Goal: Transaction & Acquisition: Subscribe to service/newsletter

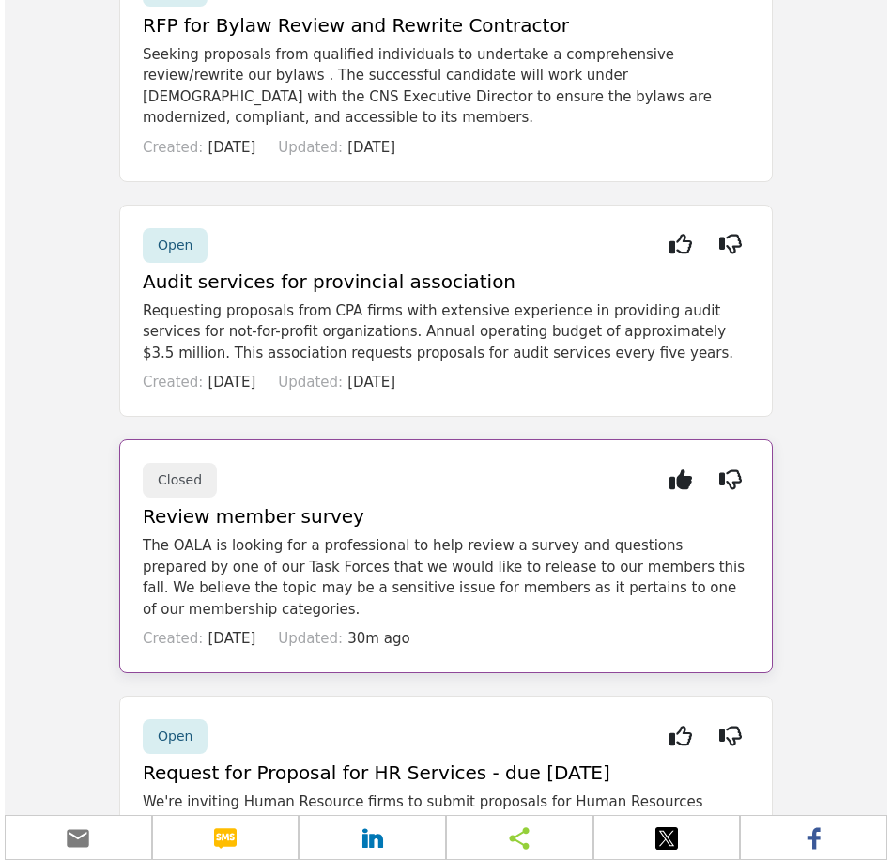
scroll to position [657, 0]
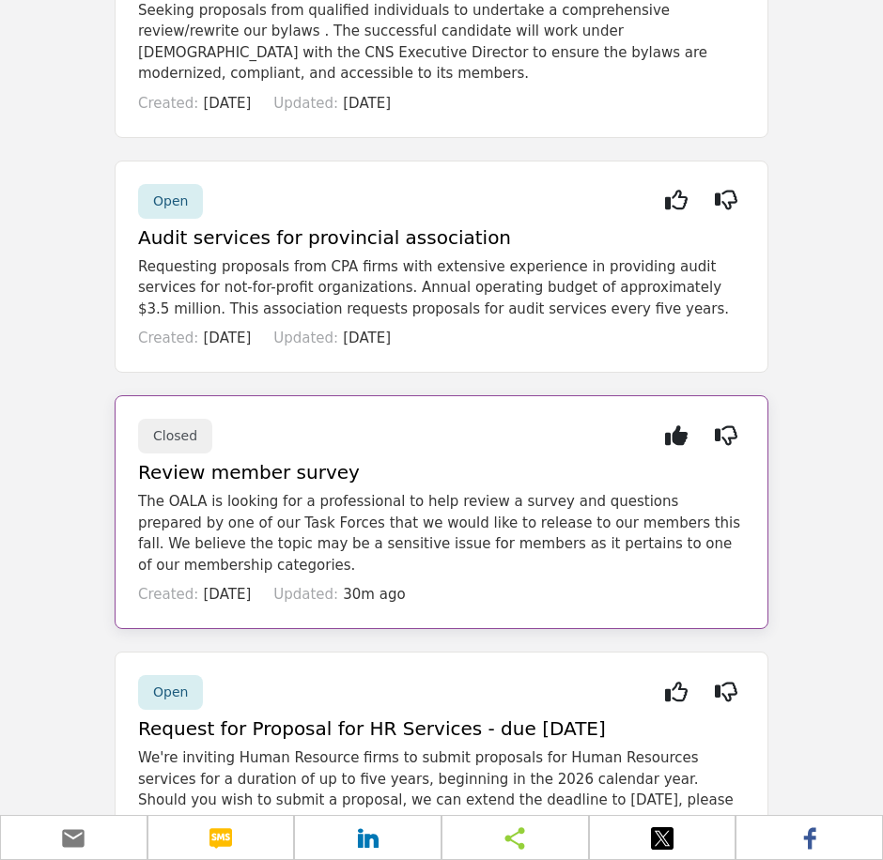
click at [324, 491] on p "The OALA is looking for a professional to help review a survey and questions pr…" at bounding box center [441, 533] width 607 height 85
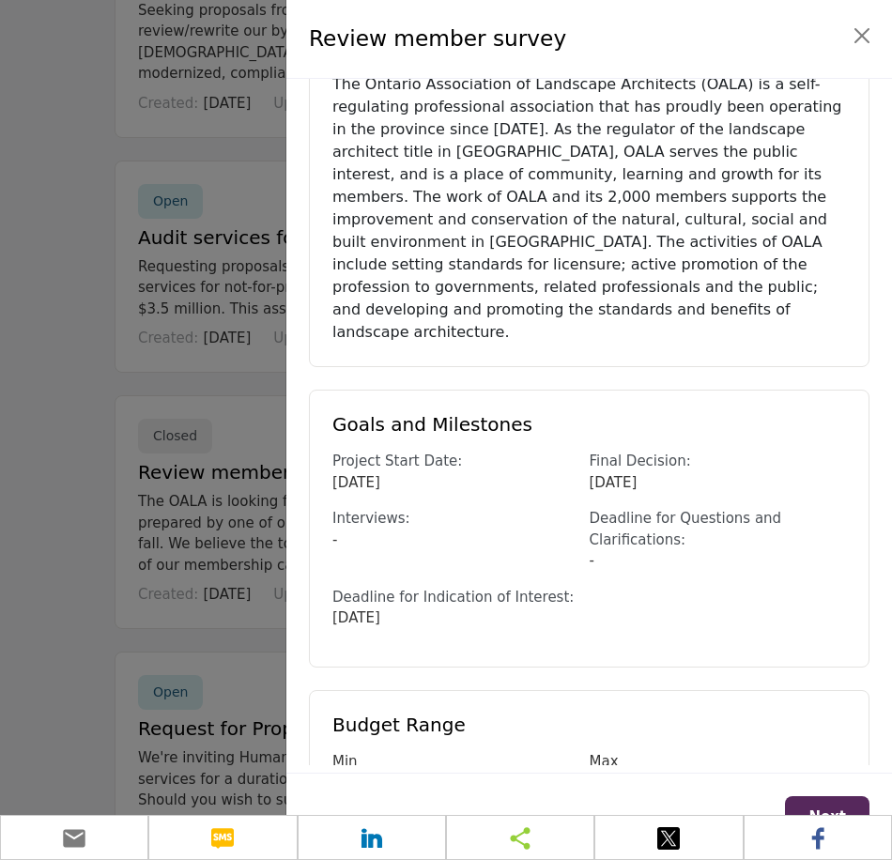
scroll to position [443, 0]
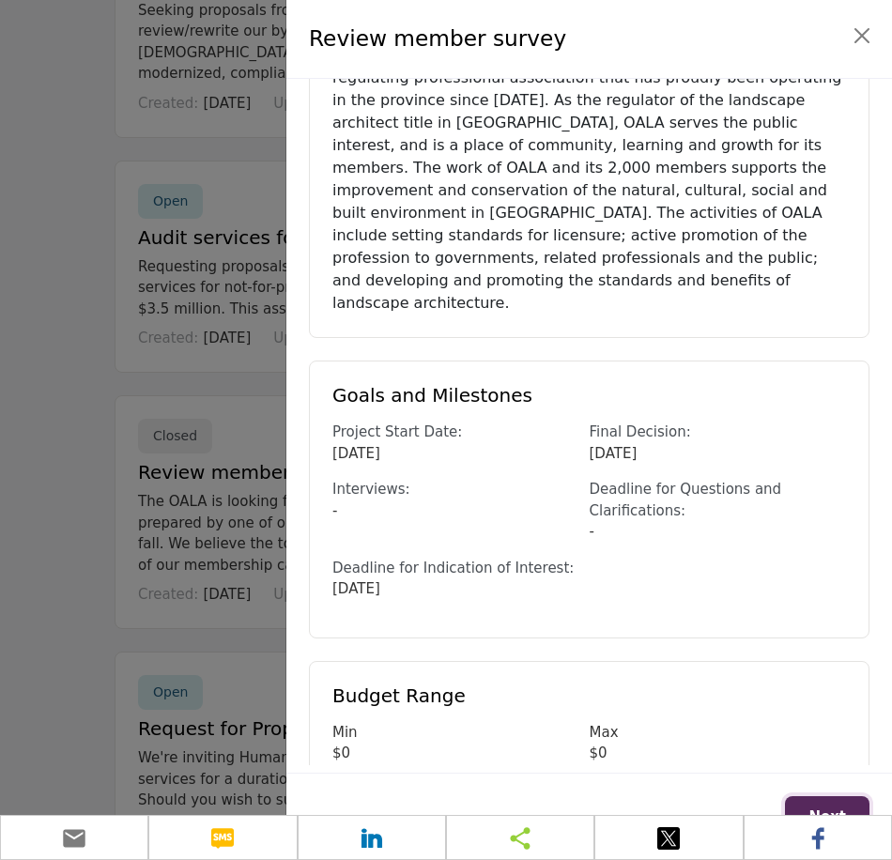
click at [841, 802] on button "Next" at bounding box center [827, 817] width 85 height 42
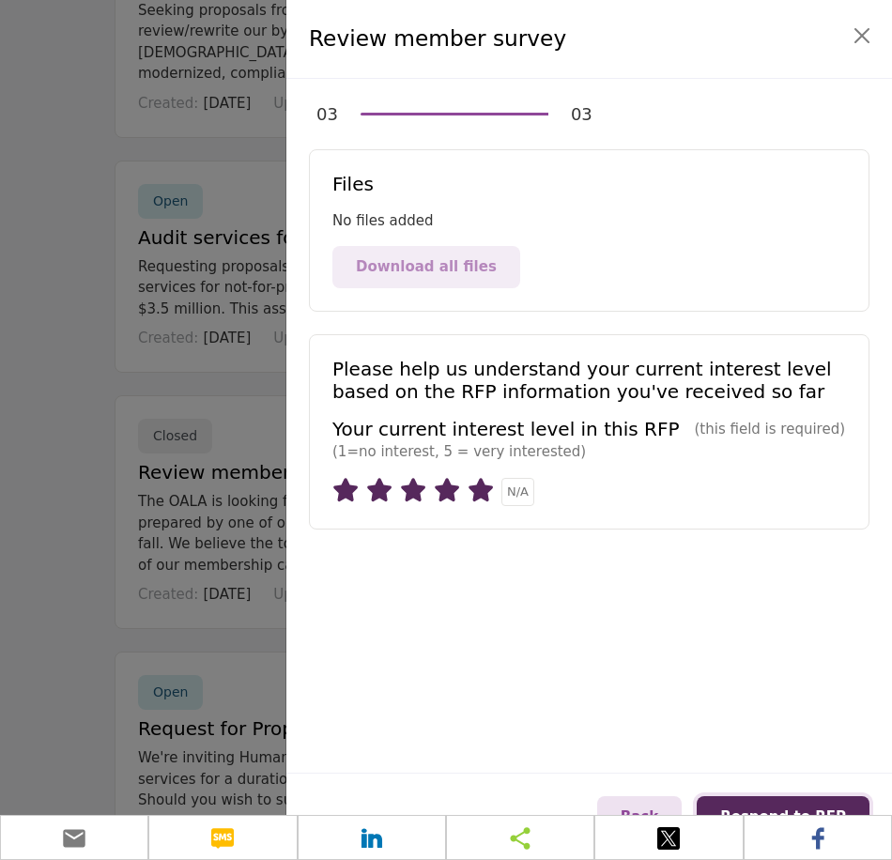
click at [786, 805] on button "Respond to RFP" at bounding box center [783, 817] width 173 height 42
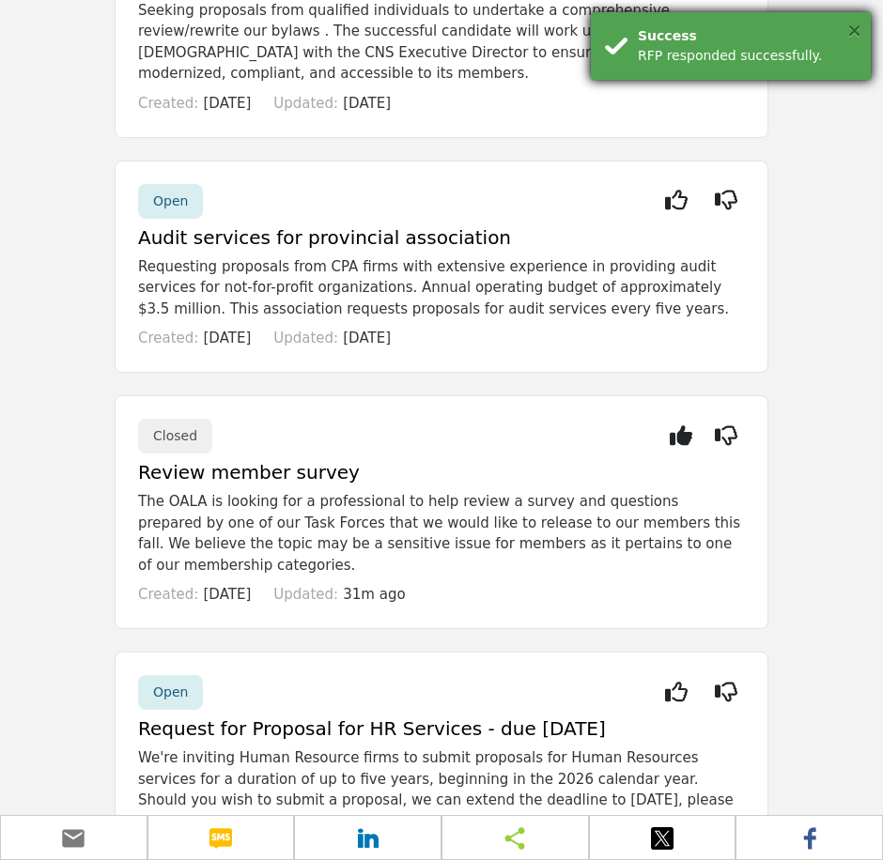
click at [857, 26] on button "×" at bounding box center [854, 30] width 16 height 19
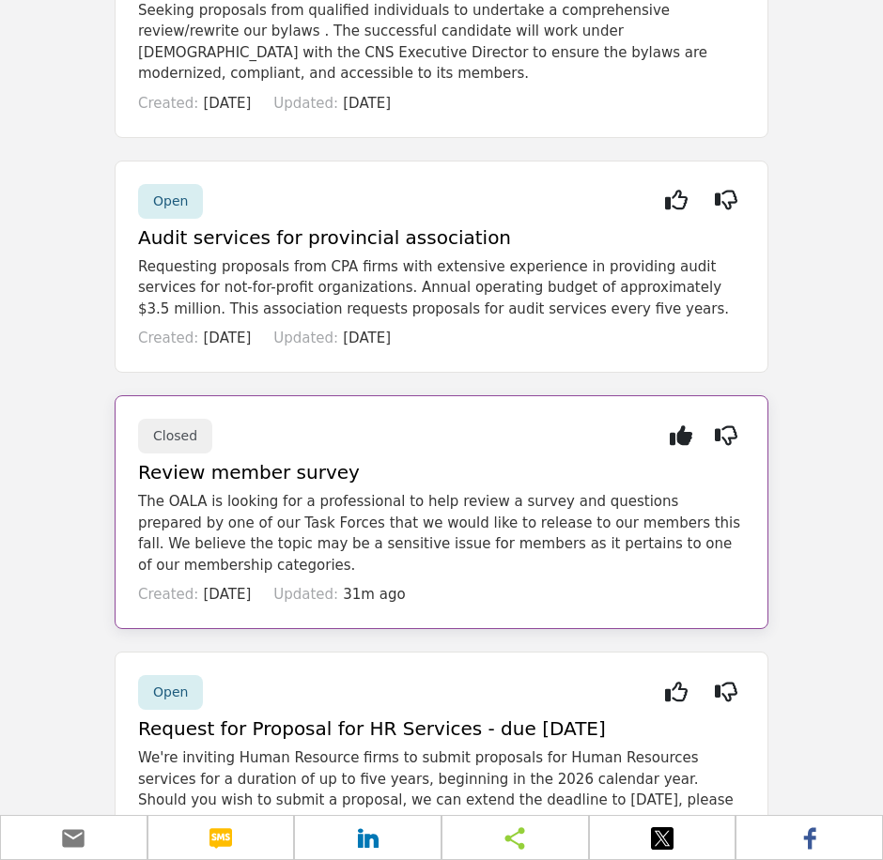
click at [461, 461] on h5 "Review member survey" at bounding box center [441, 472] width 607 height 23
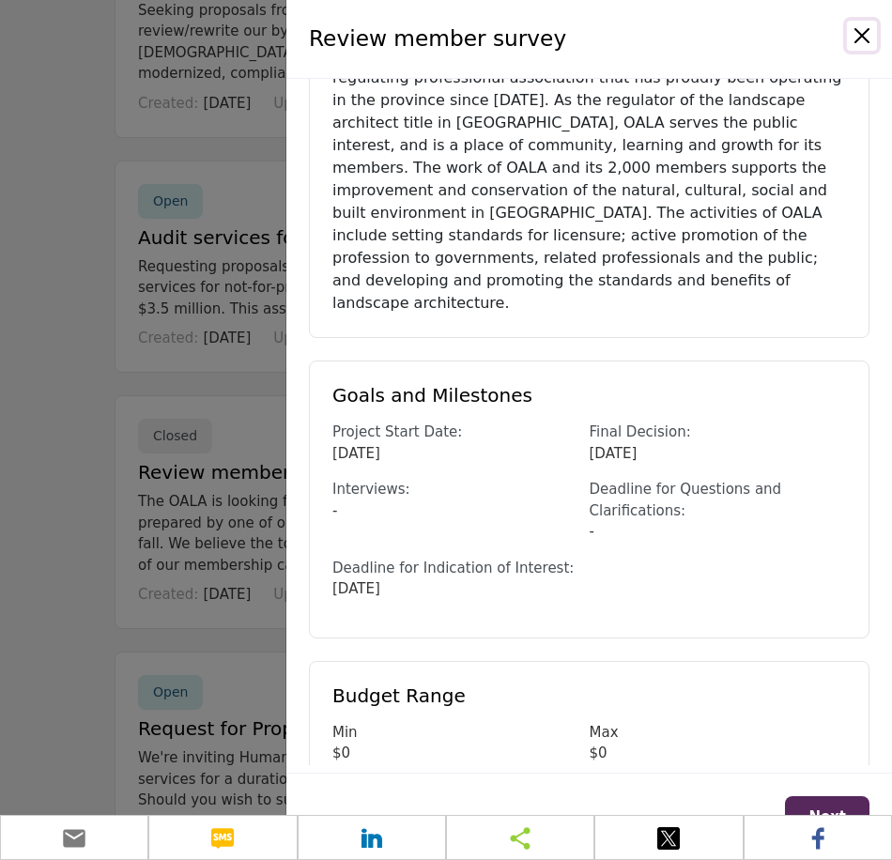
click at [864, 31] on button "Close" at bounding box center [862, 36] width 30 height 30
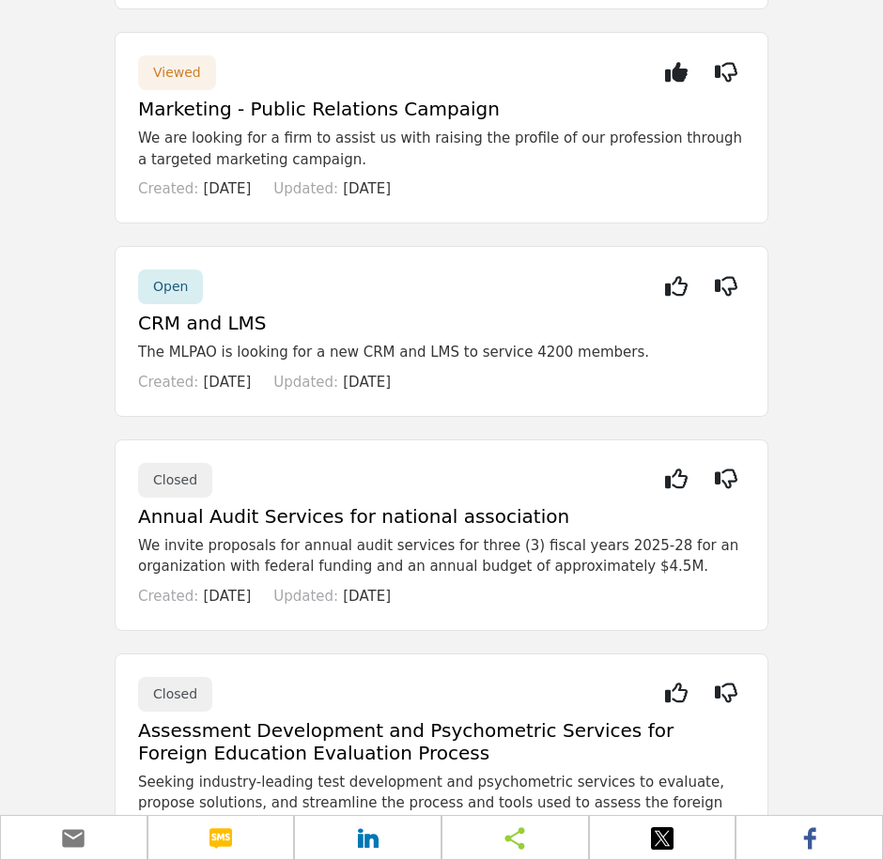
scroll to position [0, 0]
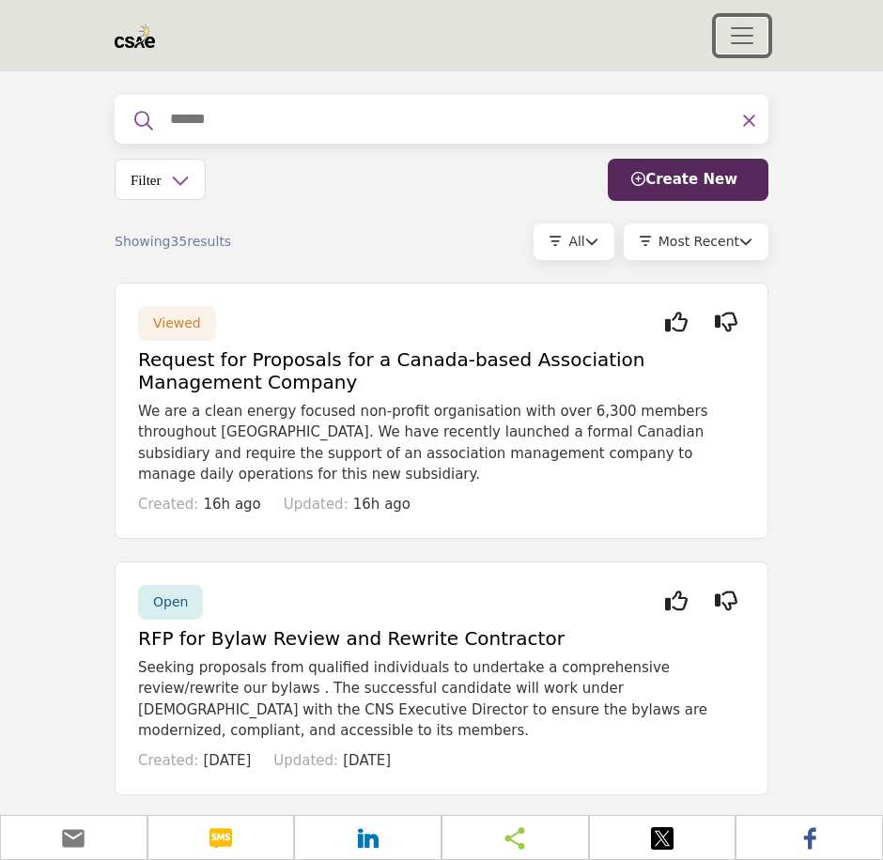
click at [752, 39] on span "Toggle navigation" at bounding box center [742, 36] width 28 height 28
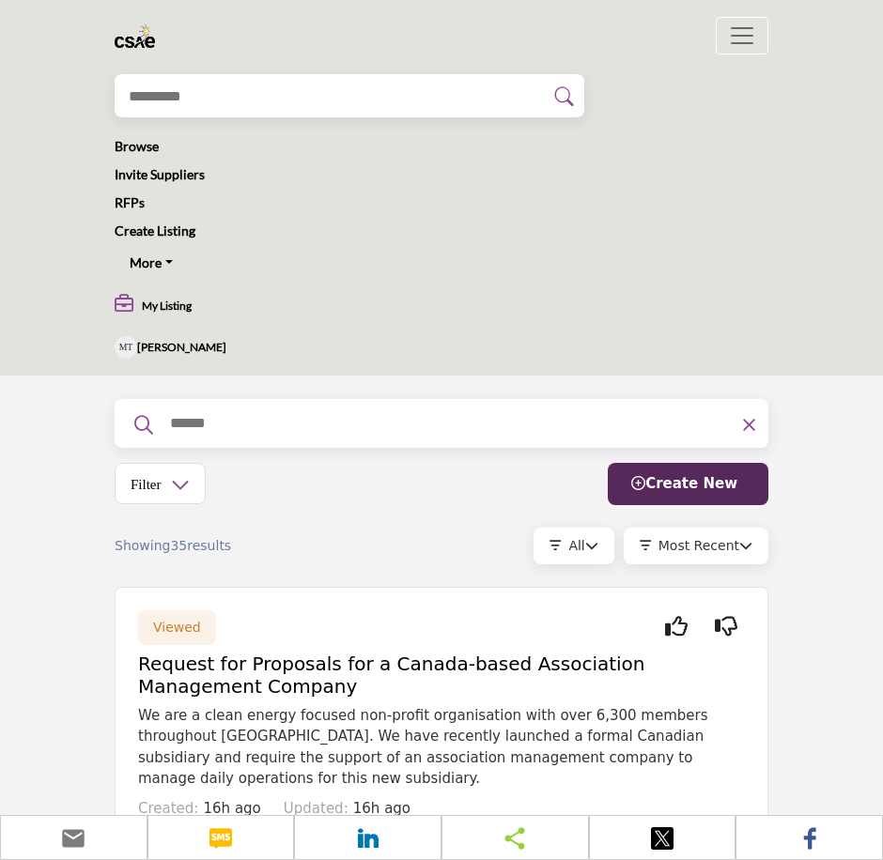
click at [177, 302] on h5 "My Listing" at bounding box center [167, 306] width 50 height 15
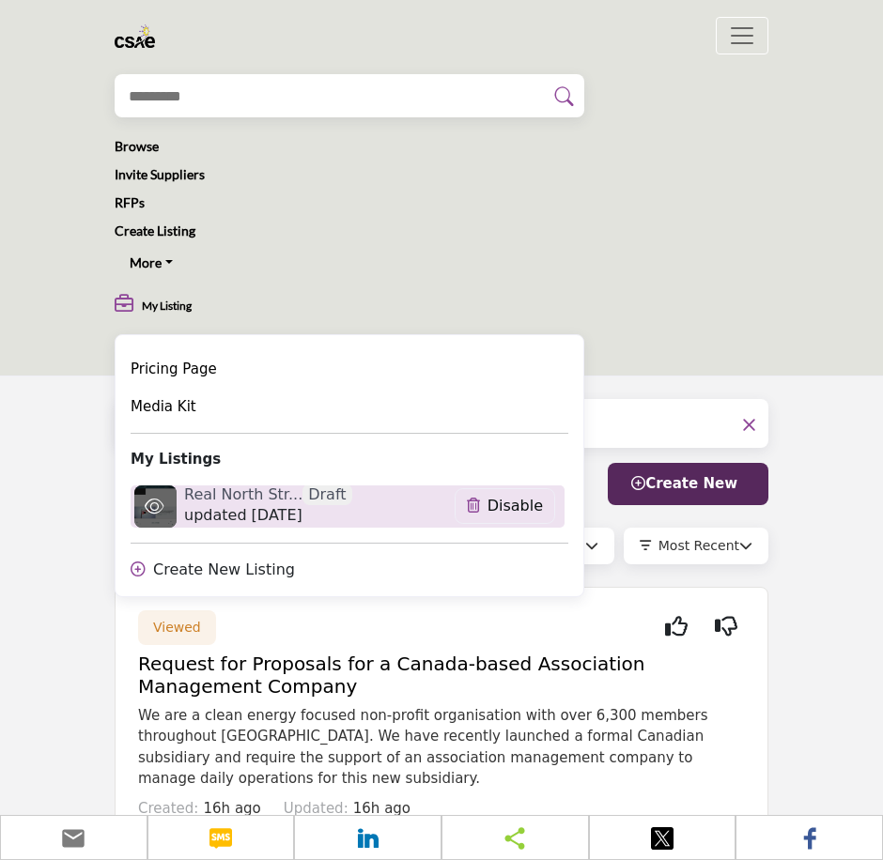
click at [236, 505] on span "updated [DATE]" at bounding box center [243, 515] width 118 height 23
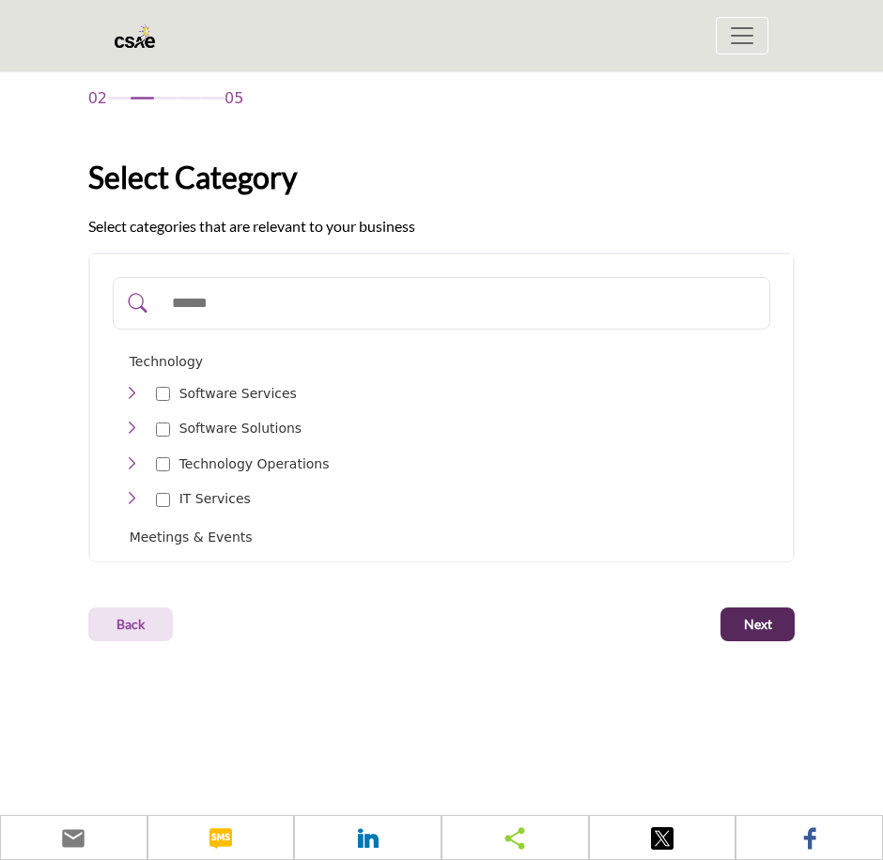
click at [153, 423] on div "Software Solutions 127" at bounding box center [218, 429] width 188 height 28
click at [163, 454] on div at bounding box center [163, 464] width 14 height 28
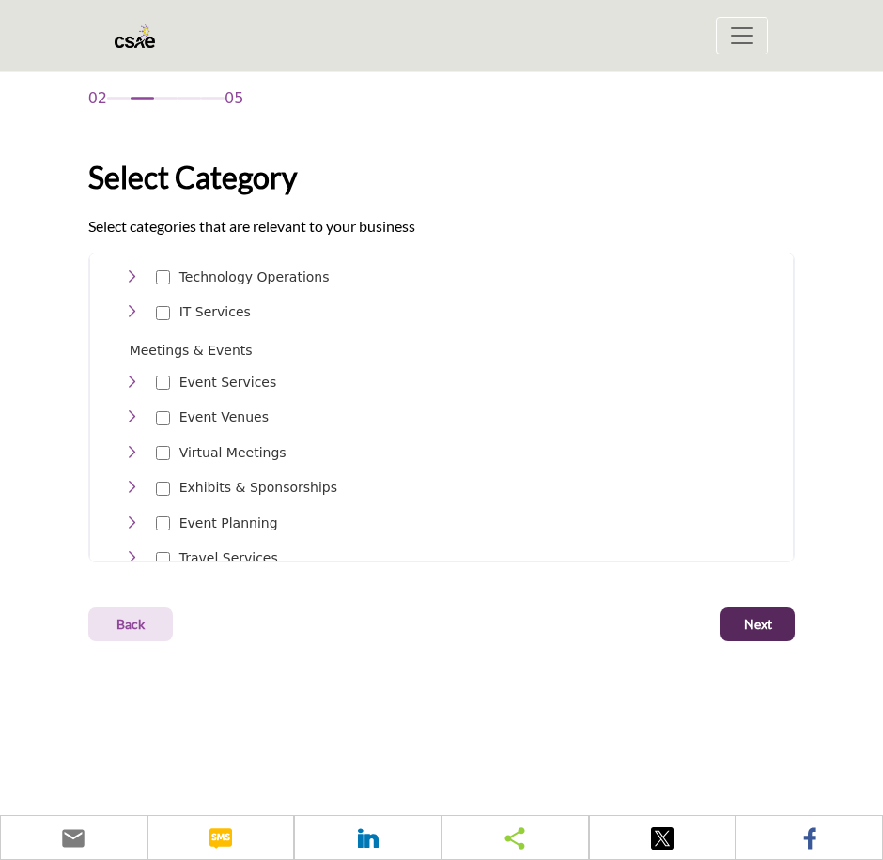
scroll to position [188, 0]
click at [154, 377] on div "Event Services 296" at bounding box center [205, 381] width 162 height 28
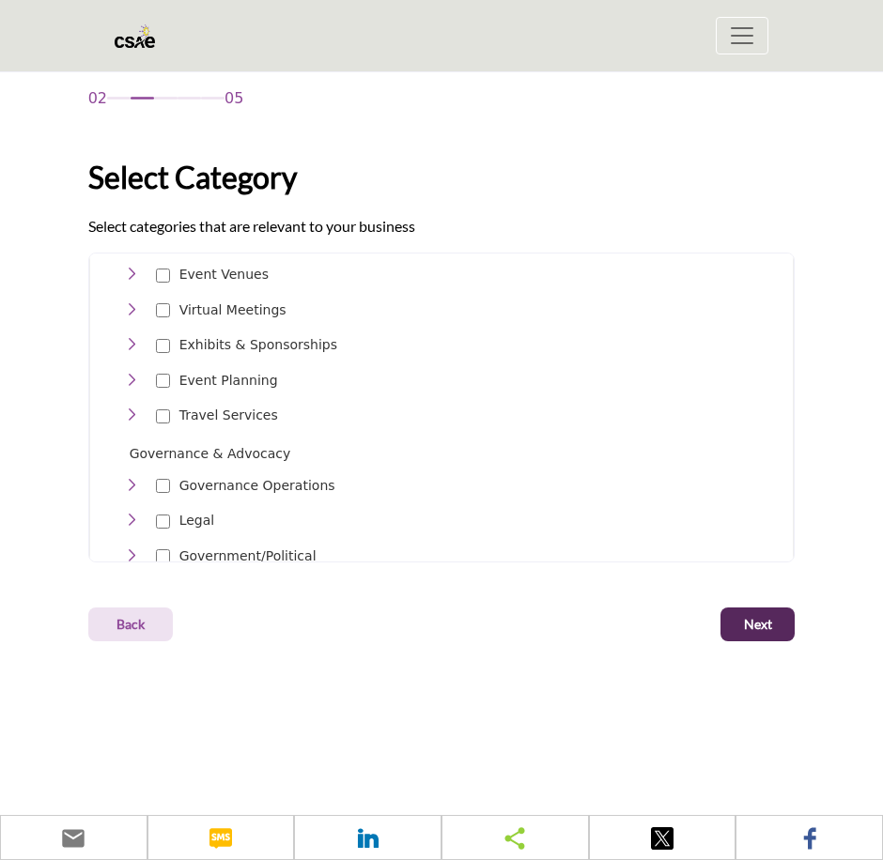
scroll to position [376, 0]
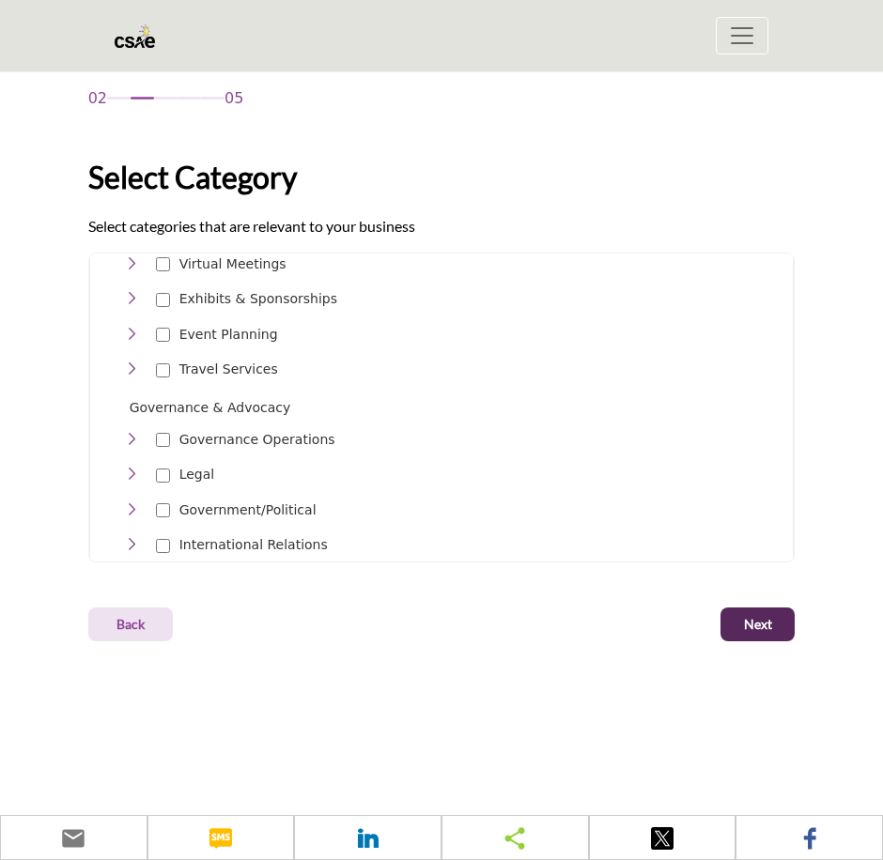
click at [163, 425] on div at bounding box center [163, 439] width 14 height 28
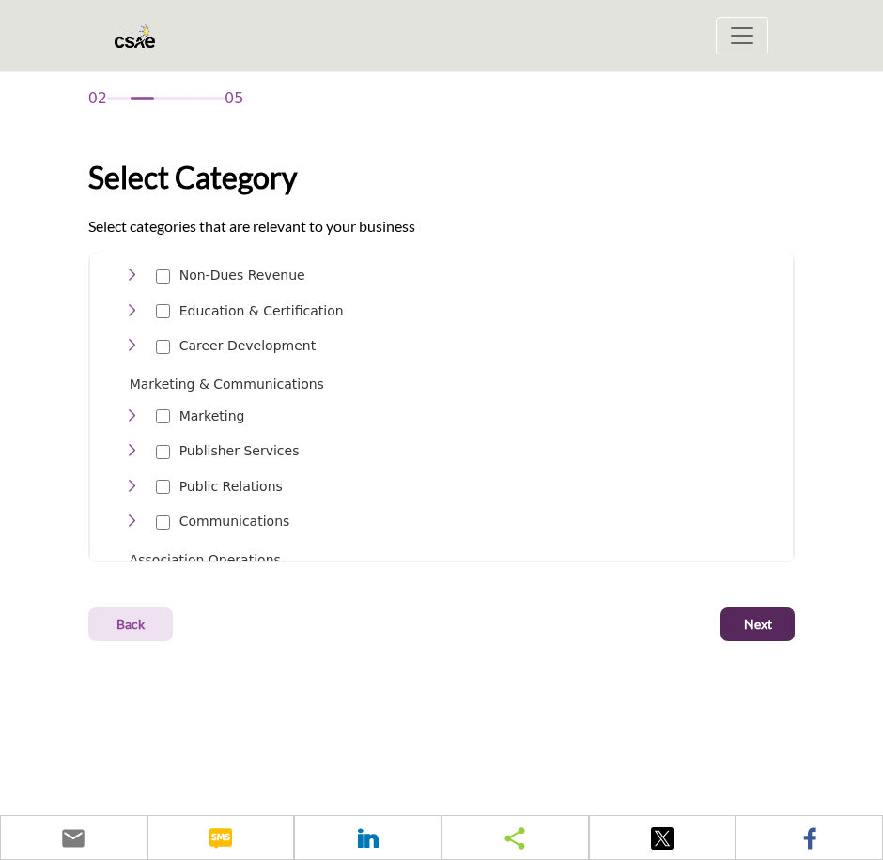
scroll to position [751, 0]
click at [158, 437] on div at bounding box center [163, 451] width 14 height 28
click at [167, 471] on div at bounding box center [163, 485] width 14 height 28
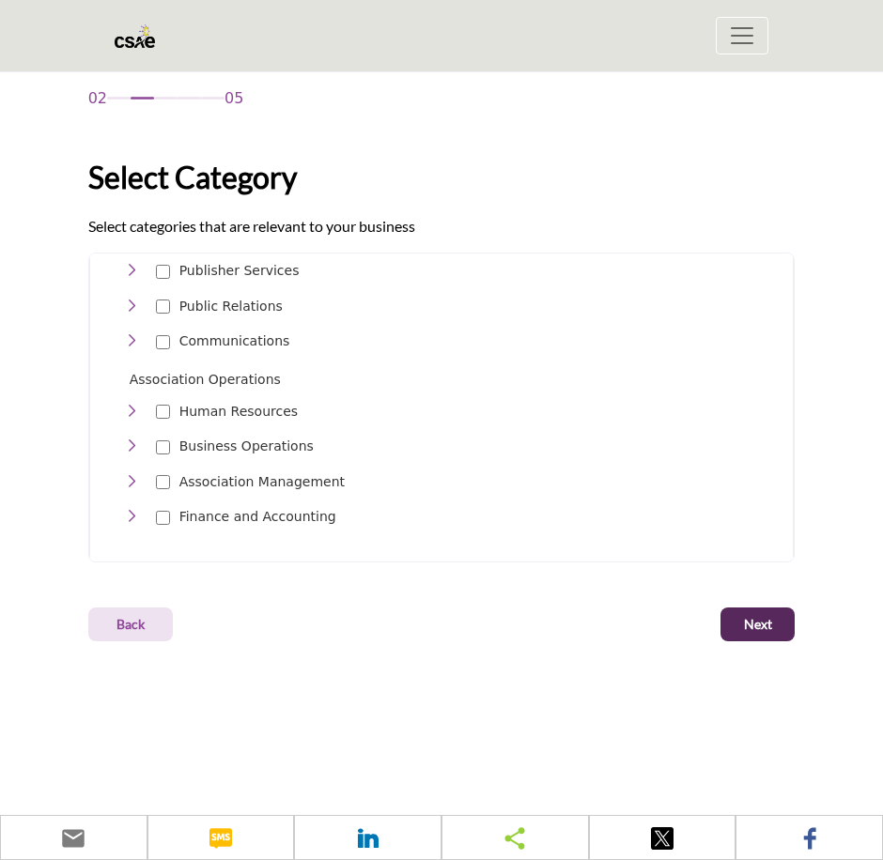
scroll to position [932, 0]
click at [165, 466] on div at bounding box center [163, 480] width 14 height 28
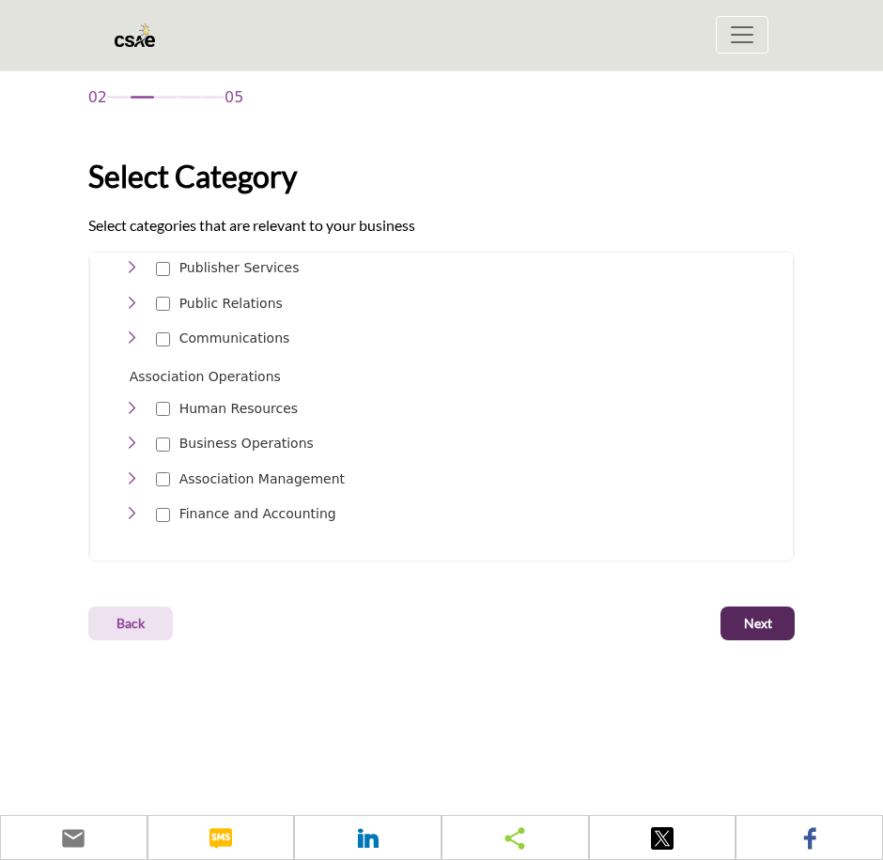
scroll to position [282, 0]
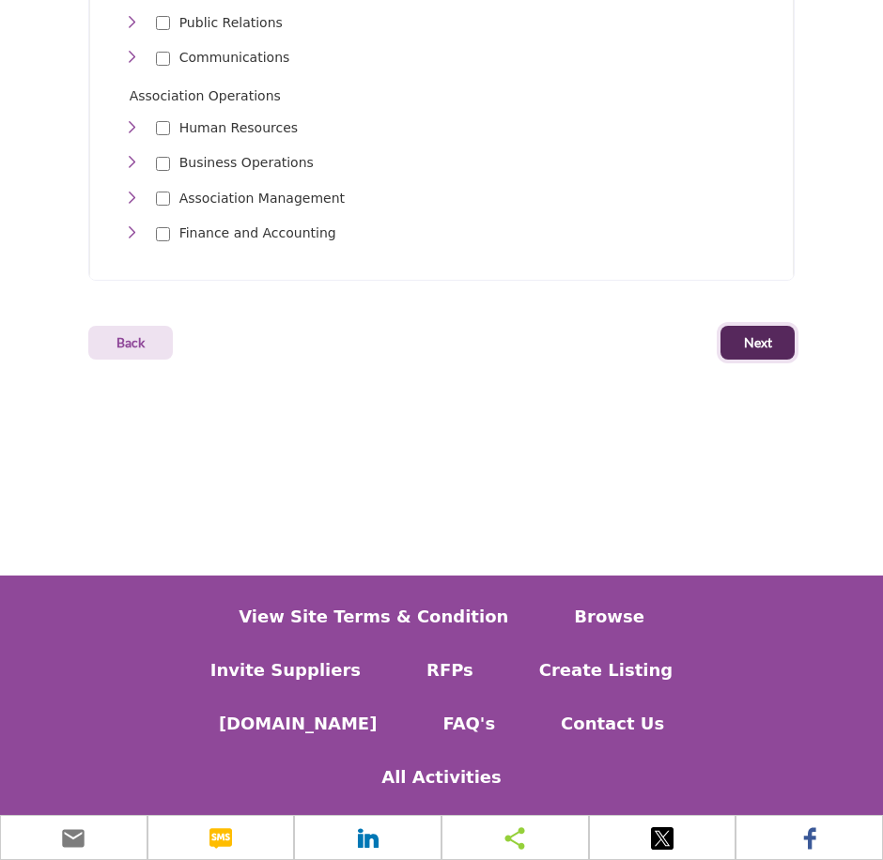
click at [762, 341] on span "Next" at bounding box center [758, 342] width 28 height 19
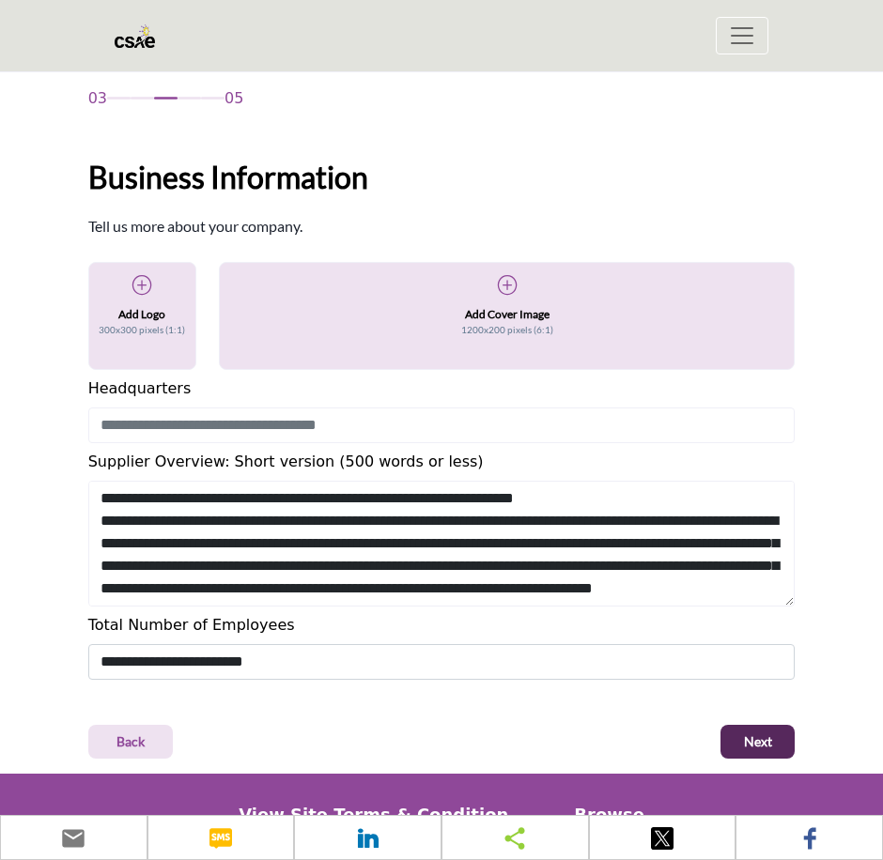
click at [142, 292] on icon at bounding box center [141, 285] width 19 height 19
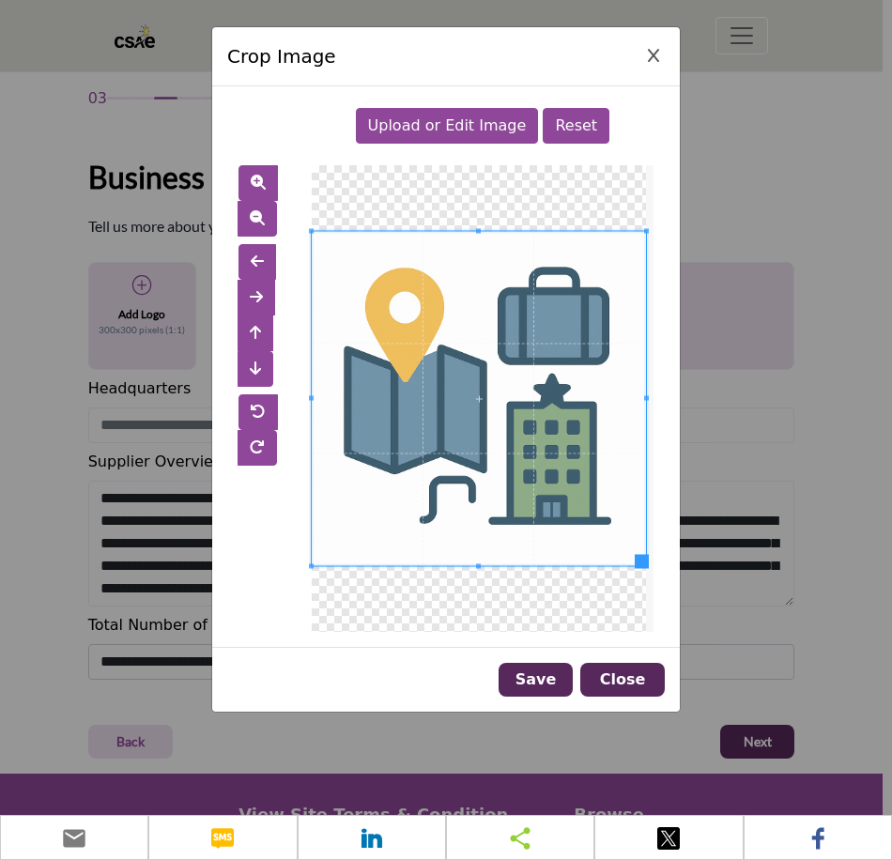
click at [268, 112] on div "Upload or Edit Image Reset" at bounding box center [446, 133] width 438 height 64
click at [479, 131] on span "Upload or Edit Image" at bounding box center [447, 125] width 159 height 18
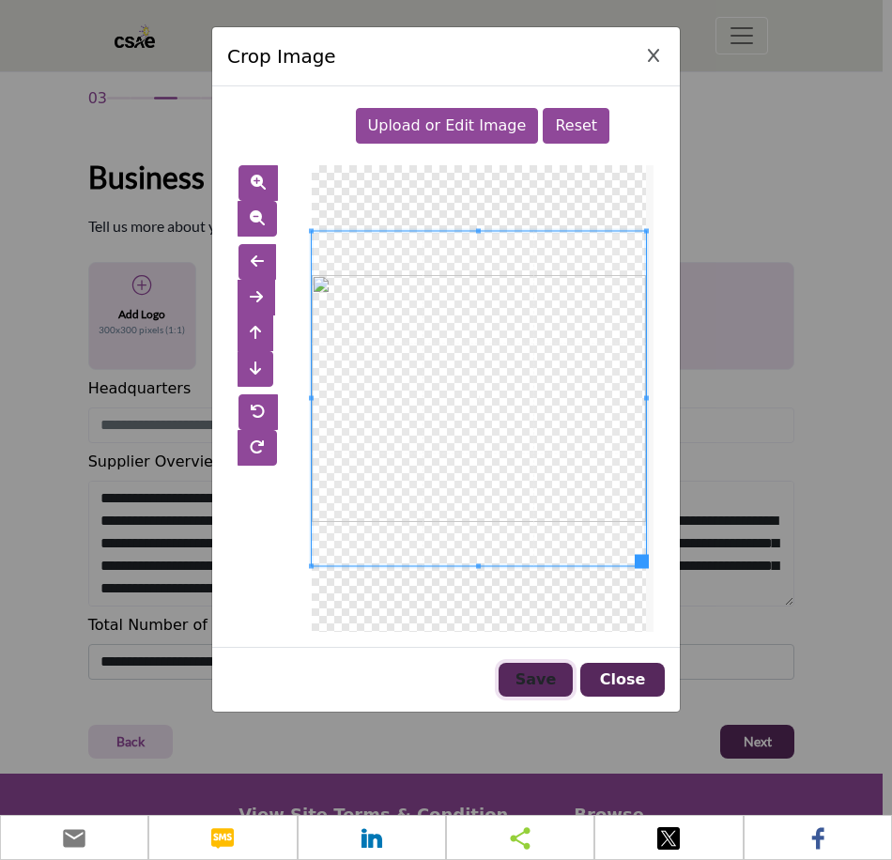
click at [531, 678] on button "Save" at bounding box center [536, 680] width 74 height 34
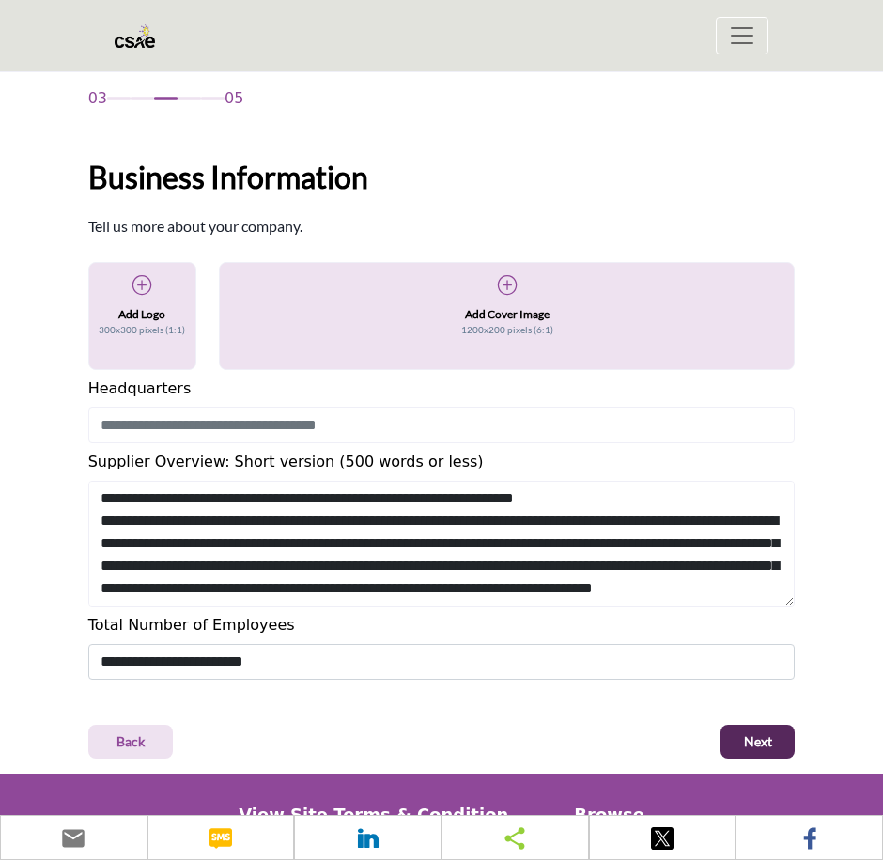
click at [511, 284] on icon at bounding box center [507, 285] width 19 height 19
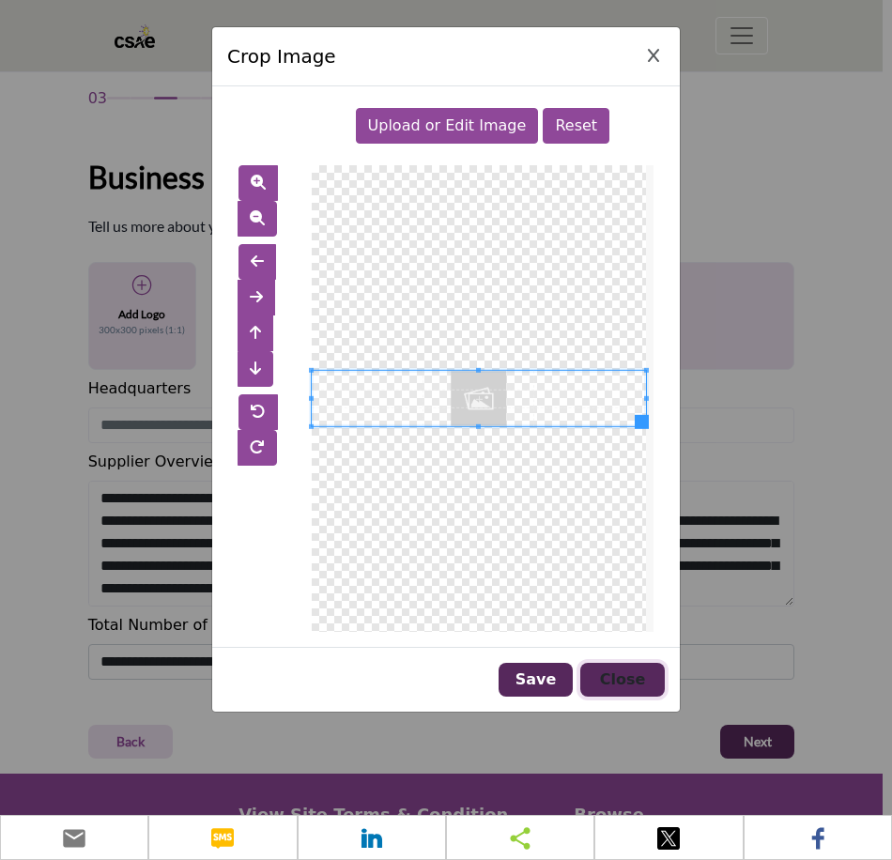
click at [621, 683] on button "Close" at bounding box center [622, 680] width 85 height 34
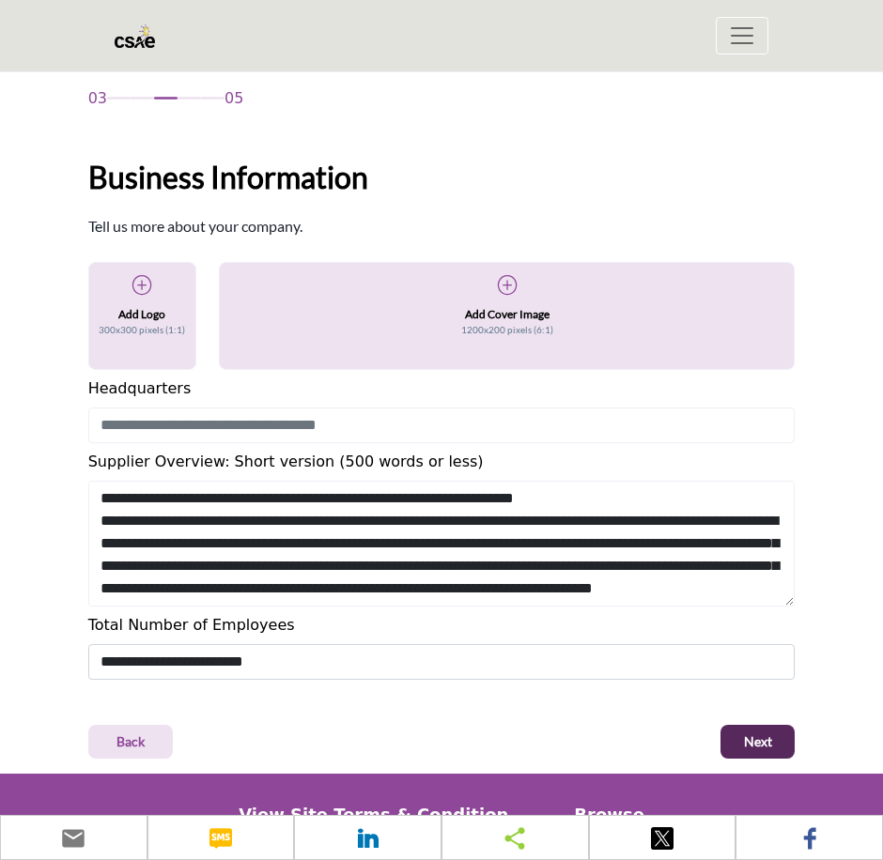
click at [155, 298] on div "Add Logo 300x300 pixels (1:1)" at bounding box center [142, 306] width 72 height 65
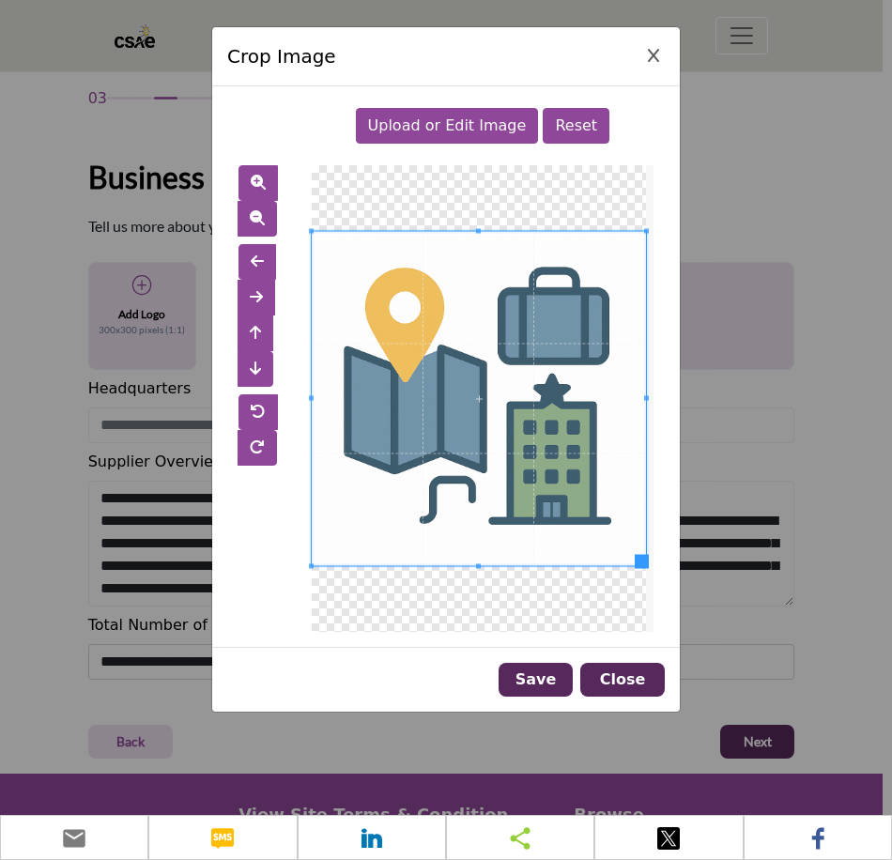
click at [466, 124] on span "Upload or Edit Image" at bounding box center [447, 125] width 159 height 18
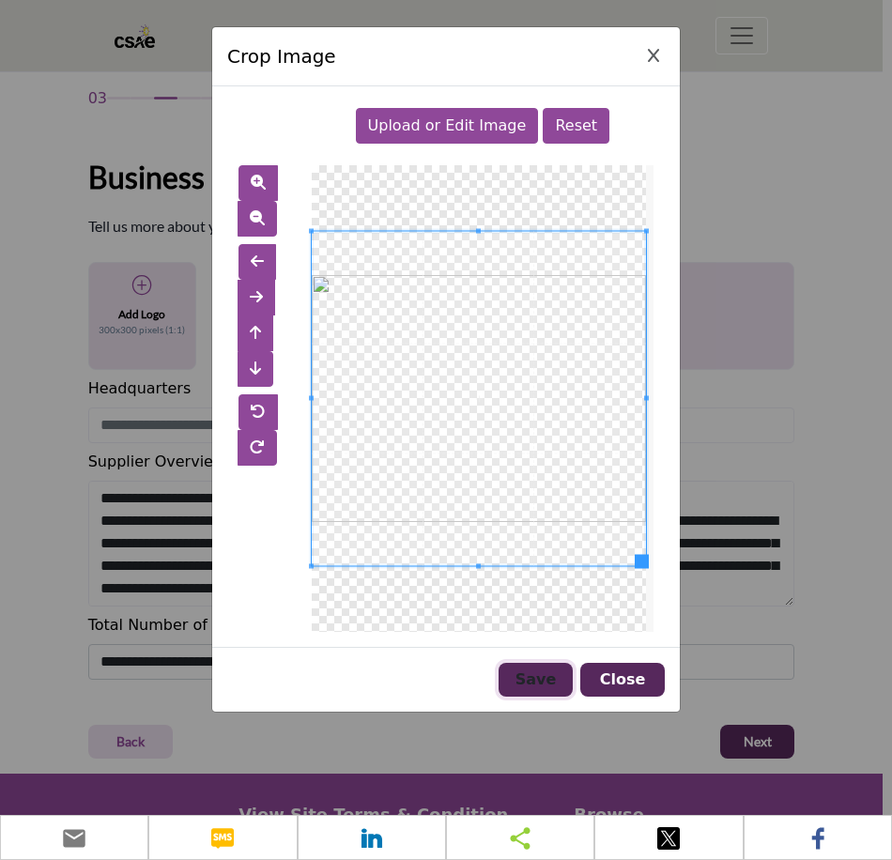
click at [545, 683] on button "Save" at bounding box center [536, 680] width 74 height 34
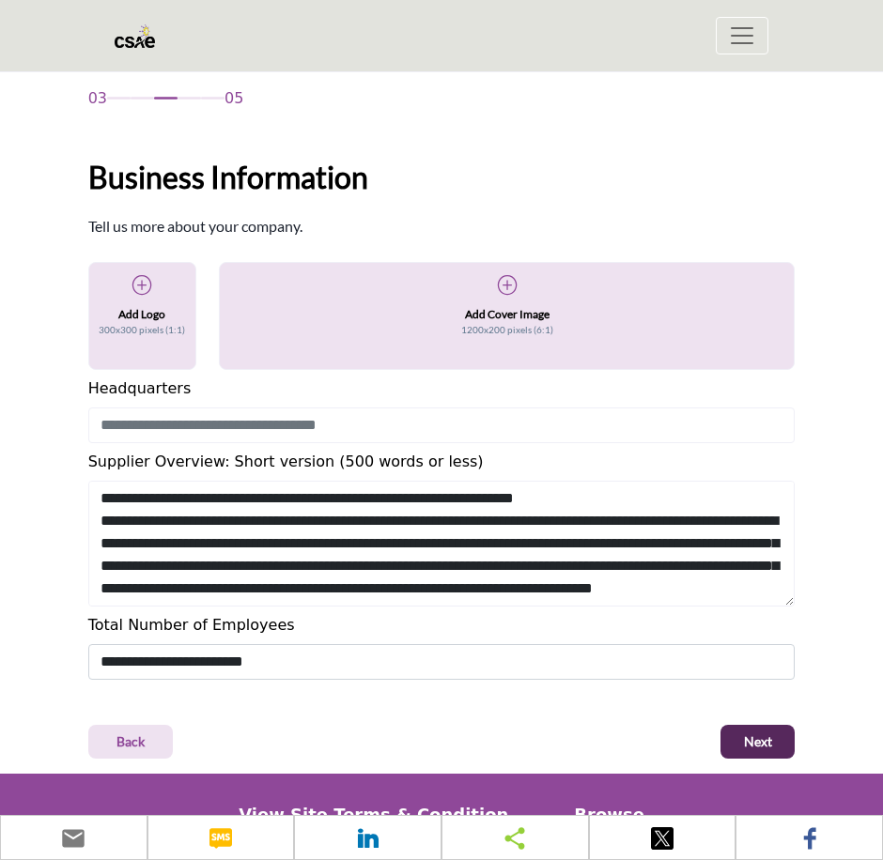
click at [507, 286] on icon at bounding box center [507, 285] width 19 height 19
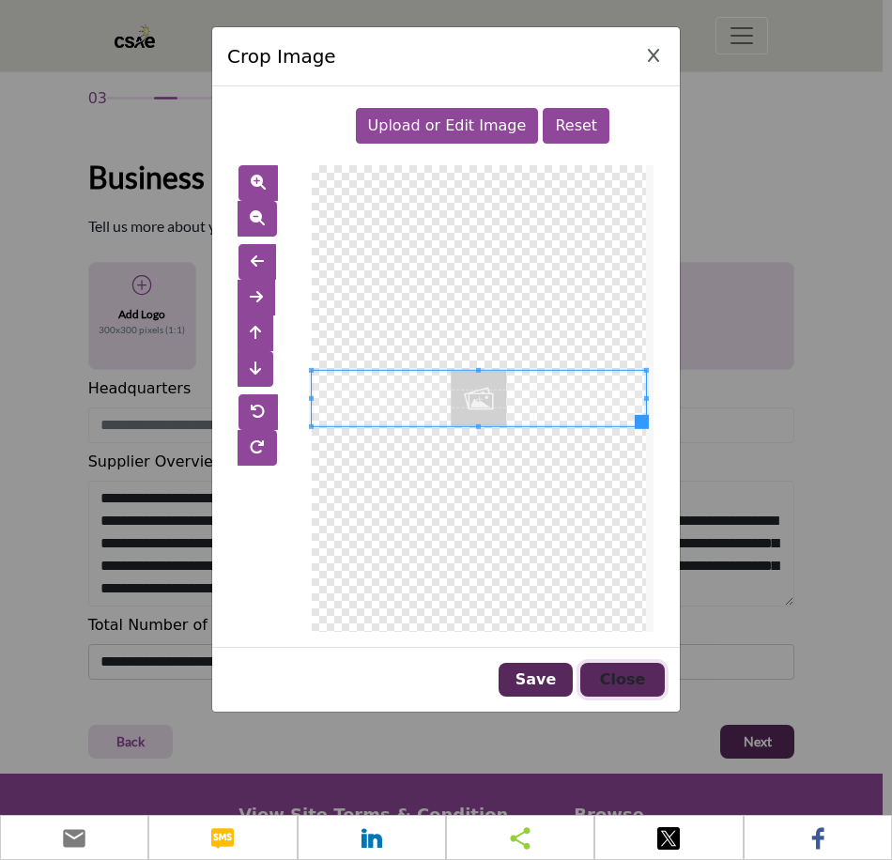
click at [635, 678] on button "Close" at bounding box center [622, 680] width 85 height 34
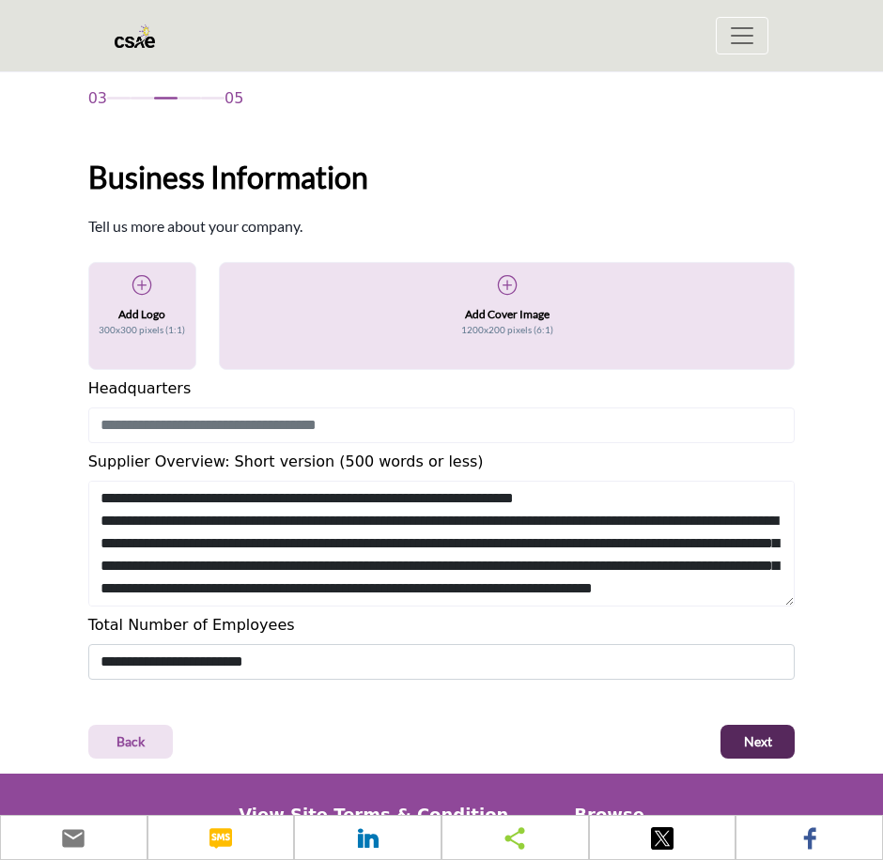
click at [501, 296] on div "Add Cover Image 1200x200 pixels (6:1)" at bounding box center [507, 306] width 541 height 65
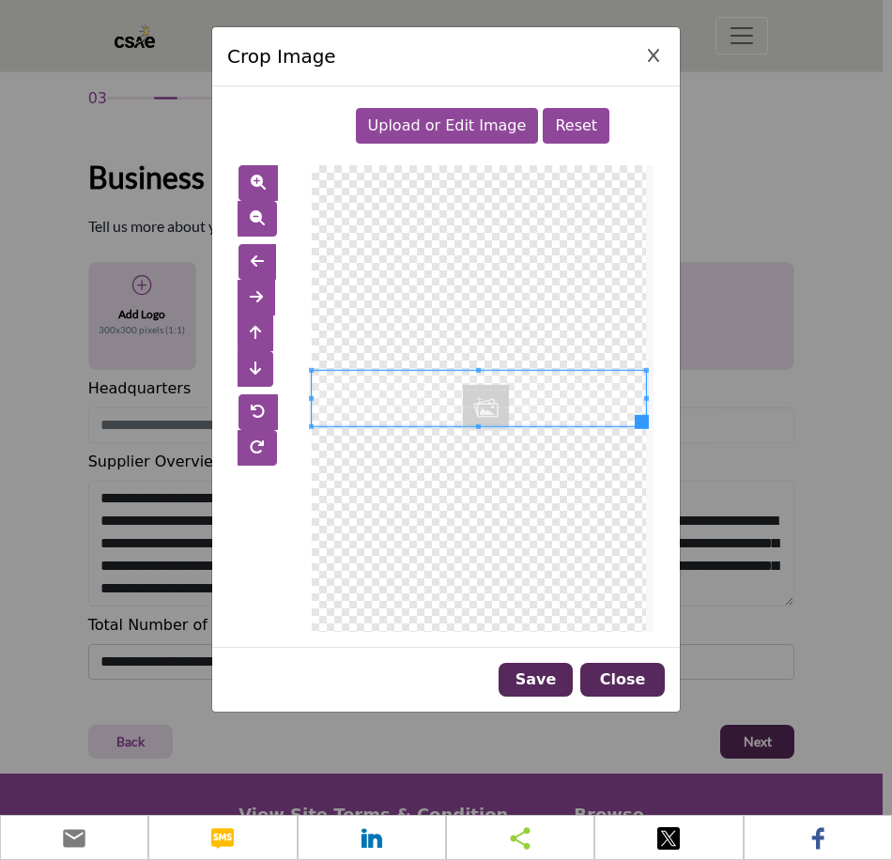
click at [471, 134] on span "Upload or Edit Image" at bounding box center [447, 125] width 159 height 18
click at [622, 672] on button "Close" at bounding box center [622, 680] width 85 height 34
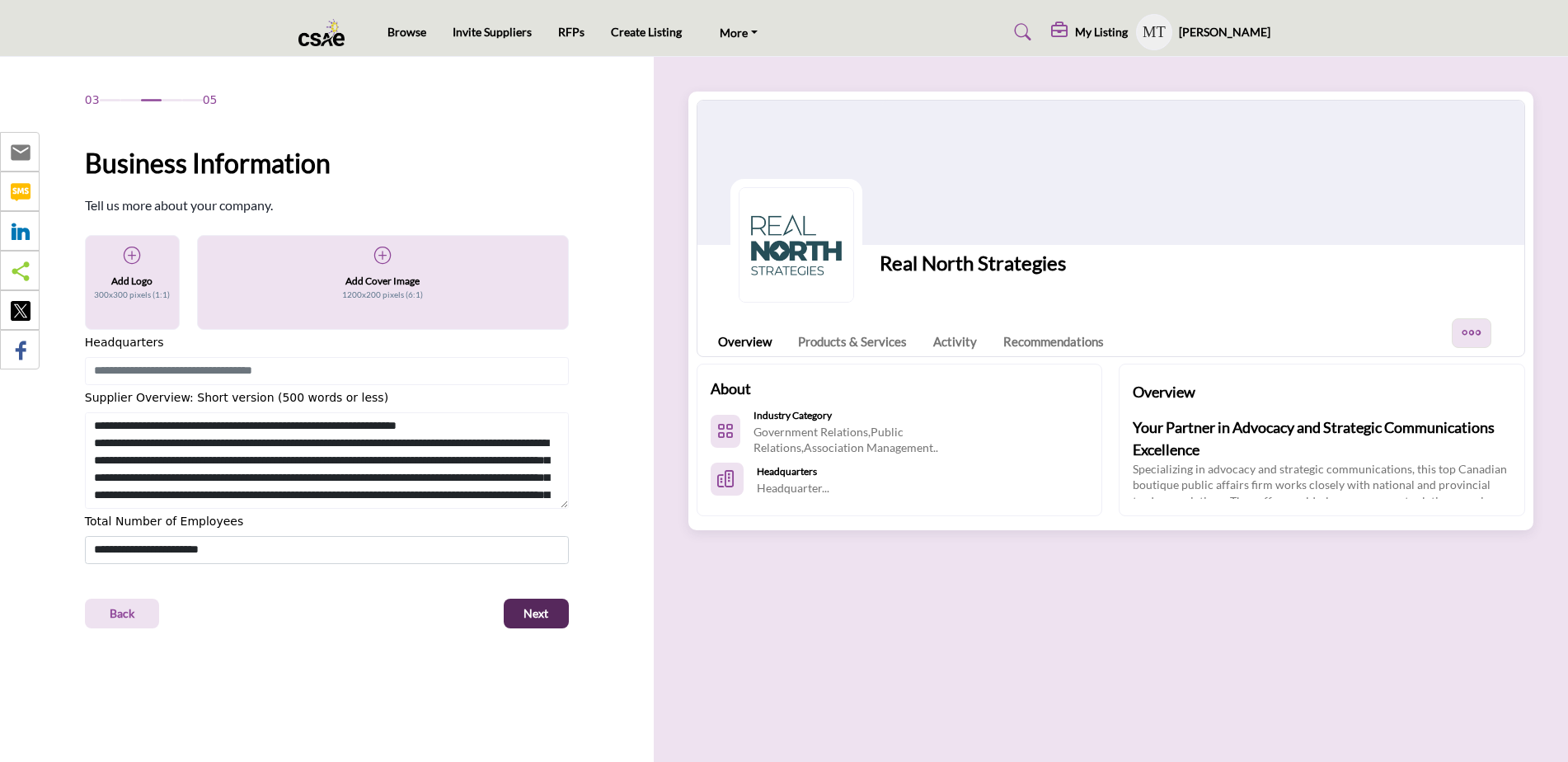
click at [392, 259] on div "Add Cover Image 1200x200 pixels (6:1)" at bounding box center [383, 274] width 341 height 57
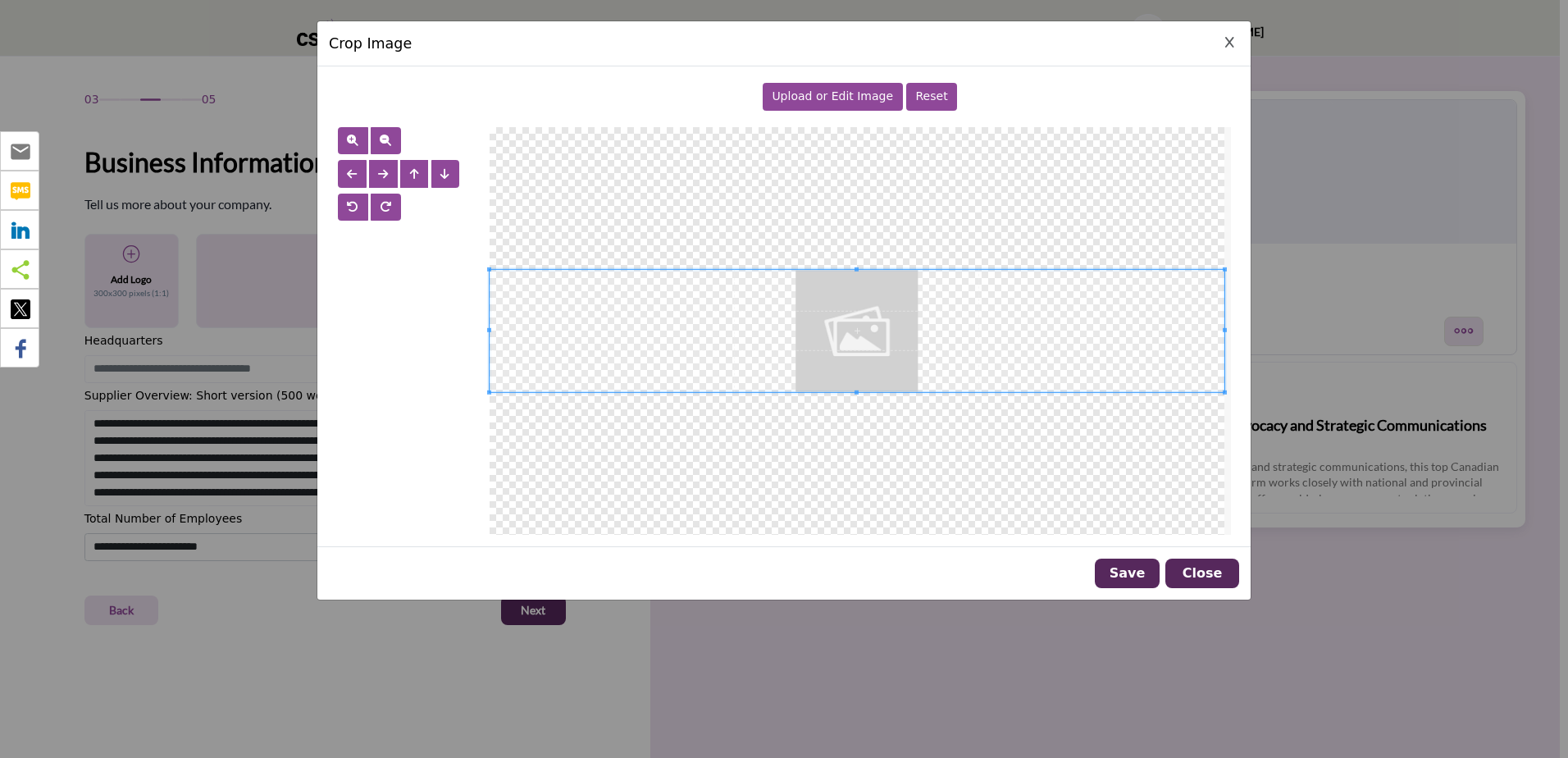
click at [770, 102] on span "Upload or Edit Image" at bounding box center [832, 95] width 121 height 13
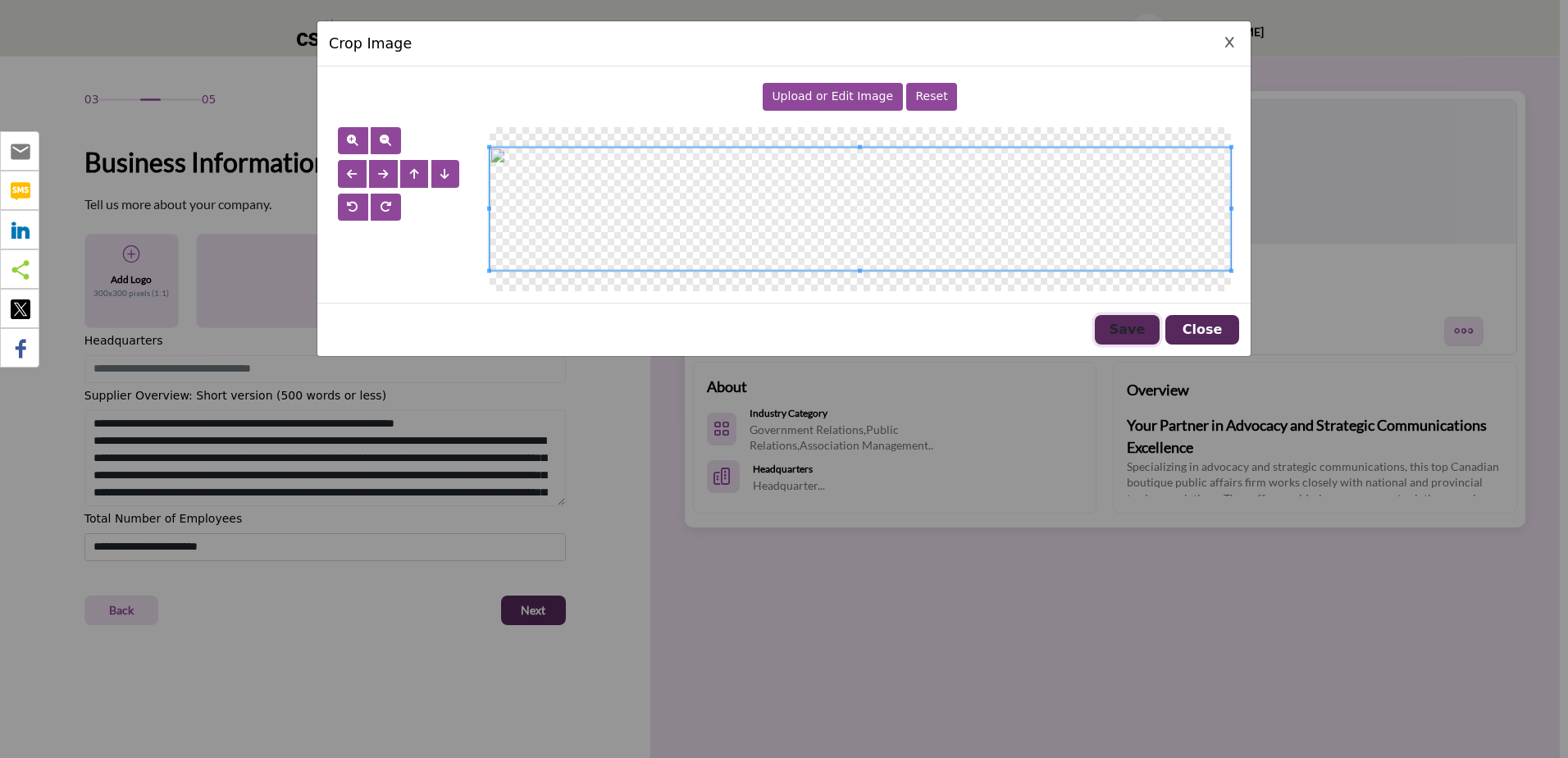
click at [770, 334] on button "Save" at bounding box center [1127, 330] width 65 height 30
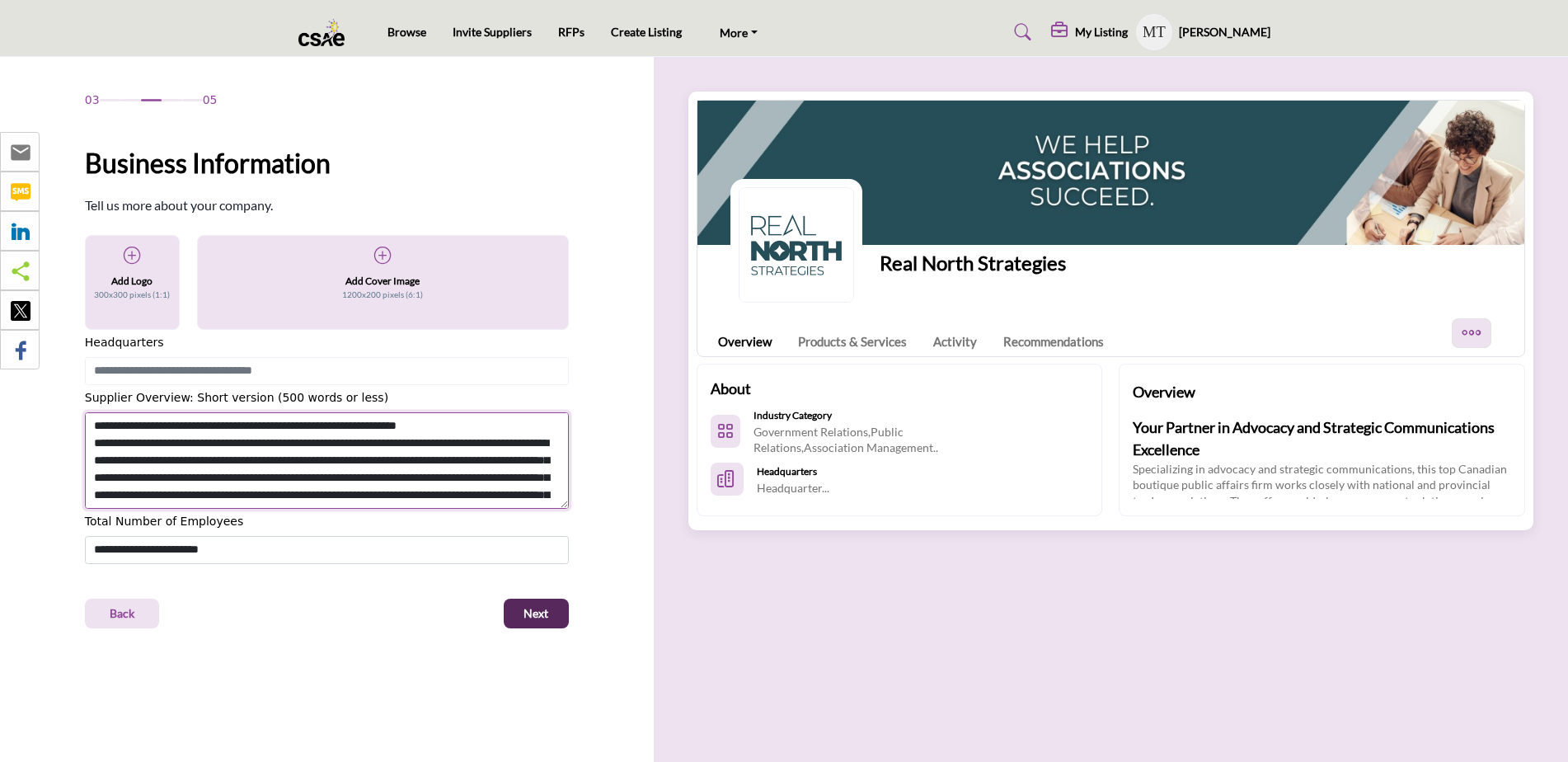
scroll to position [139, 0]
drag, startPoint x: 92, startPoint y: 427, endPoint x: 485, endPoint y: 509, distance: 401.5
click at [485, 509] on div "Add Logo 300x300 pixels (1:1) Add Cover Image" at bounding box center [327, 399] width 484 height 329
paste textarea "**********"
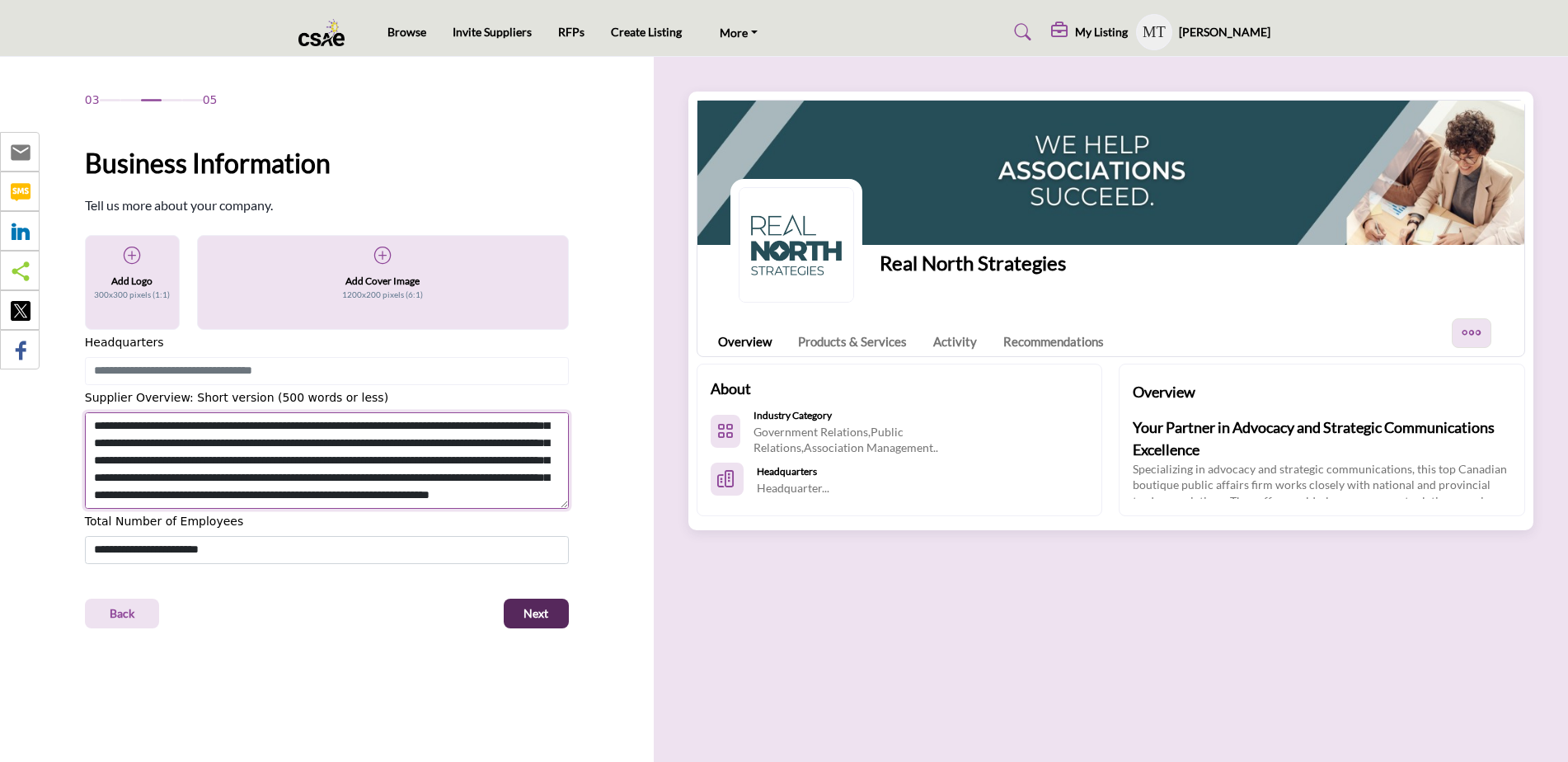
type textarea "**********"
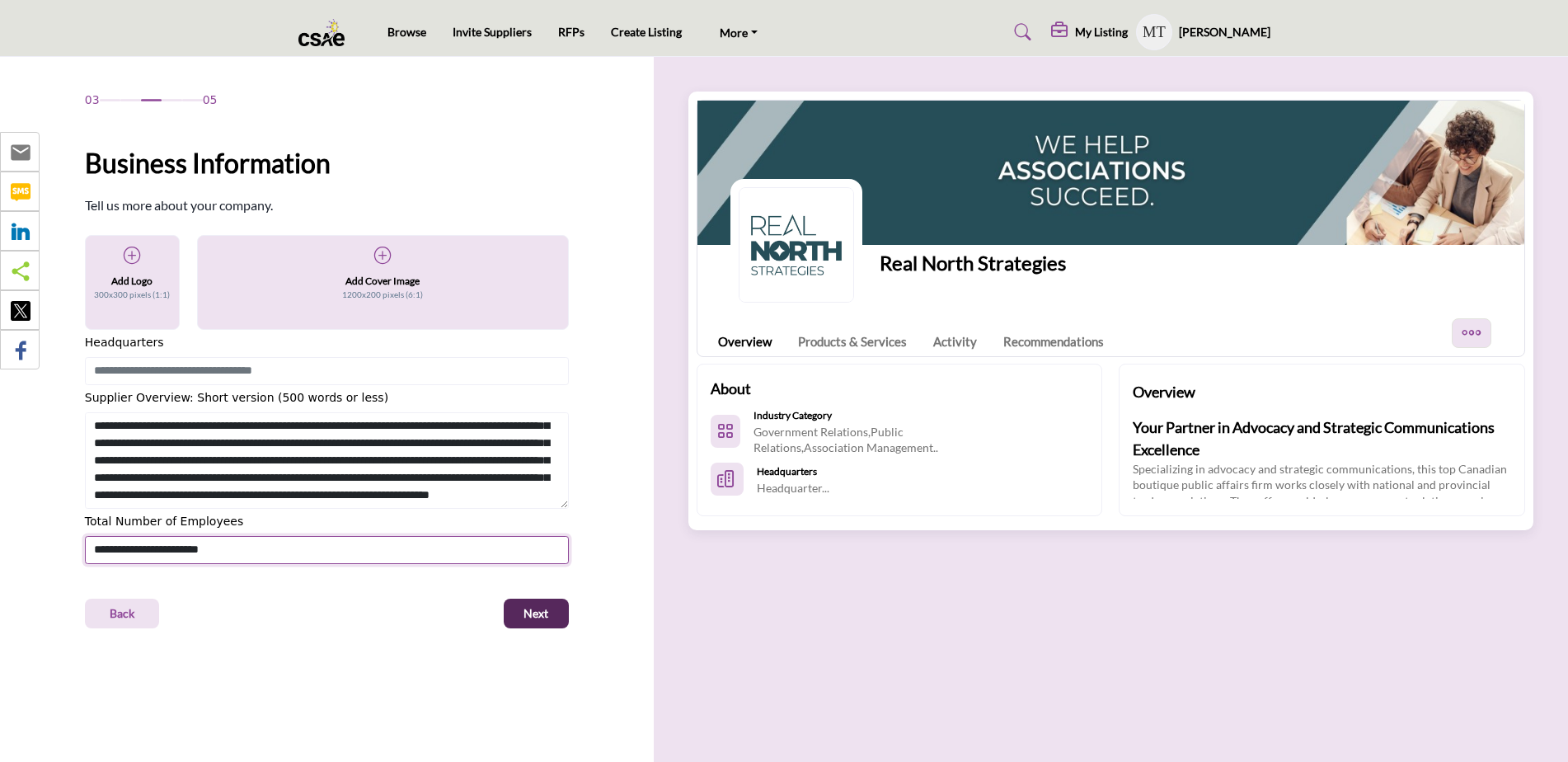
click at [338, 552] on select "**********" at bounding box center [327, 550] width 484 height 28
select select "***"
click at [85, 536] on select "**********" at bounding box center [327, 550] width 484 height 28
click at [362, 669] on div "03 05 Business Information Tell us more about your company." at bounding box center [327, 438] width 654 height 762
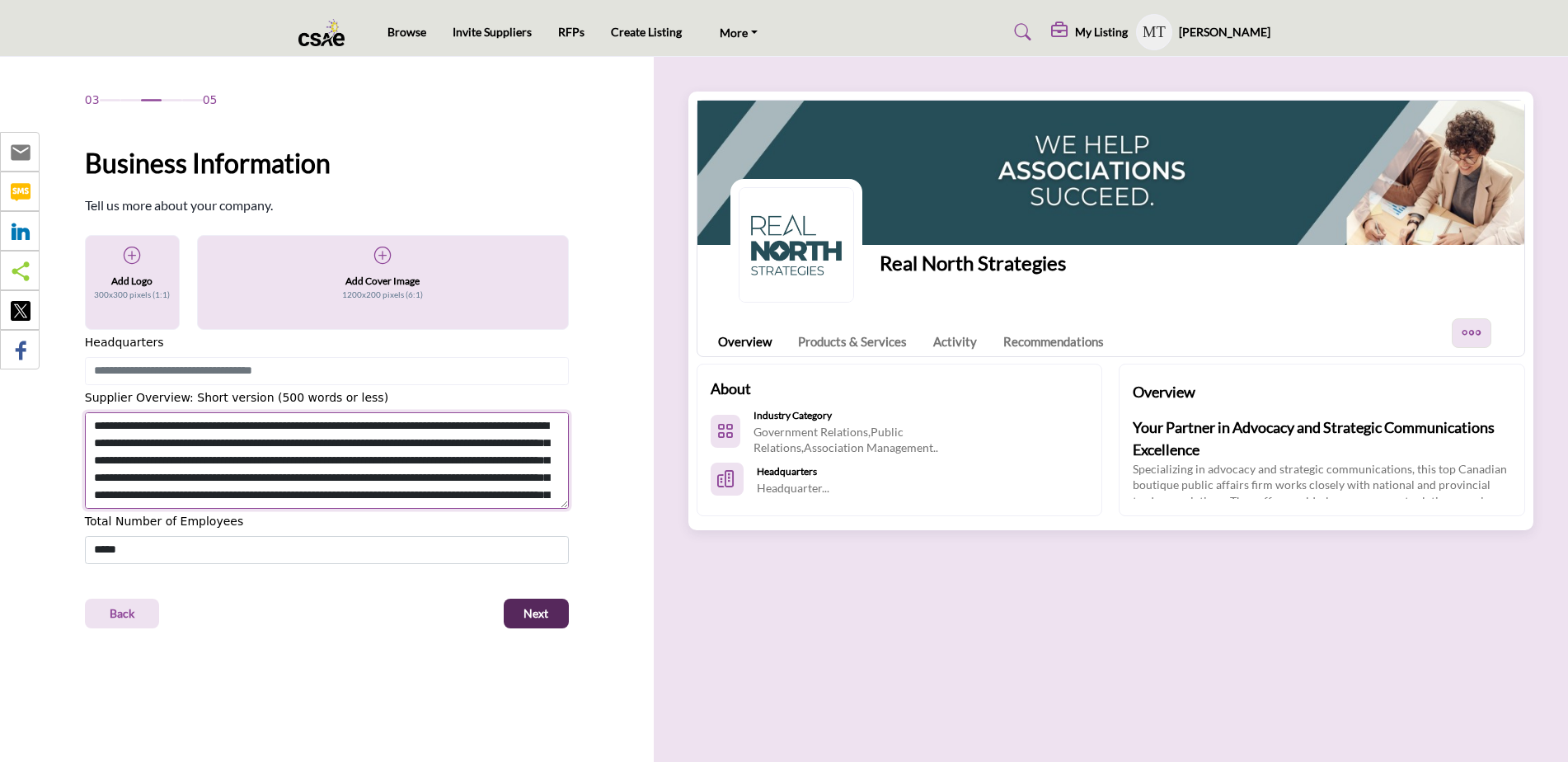
click at [405, 478] on textarea "Shortoverview" at bounding box center [327, 460] width 484 height 97
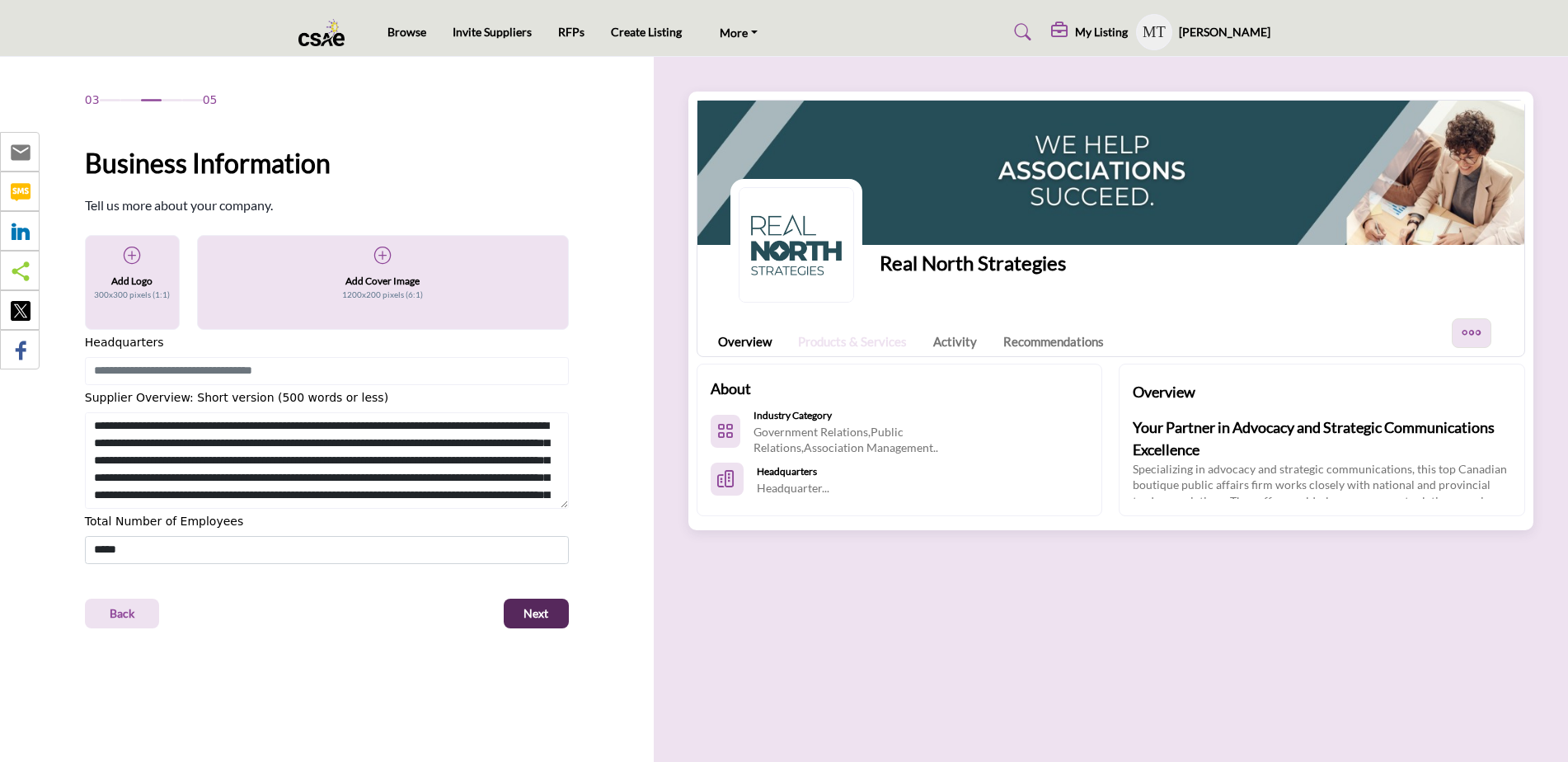
click at [774, 342] on link "Products & Services" at bounding box center [852, 341] width 109 height 19
click at [774, 435] on p "Government Relations,Public Relations,Association Management.." at bounding box center [860, 440] width 212 height 32
click at [774, 345] on link "Activity" at bounding box center [955, 341] width 44 height 19
click at [553, 615] on button "Next" at bounding box center [536, 614] width 65 height 30
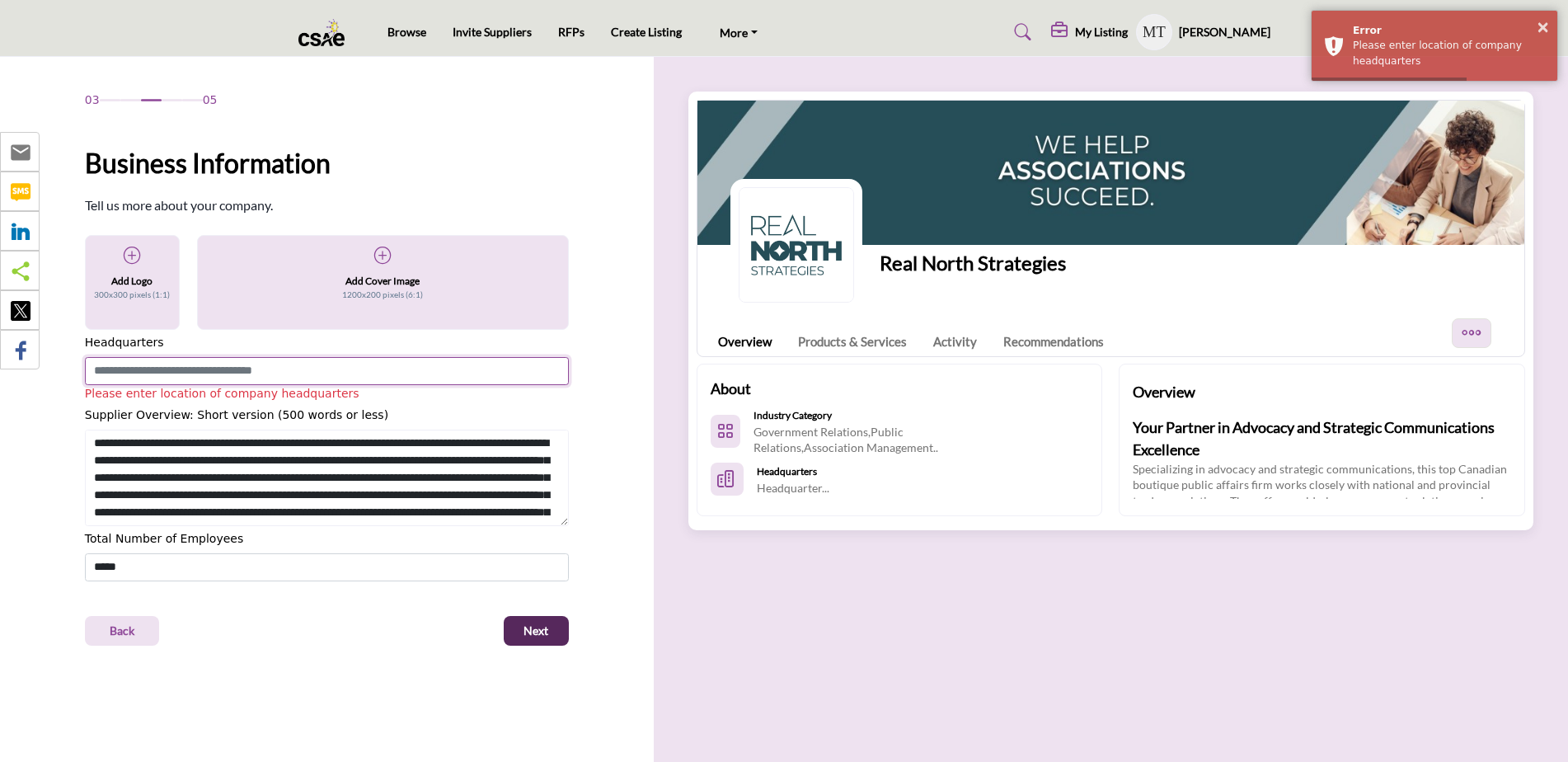
click at [308, 367] on input at bounding box center [327, 371] width 484 height 28
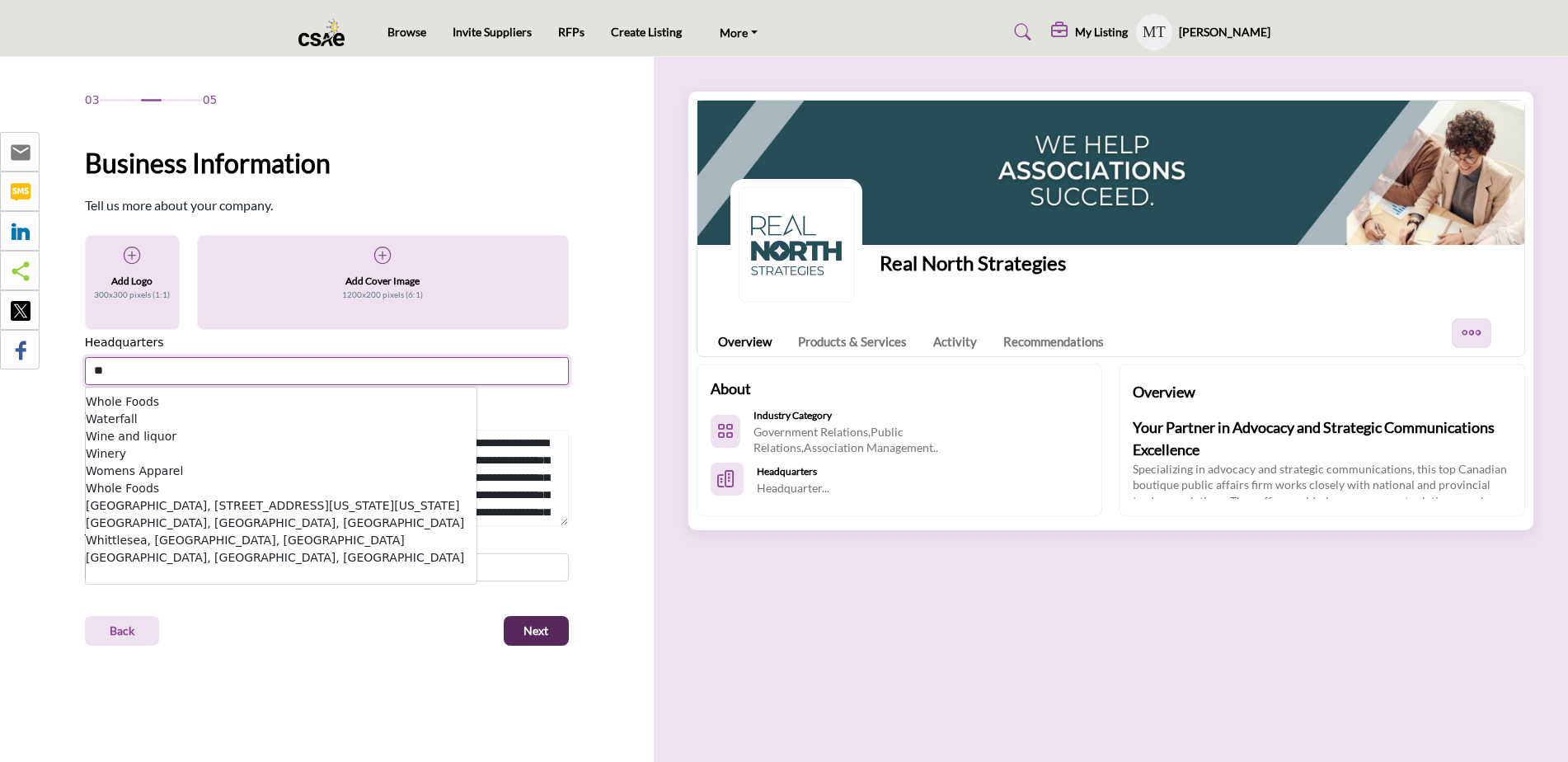
type input "*"
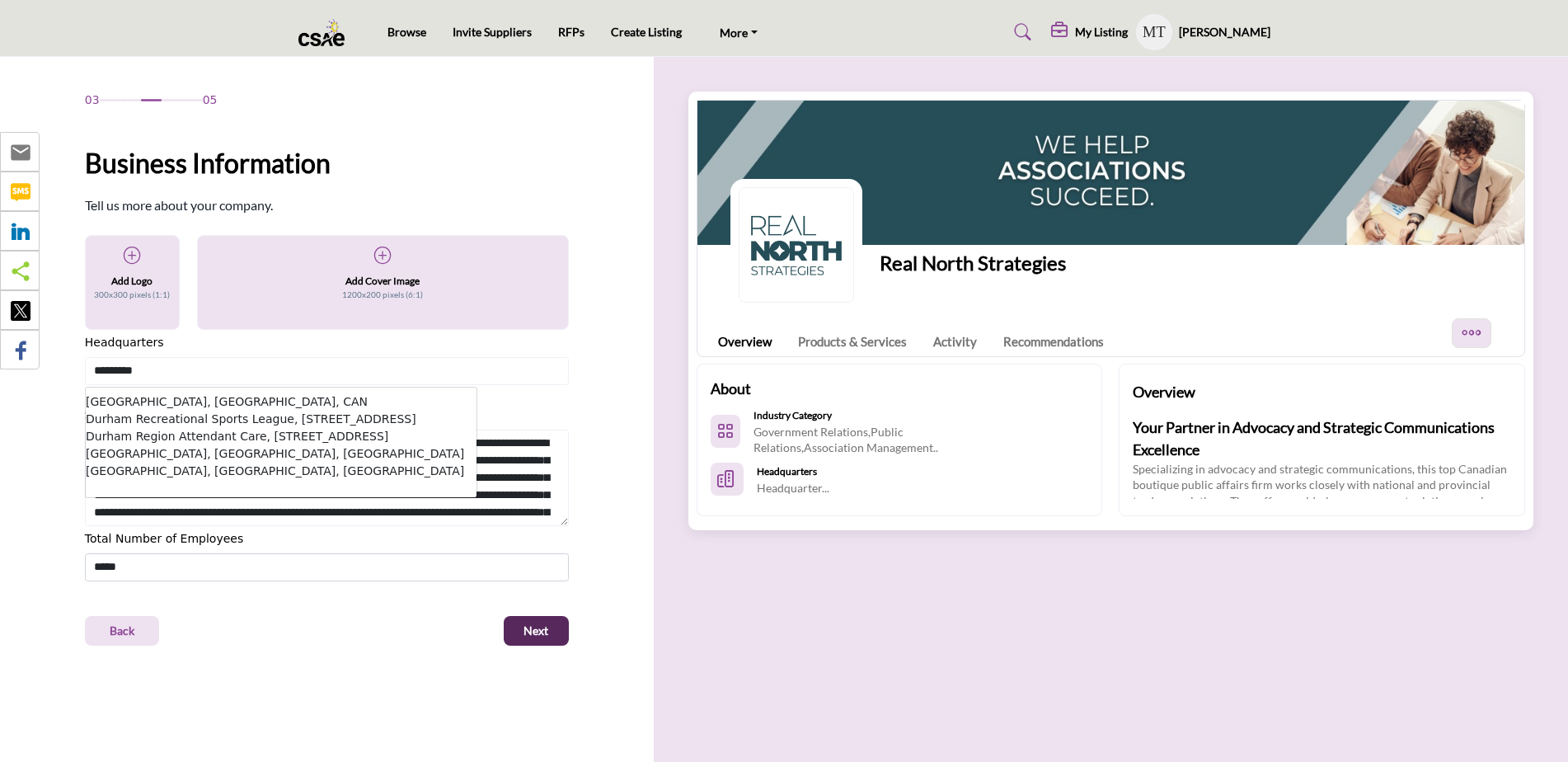
click at [271, 398] on li "Durham Regional Municipality, ON, CAN" at bounding box center [281, 402] width 391 height 18
type input "**********"
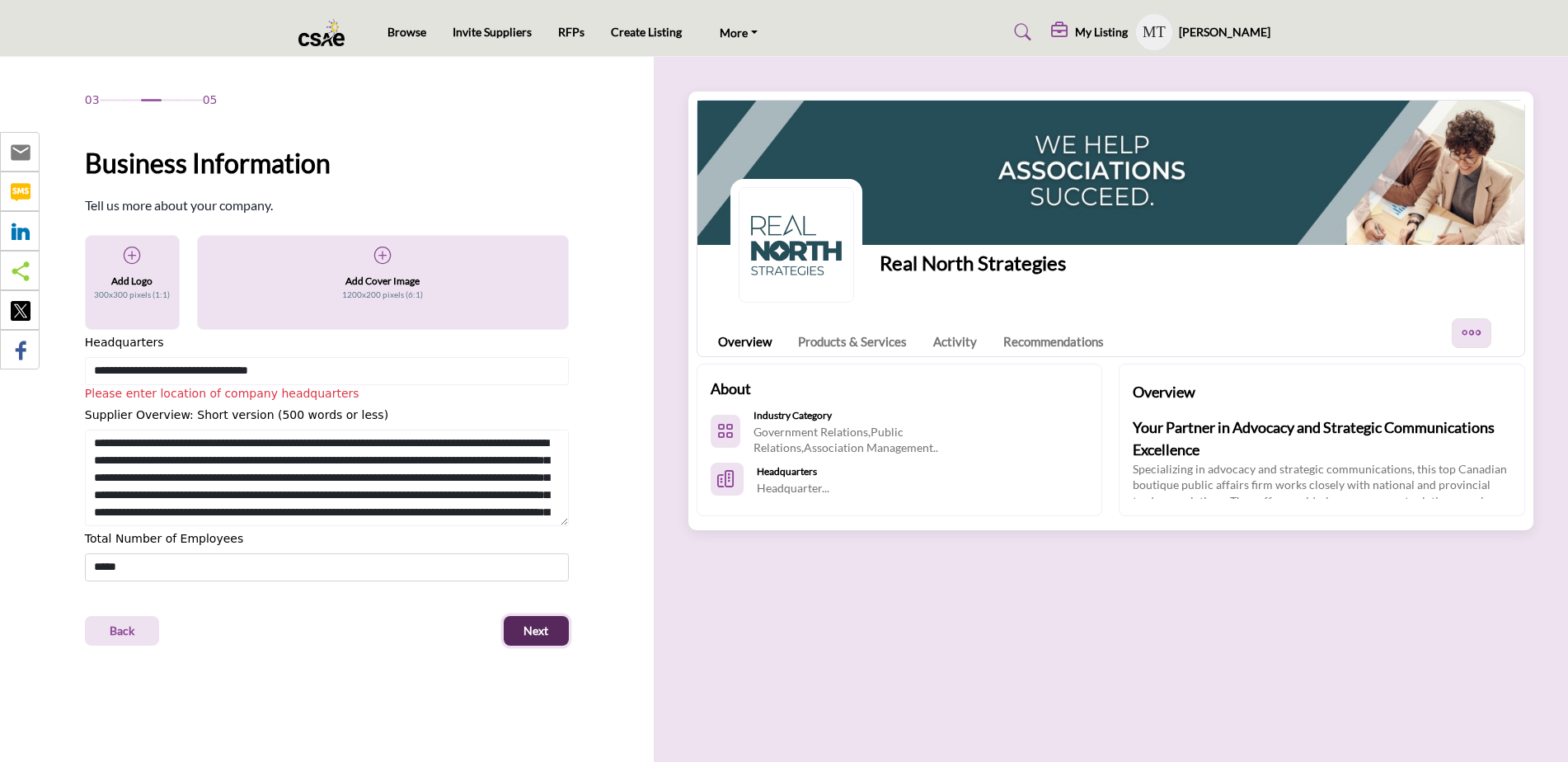
click at [540, 629] on span "Next" at bounding box center [536, 630] width 25 height 17
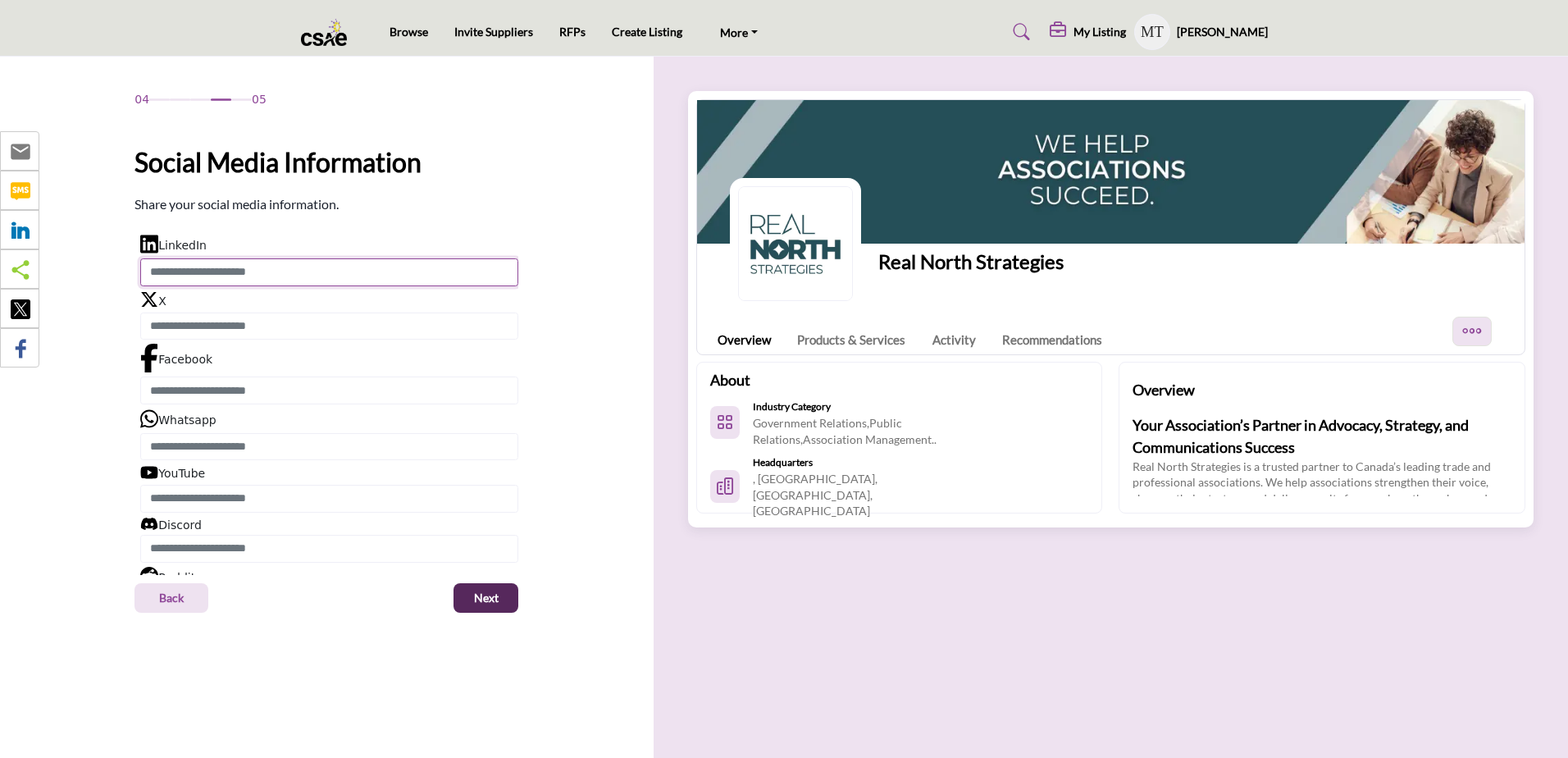
click at [230, 276] on input "Enter LinkedIn" at bounding box center [329, 272] width 378 height 28
paste input "**********"
type input "**********"
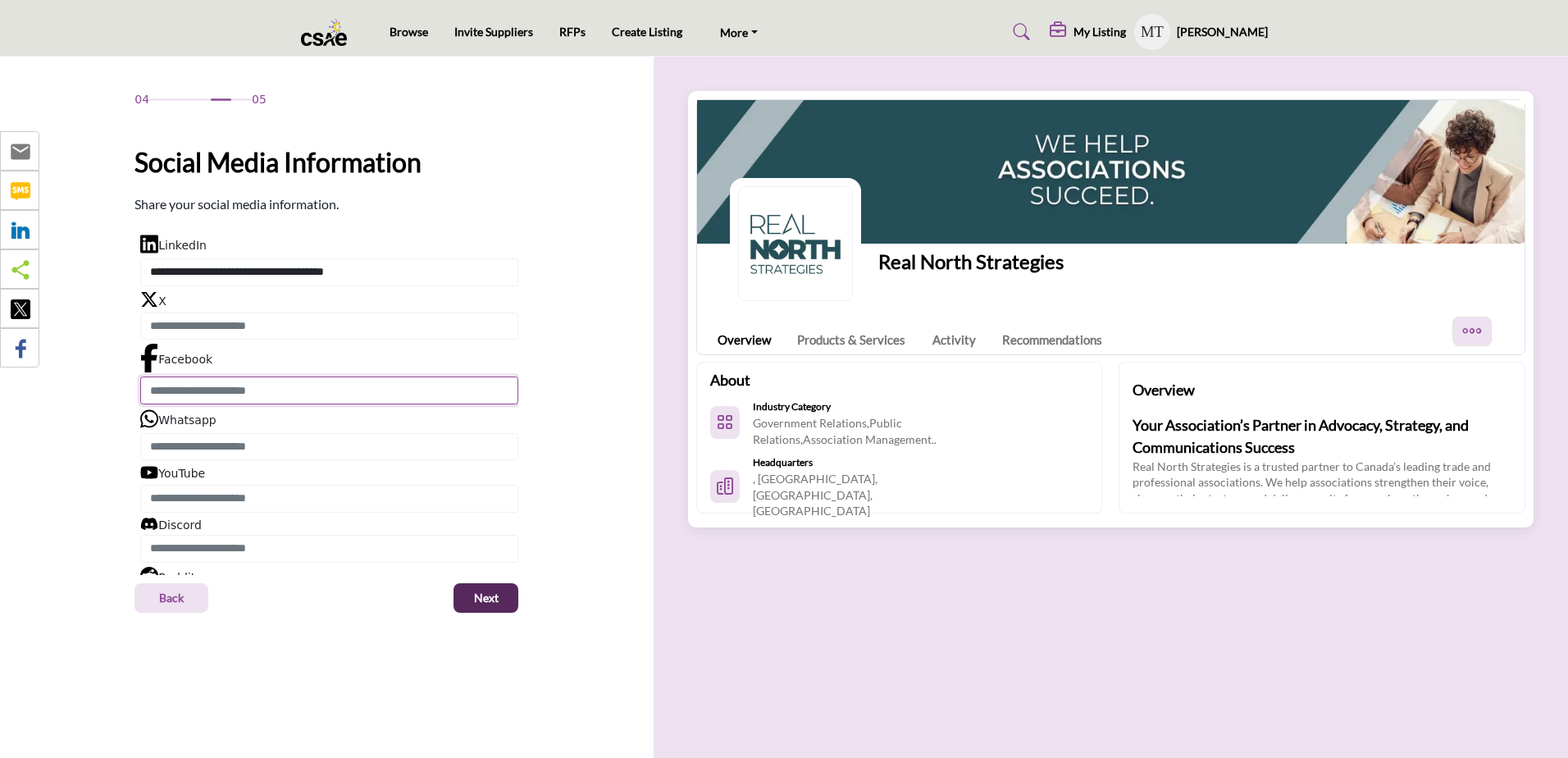
click at [197, 383] on input "Enter Facebook" at bounding box center [329, 390] width 378 height 28
paste input "**********"
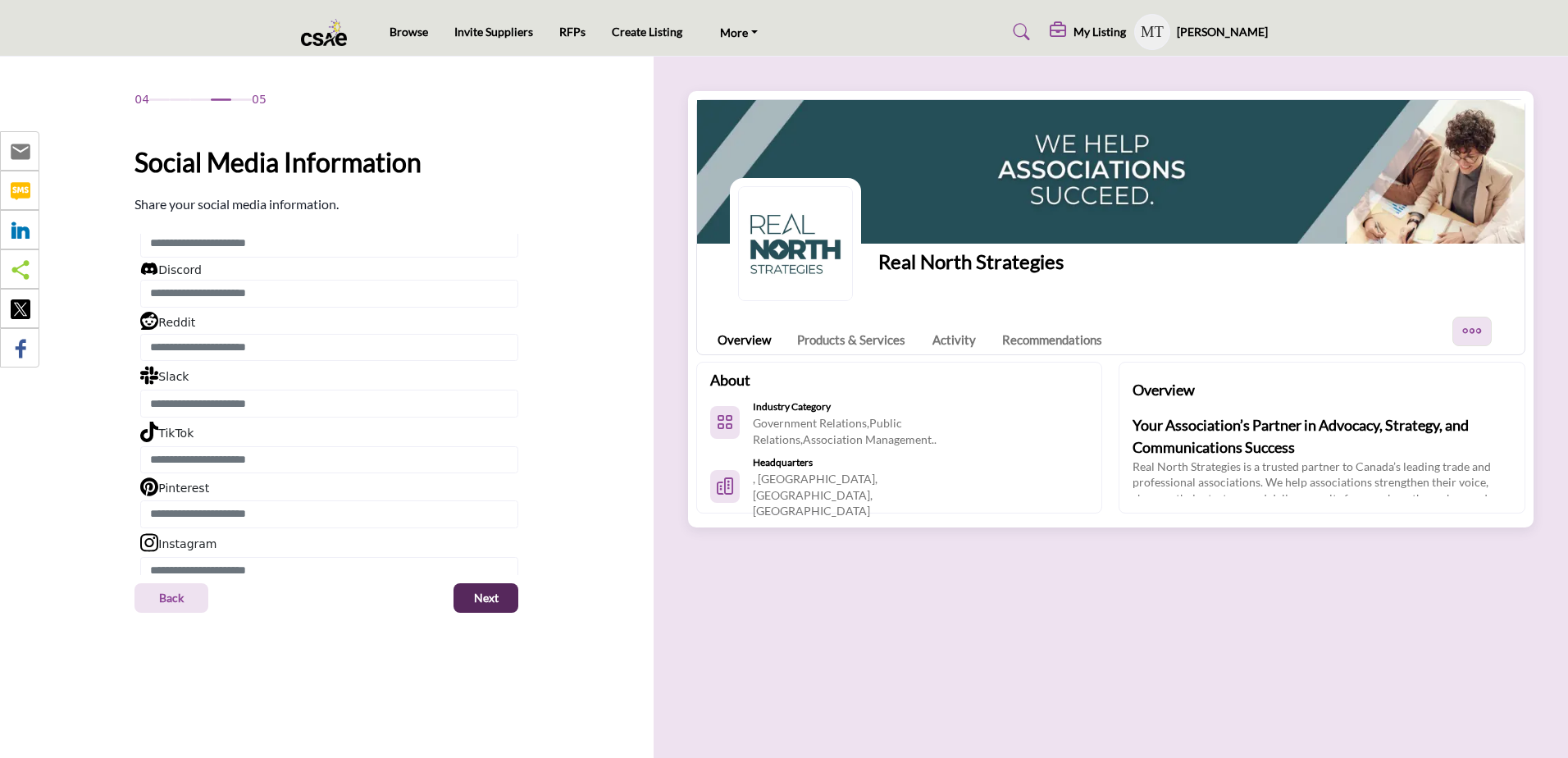
scroll to position [265, 0]
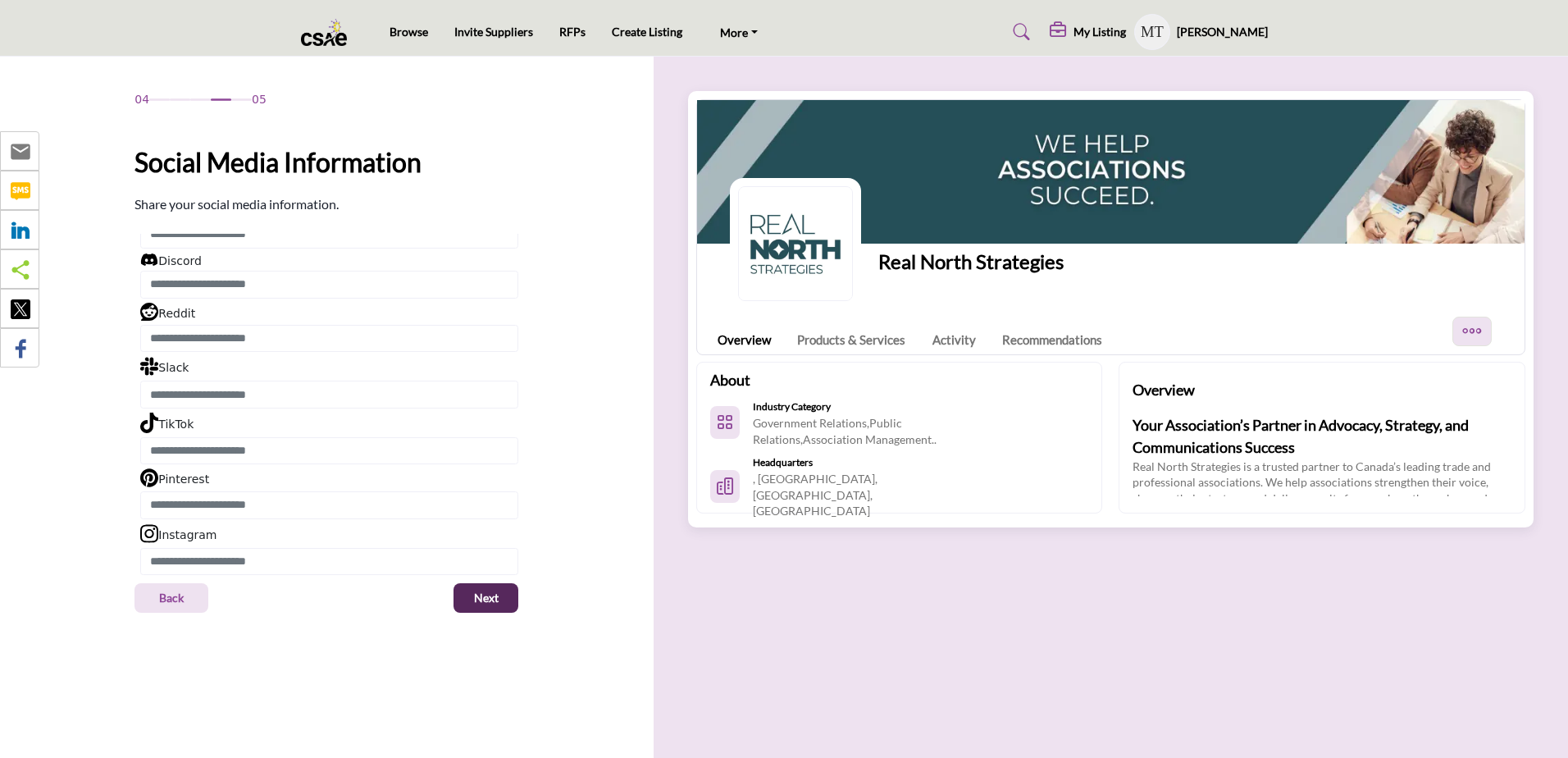
type input "**********"
click at [211, 561] on input "Enter Instagram" at bounding box center [329, 562] width 378 height 28
paste input "**********"
type input "**********"
click at [497, 594] on span "Next" at bounding box center [487, 597] width 24 height 17
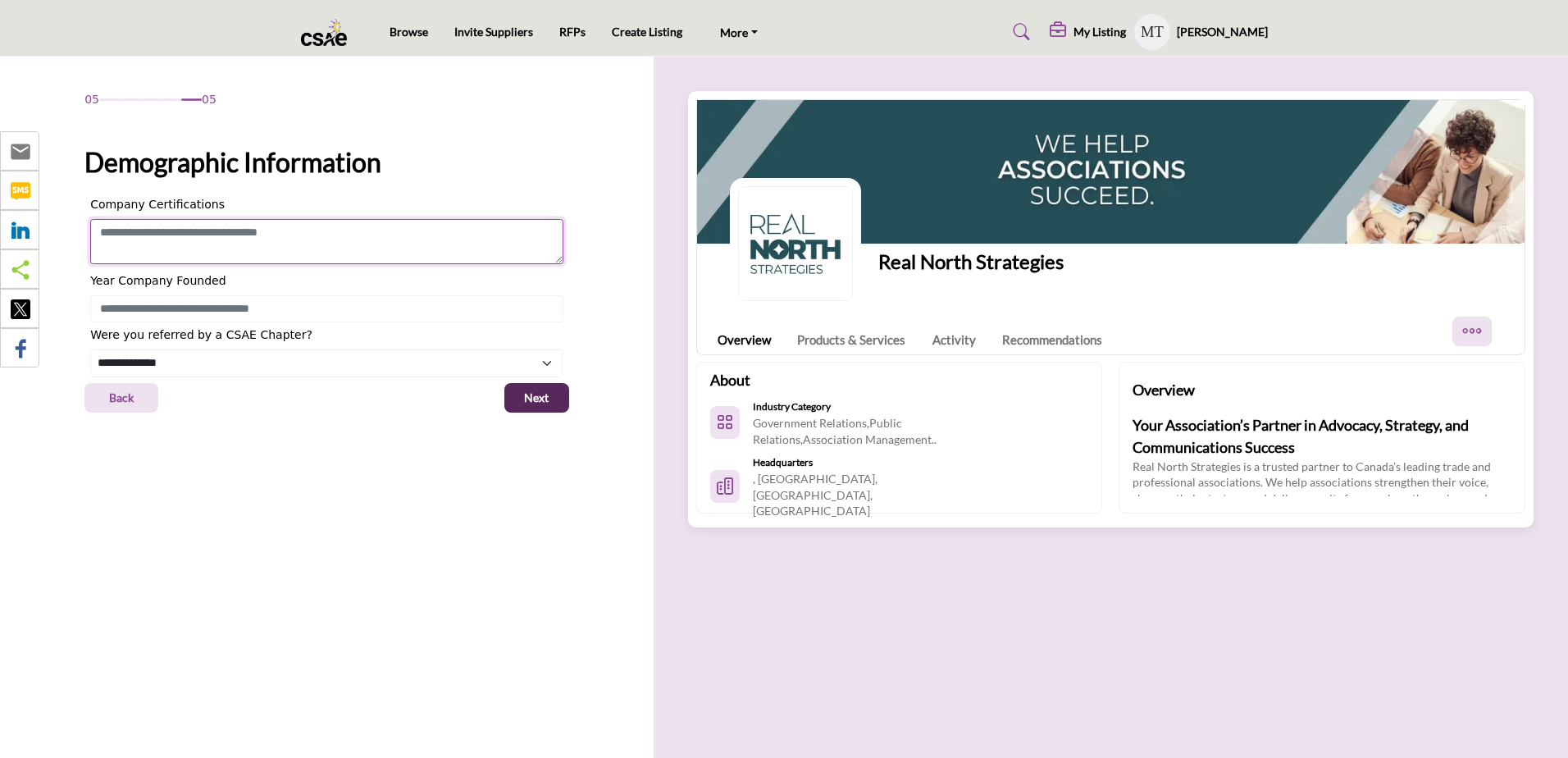
click at [234, 246] on textarea "Enter value for Company Certifications" at bounding box center [326, 242] width 473 height 45
type textarea "*"
click at [100, 232] on textarea "**********" at bounding box center [326, 242] width 473 height 45
type textarea "**********"
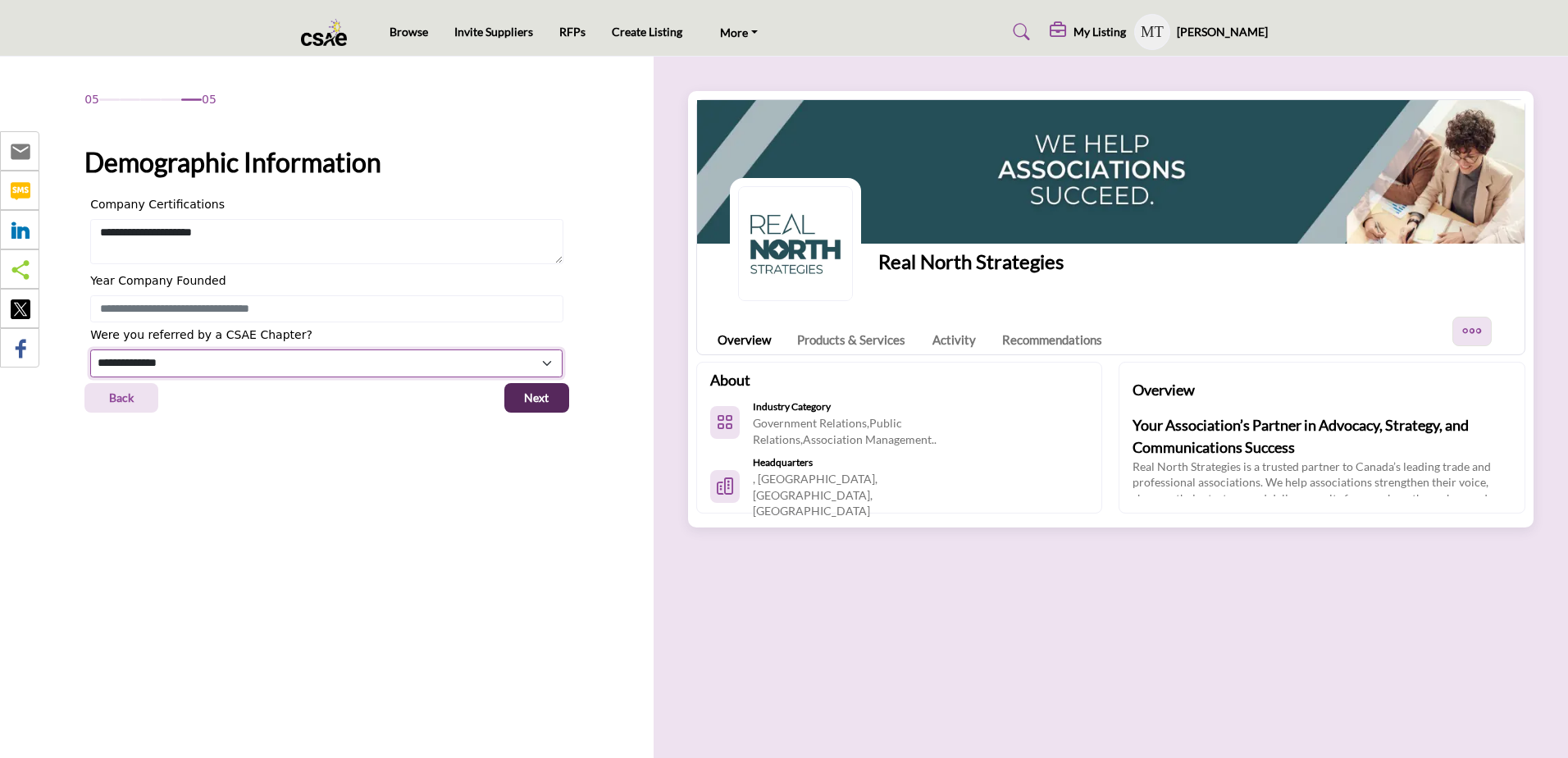
click at [208, 364] on select "**********" at bounding box center [326, 363] width 473 height 28
select select "********"
click at [90, 349] on select "**********" at bounding box center [326, 363] width 473 height 28
click at [156, 315] on input "Enter value for Year Company Founded" at bounding box center [326, 309] width 473 height 28
type input "****"
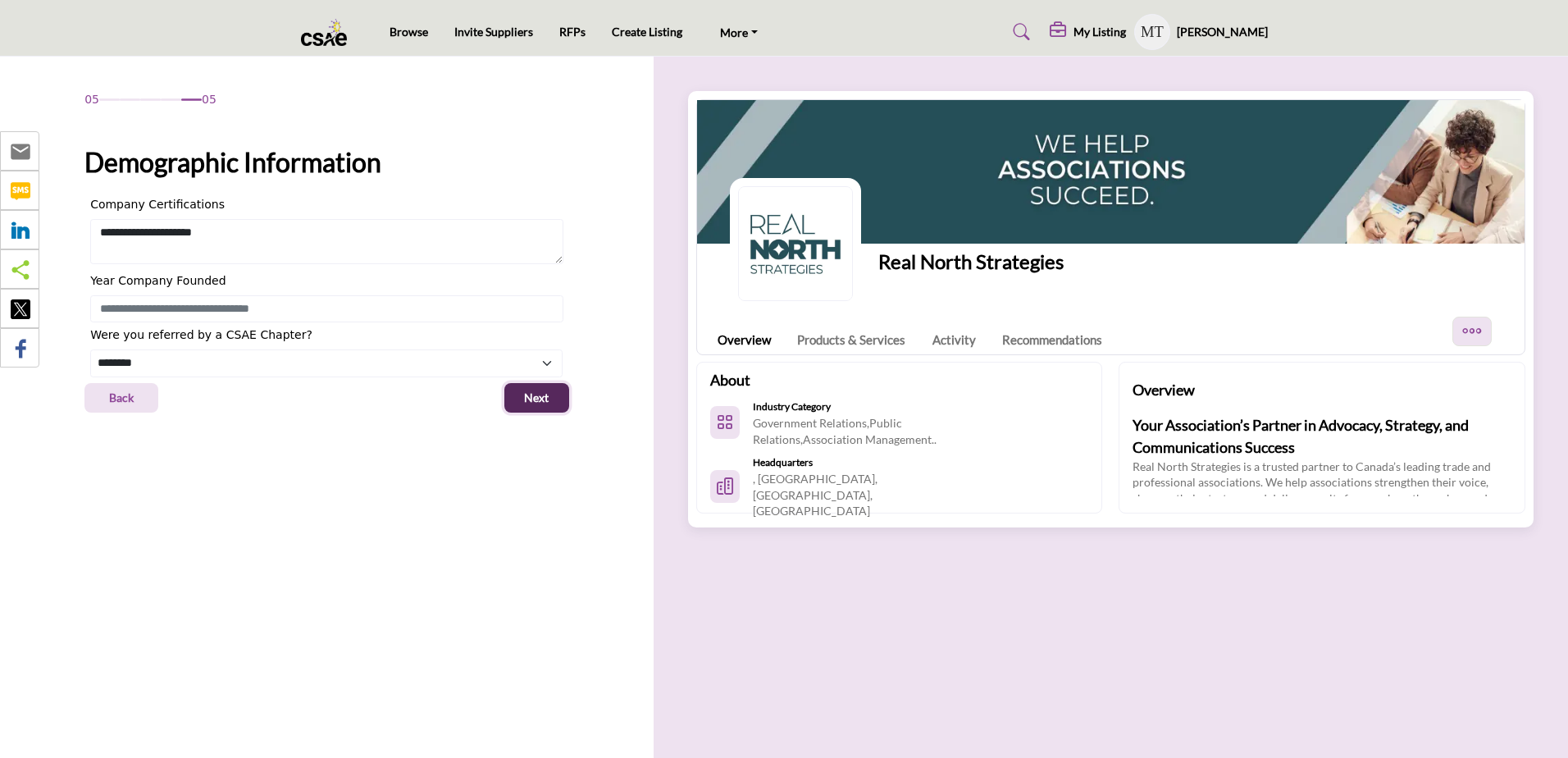
click at [534, 396] on span "Next" at bounding box center [536, 397] width 24 height 17
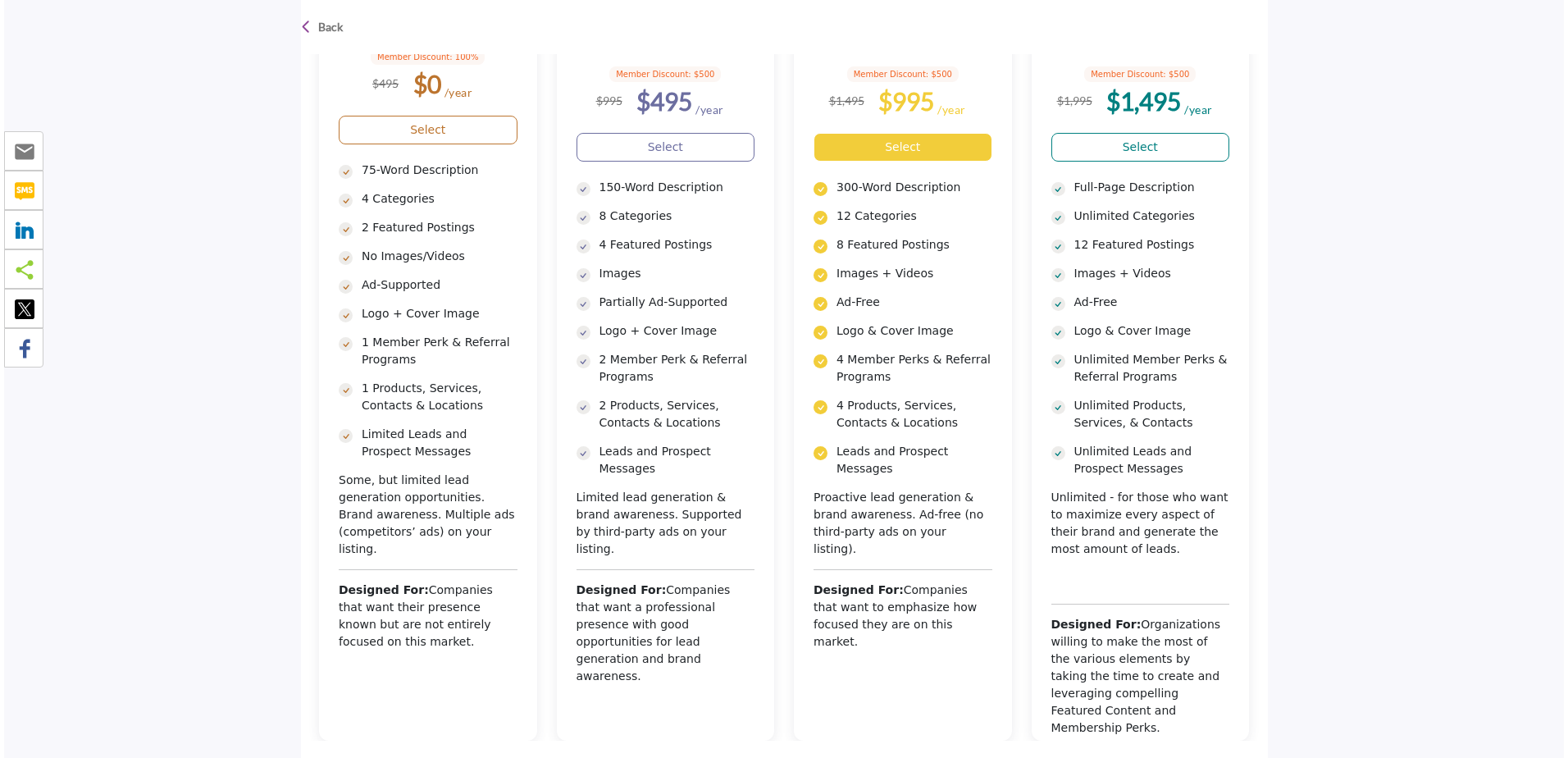
scroll to position [328, 0]
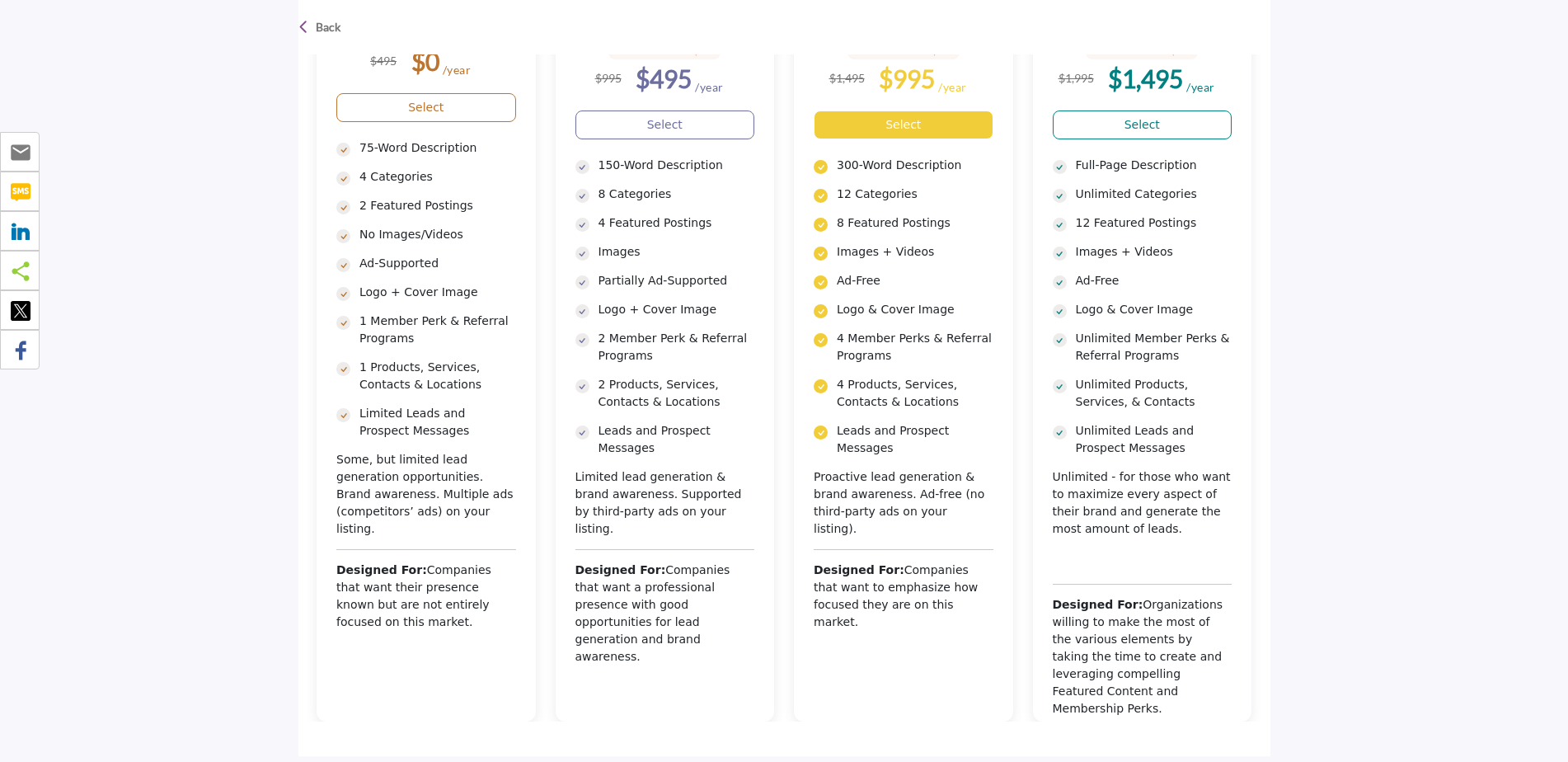
click at [902, 127] on link "Select" at bounding box center [903, 125] width 180 height 29
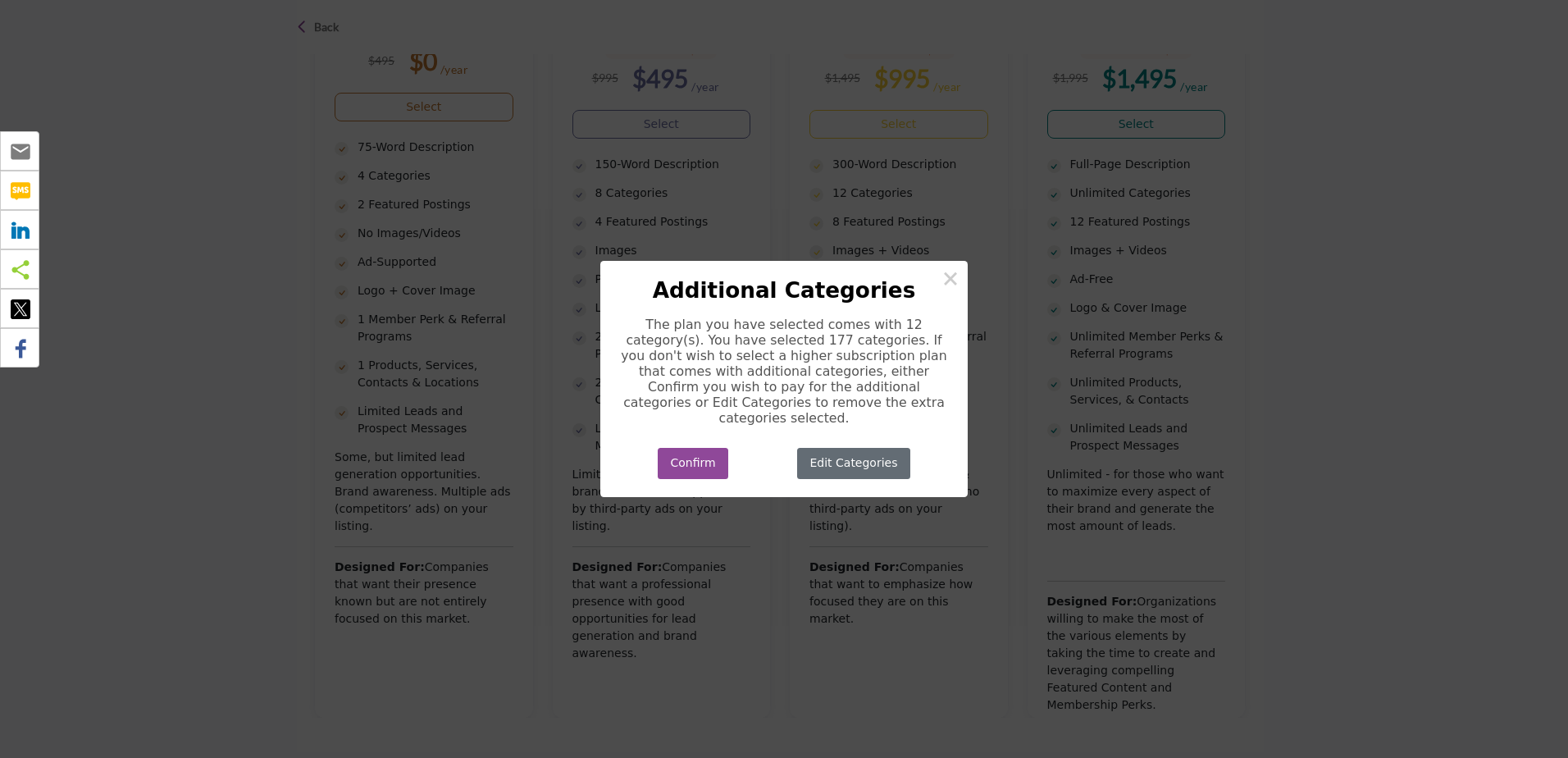
click at [871, 459] on button "Edit Categories" at bounding box center [854, 464] width 114 height 32
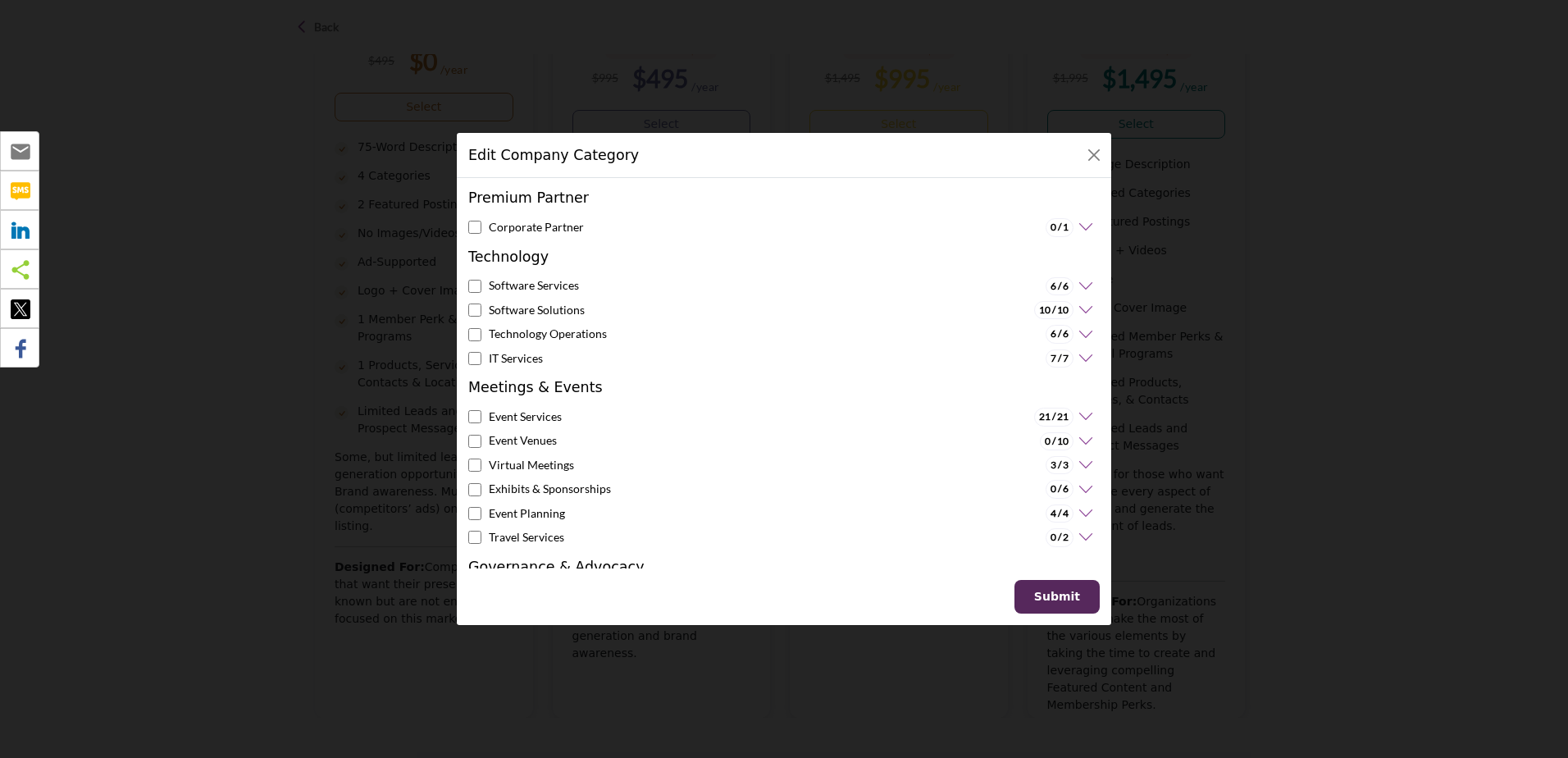
click at [1081, 314] on icon at bounding box center [1083, 310] width 20 height 17
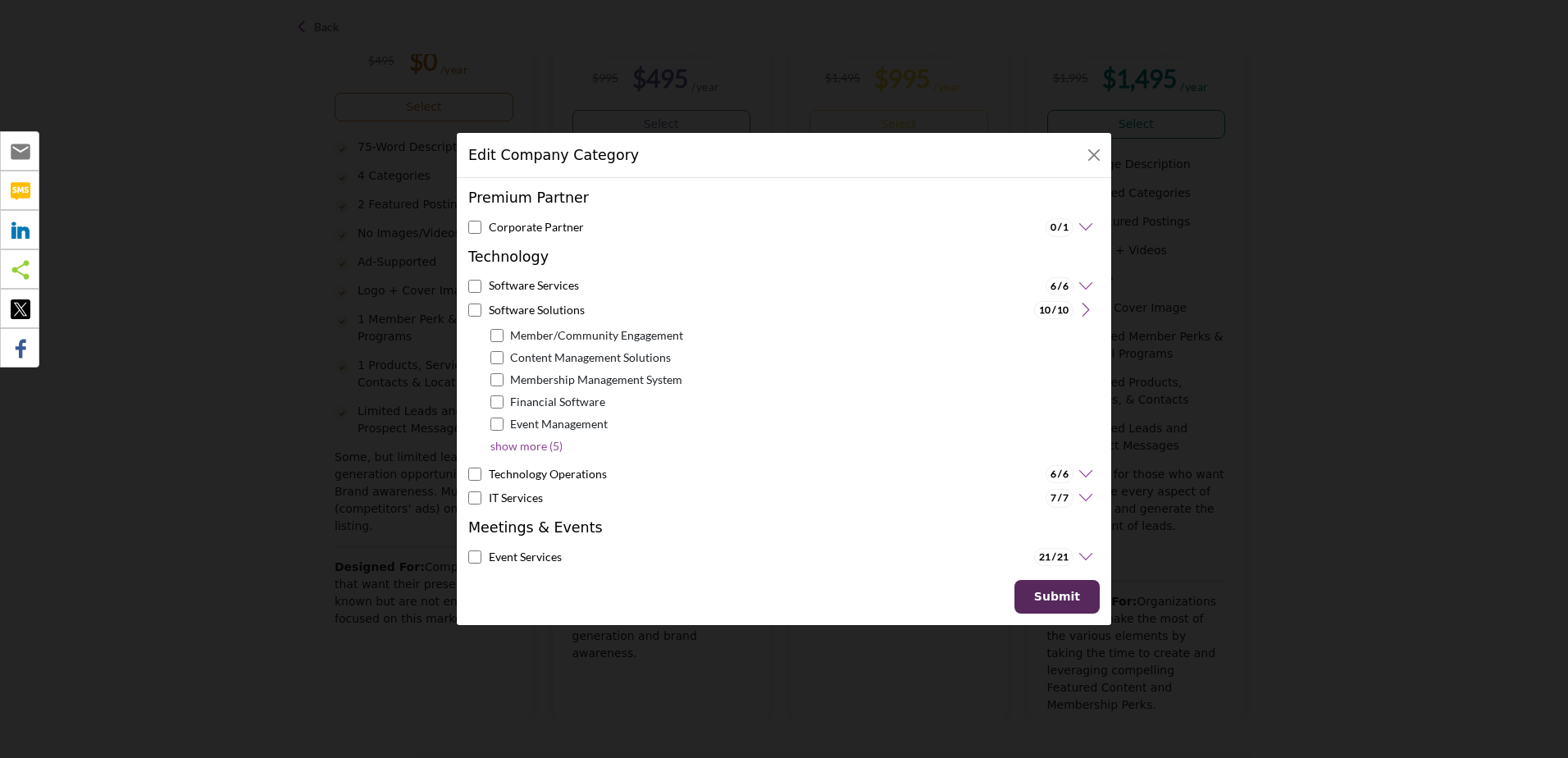
click at [1081, 312] on icon at bounding box center [1083, 310] width 20 height 17
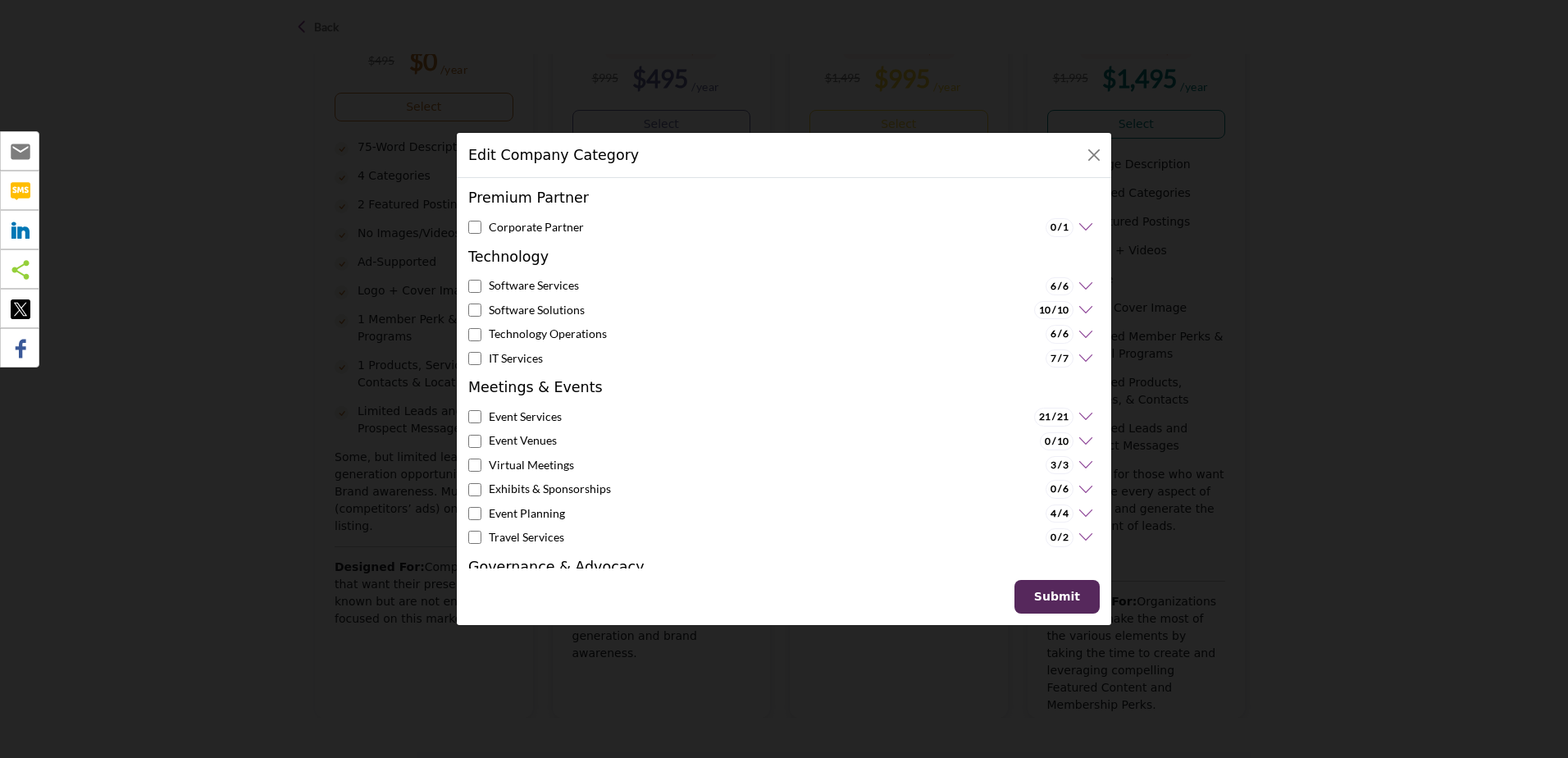
click at [1079, 286] on icon at bounding box center [1083, 286] width 20 height 17
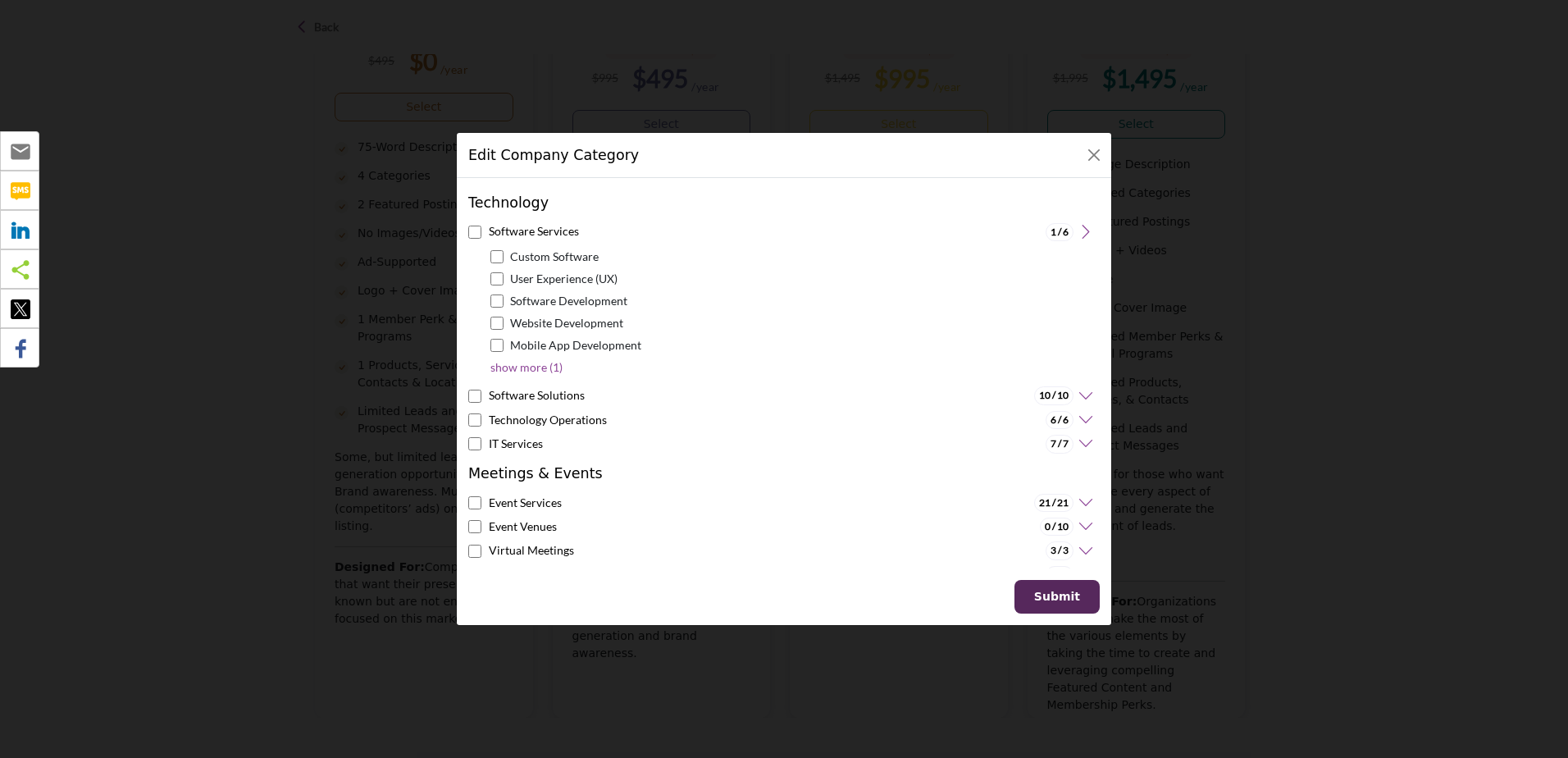
scroll to position [82, 0]
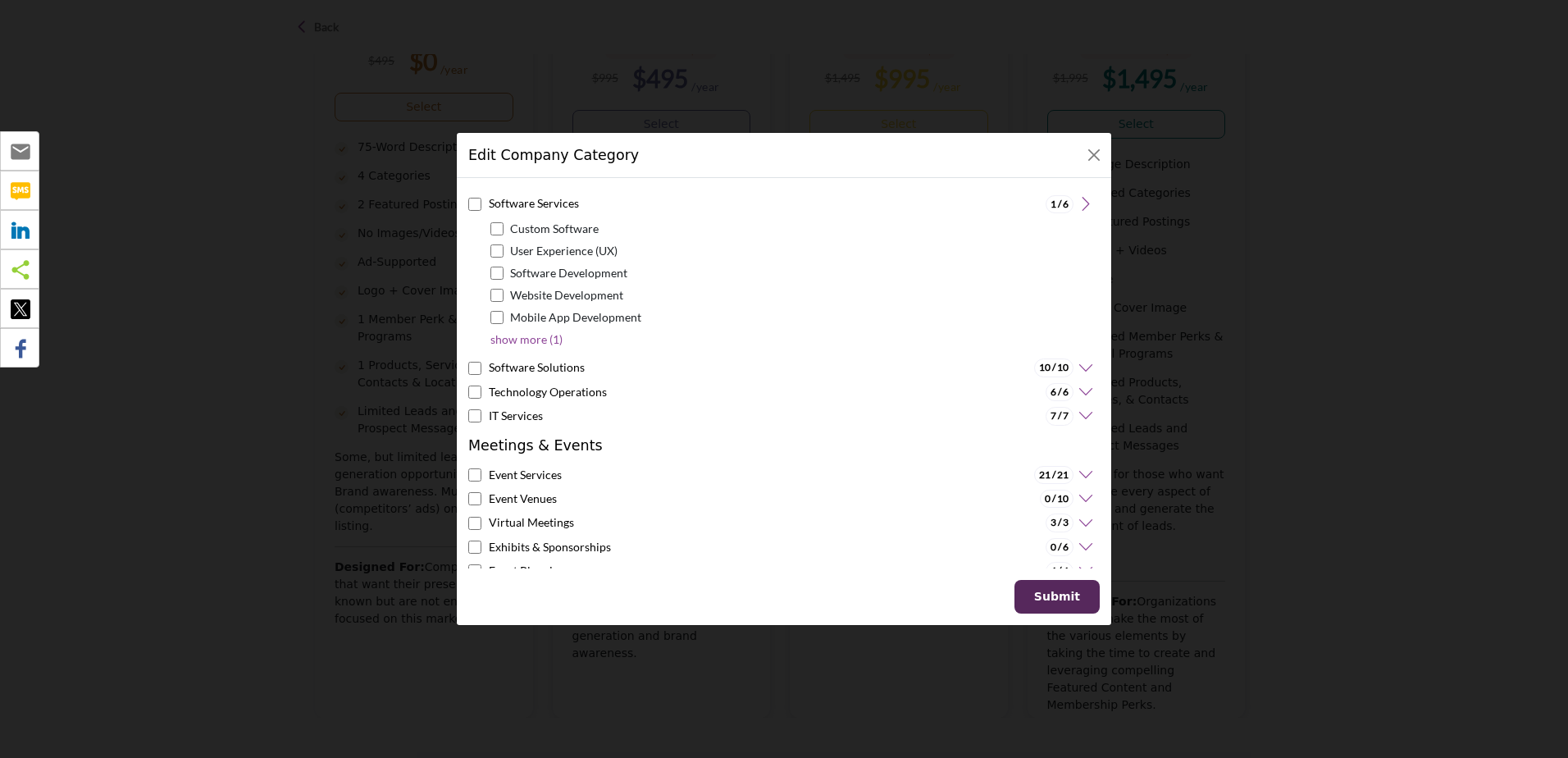
click at [1074, 369] on icon at bounding box center [1083, 368] width 20 height 17
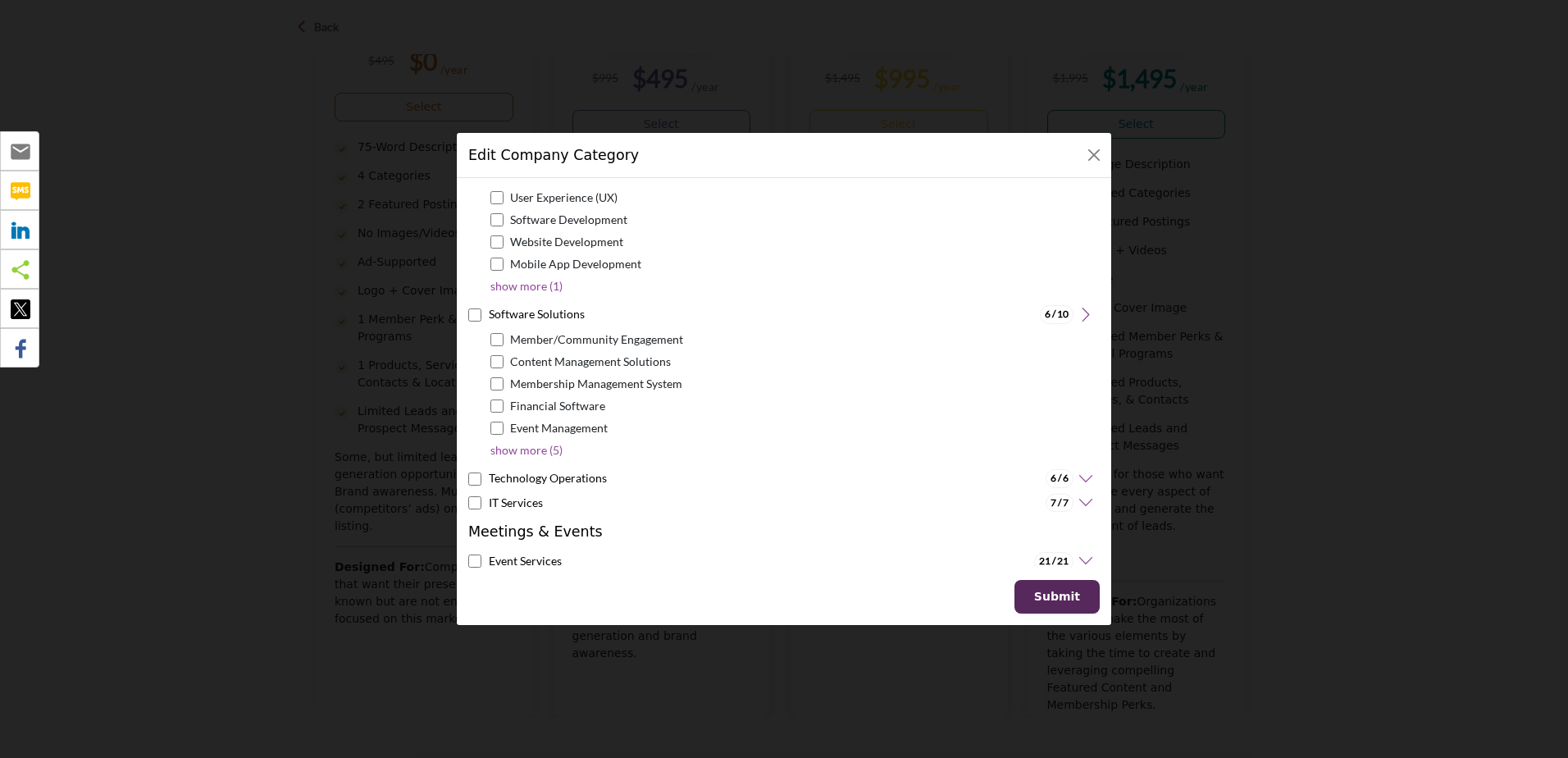
scroll to position [164, 0]
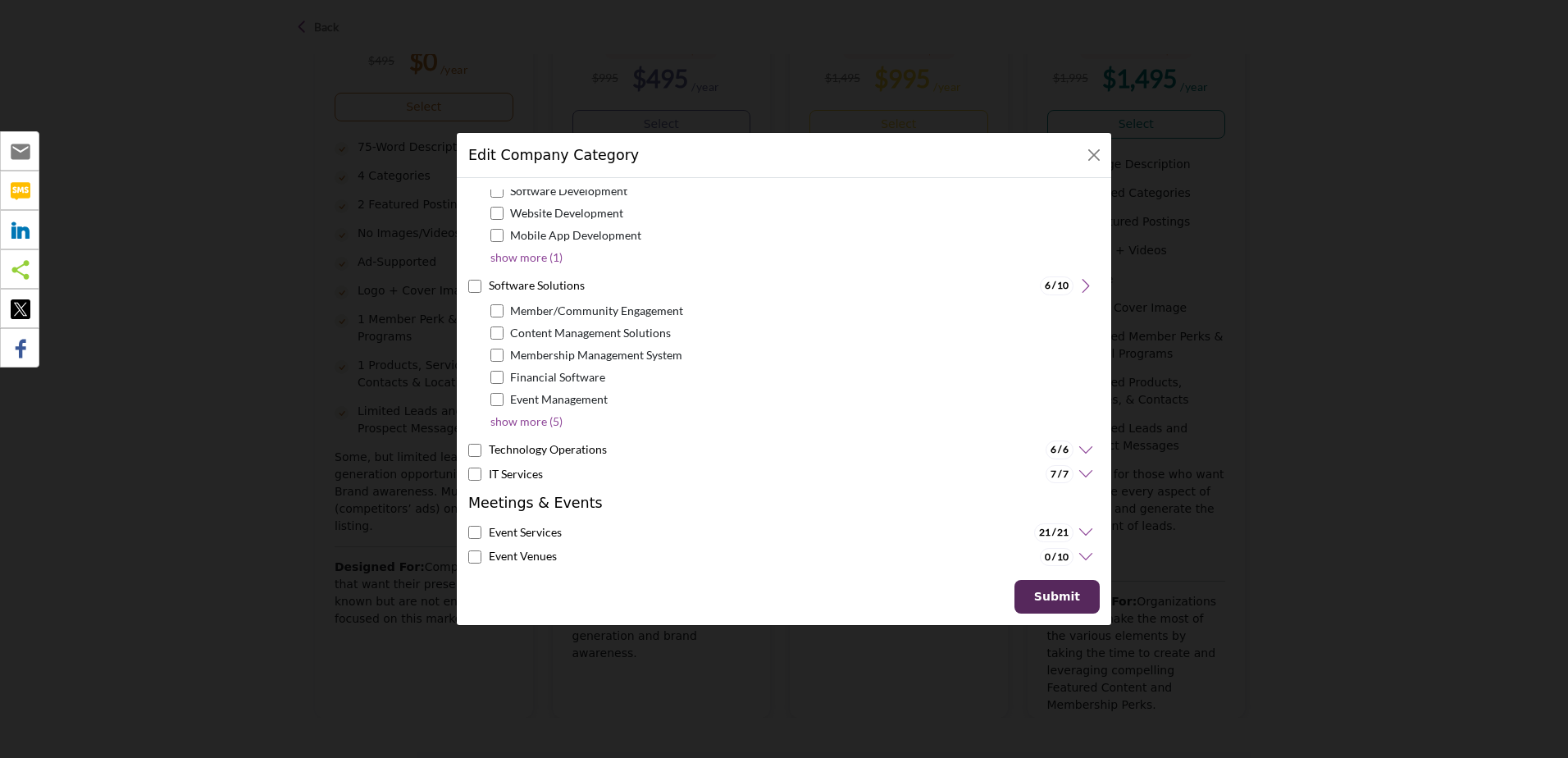
click at [1074, 449] on icon at bounding box center [1083, 450] width 20 height 17
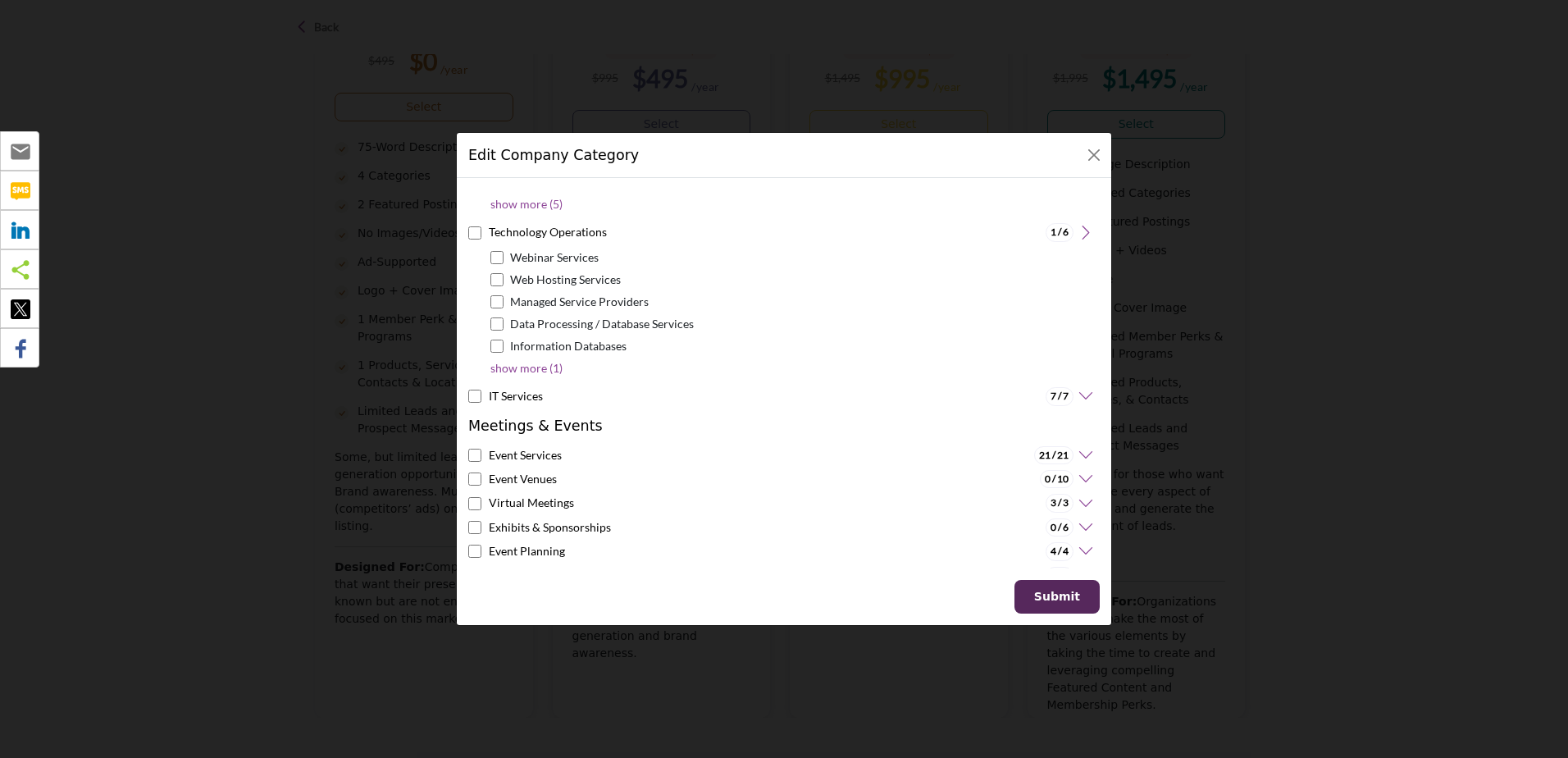
scroll to position [410, 0]
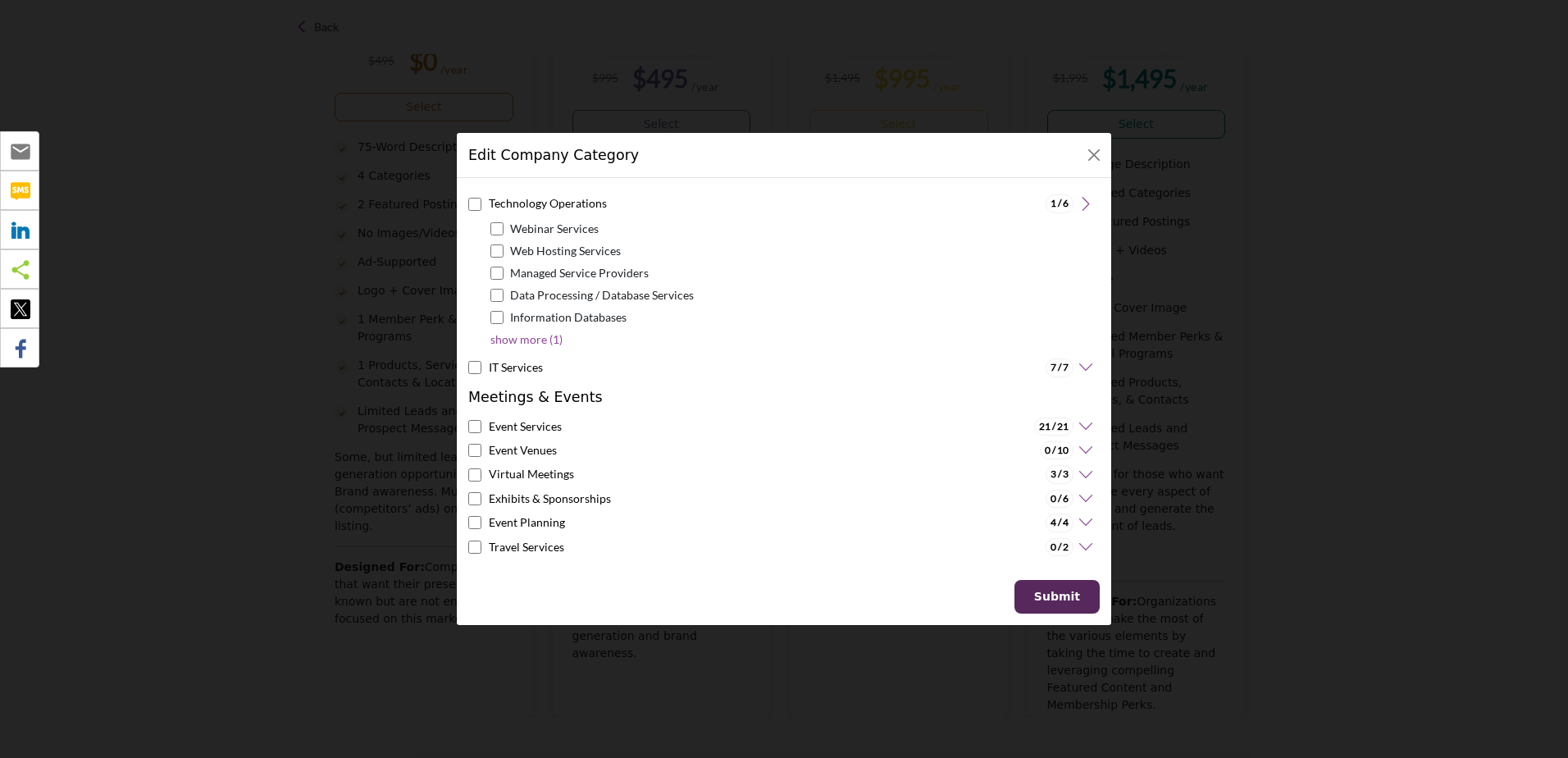
click at [1075, 366] on icon at bounding box center [1083, 367] width 20 height 17
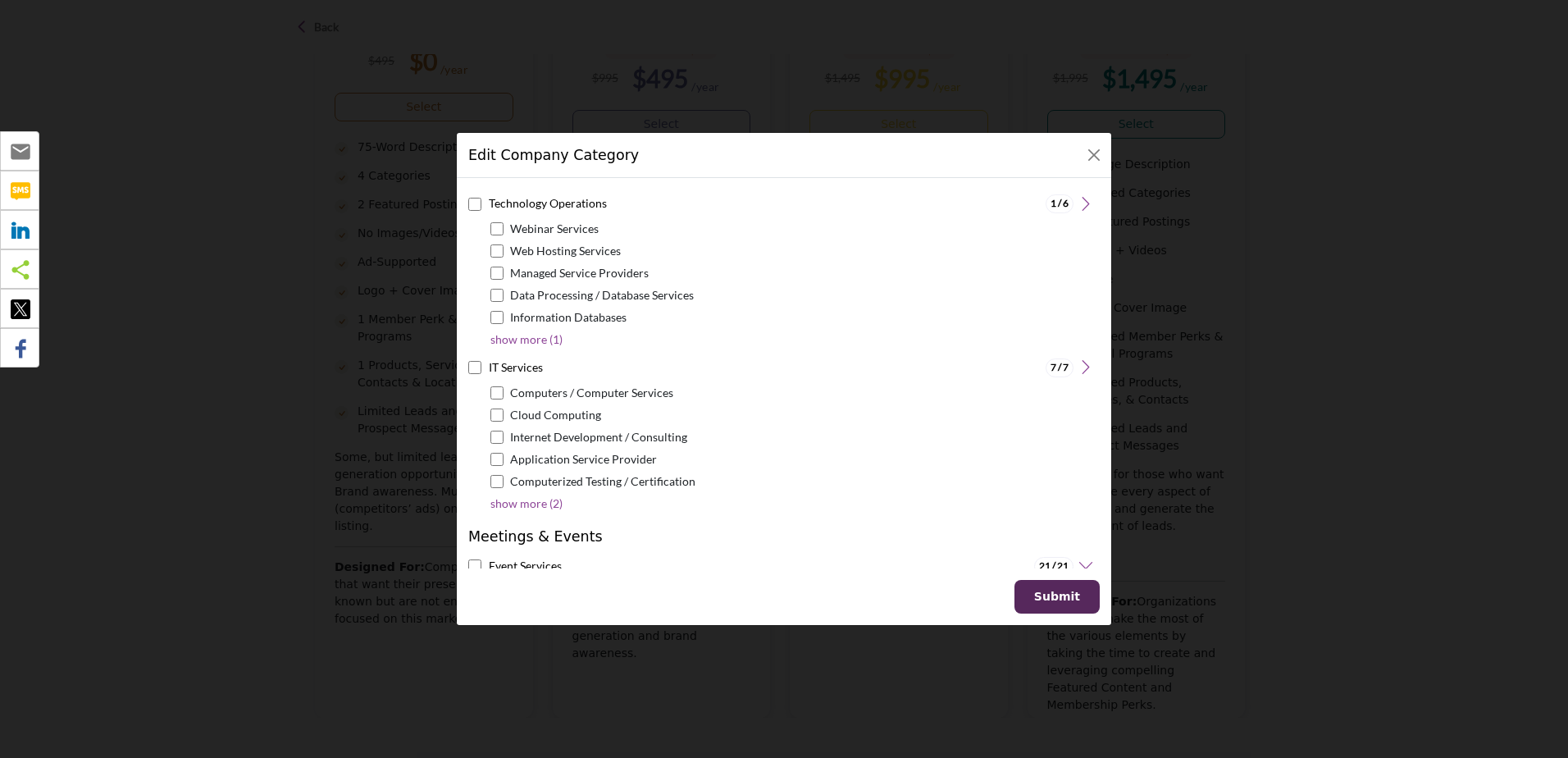
click at [466, 363] on div "Premium Partner Corporate Partner 0 / 1" at bounding box center [784, 402] width 654 height 447
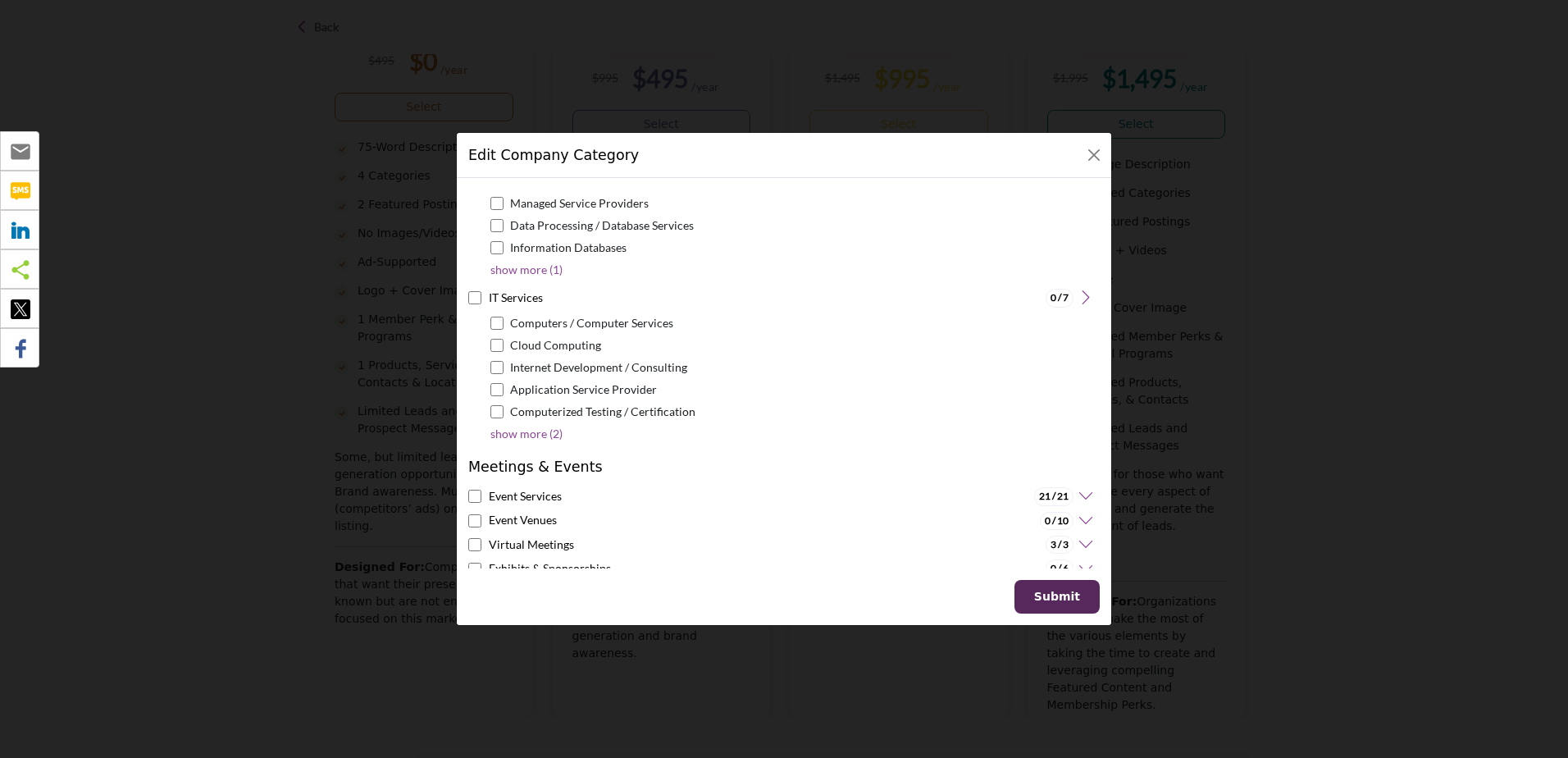
scroll to position [574, 0]
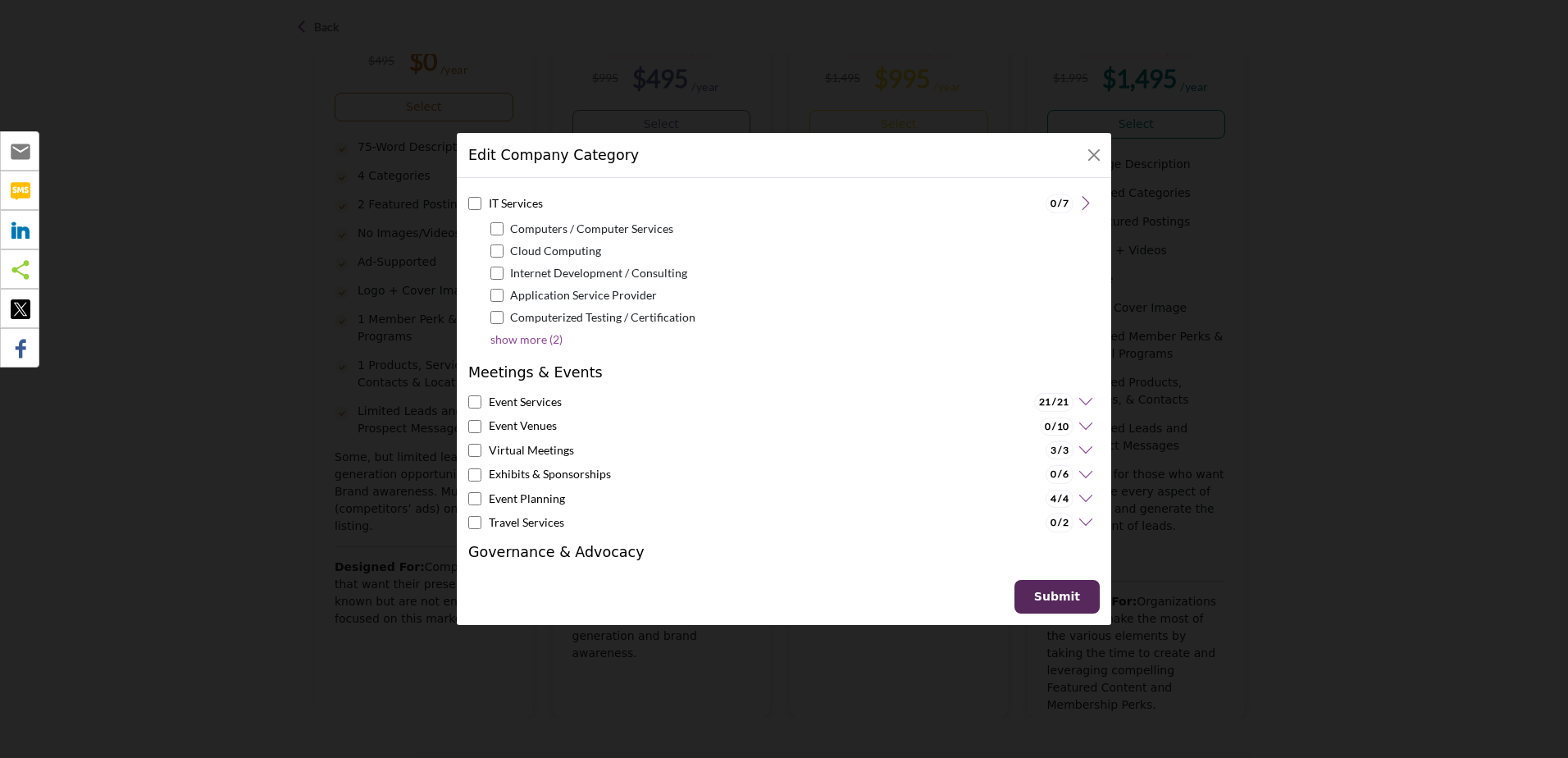
click at [1081, 398] on icon at bounding box center [1083, 402] width 20 height 17
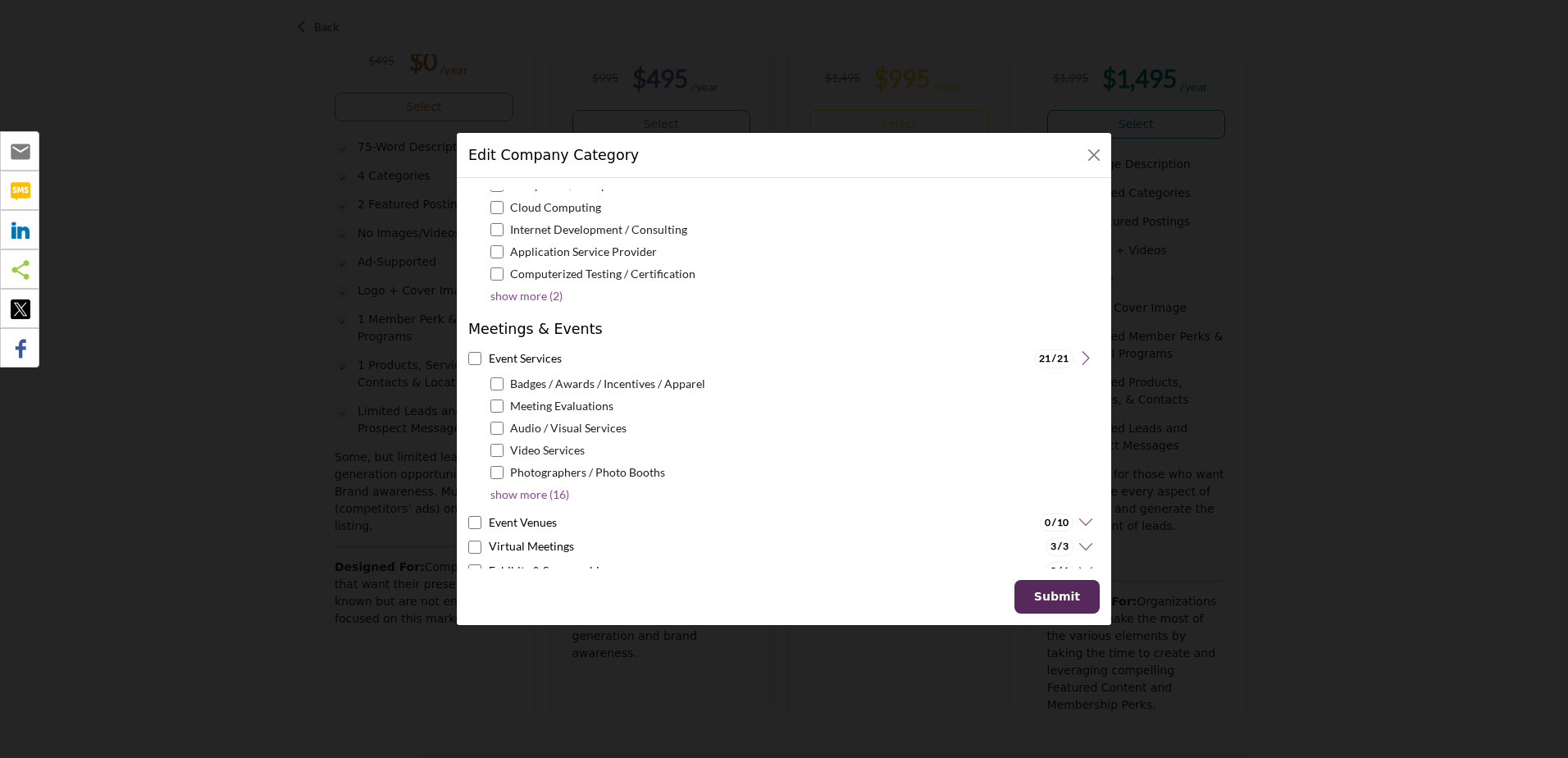
scroll to position [656, 0]
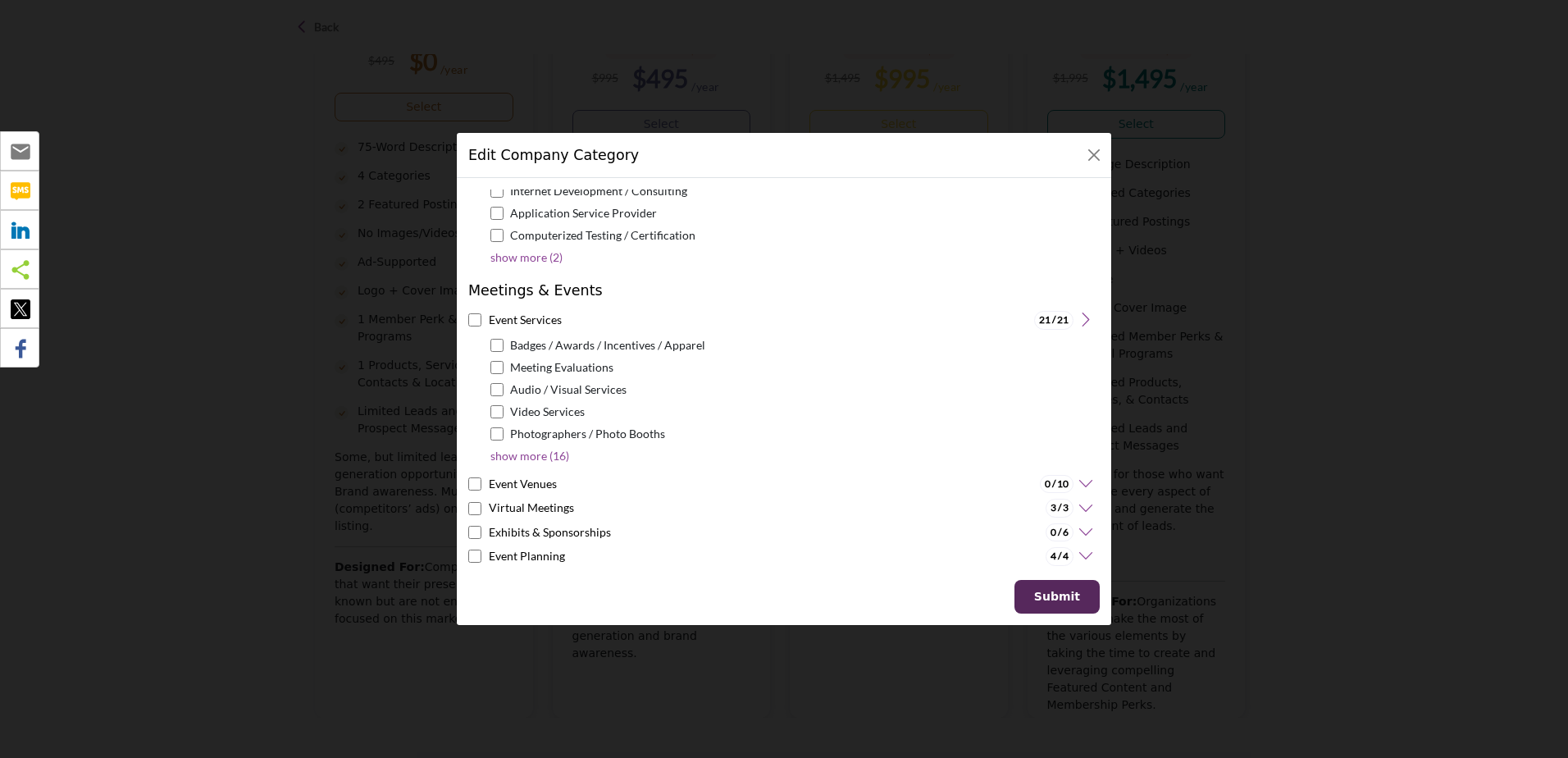
click at [542, 454] on p "show more (16)" at bounding box center [529, 456] width 79 height 17
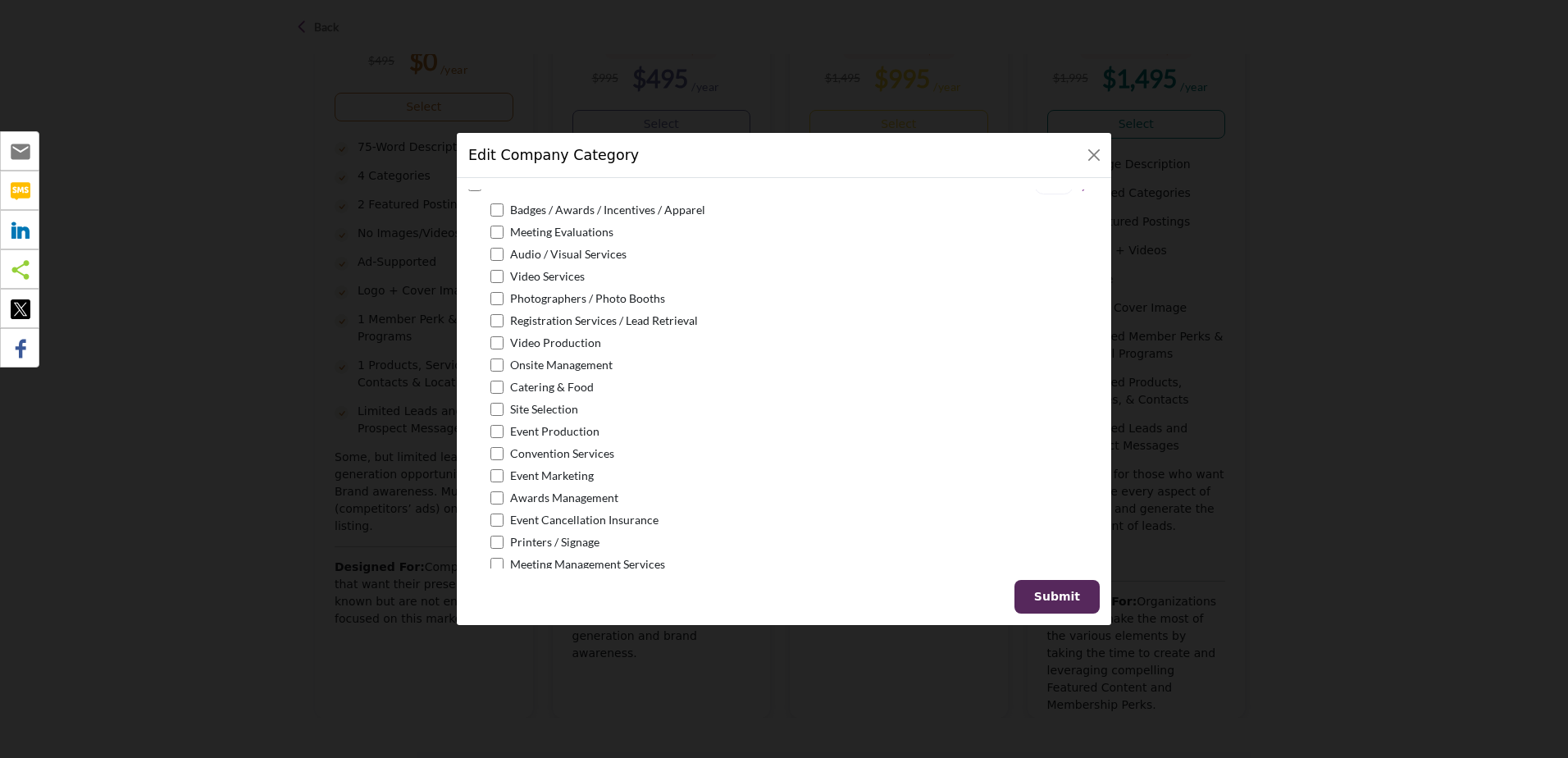
scroll to position [820, 0]
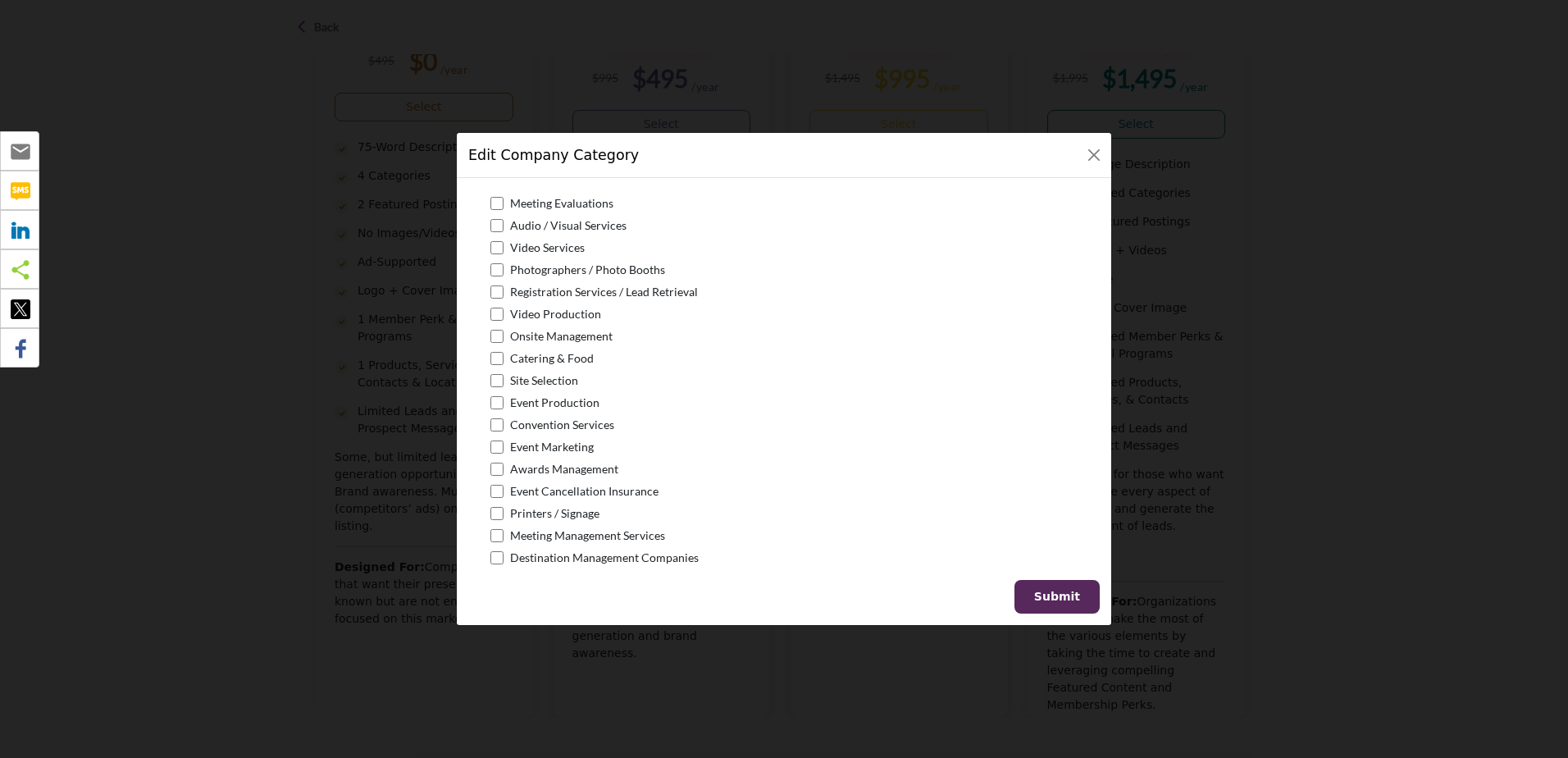
click at [494, 416] on div "Convention Services" at bounding box center [786, 424] width 593 height 18
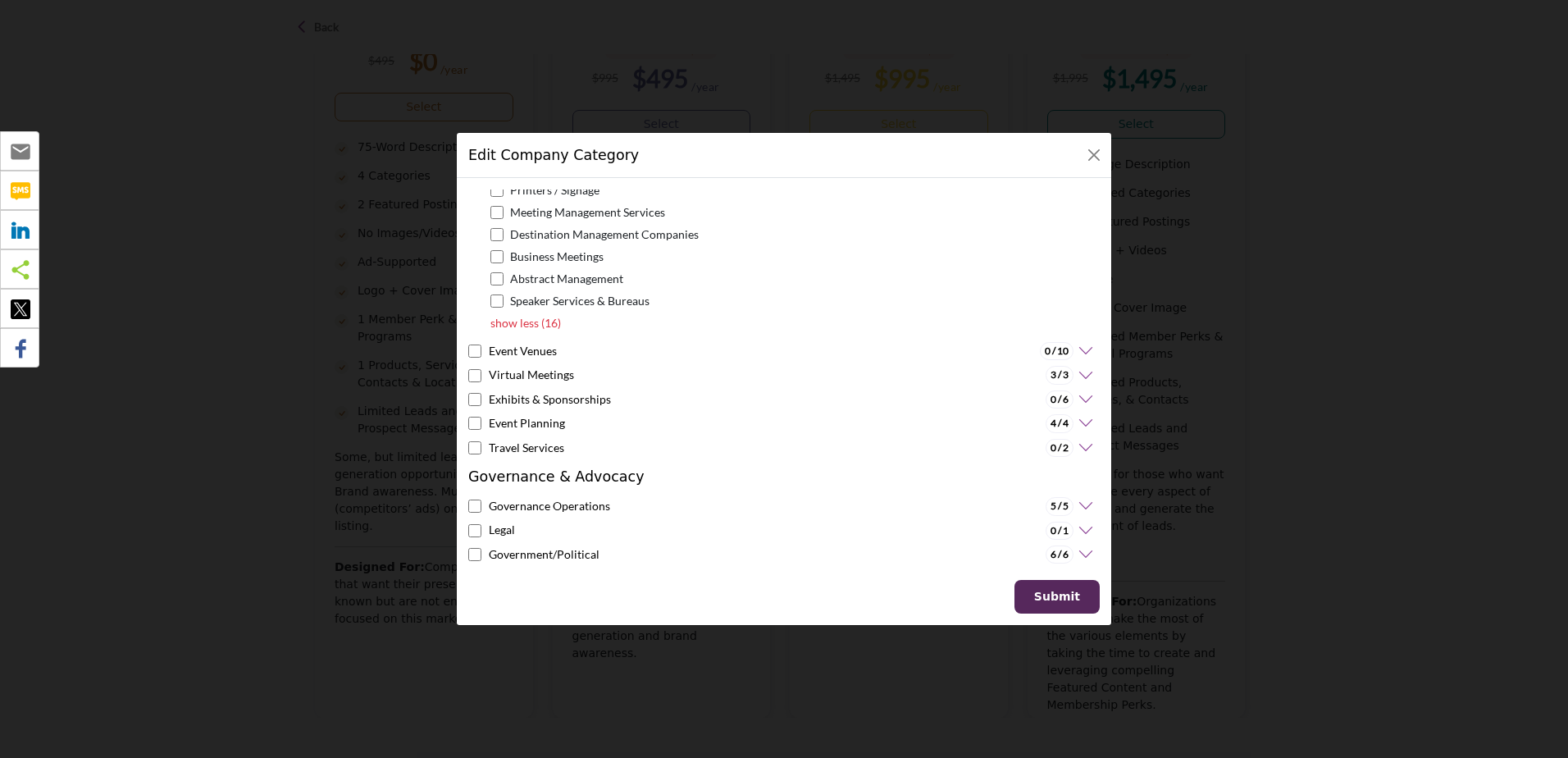
scroll to position [1147, 0]
click at [1077, 418] on icon at bounding box center [1083, 417] width 20 height 17
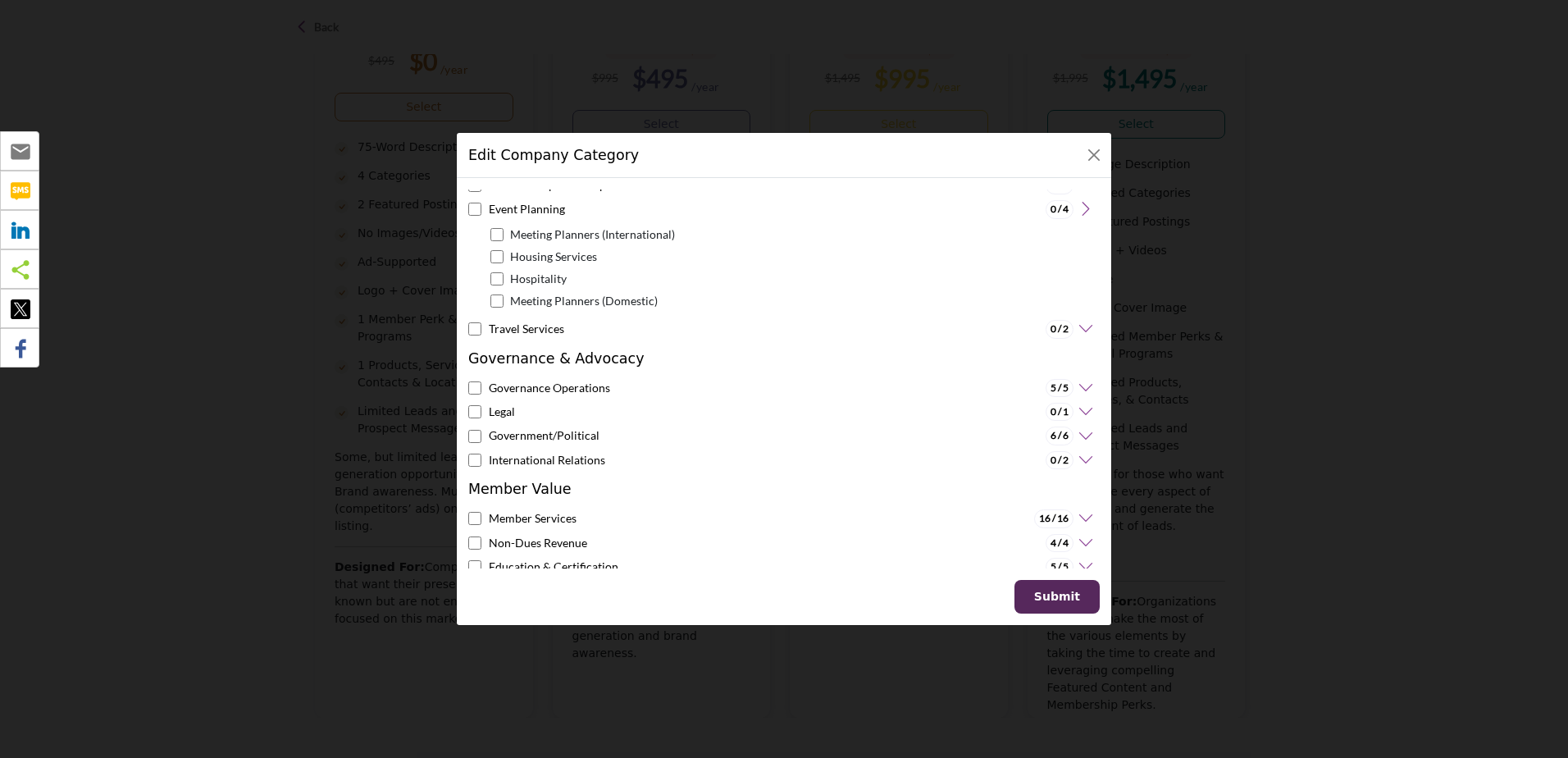
scroll to position [1394, 0]
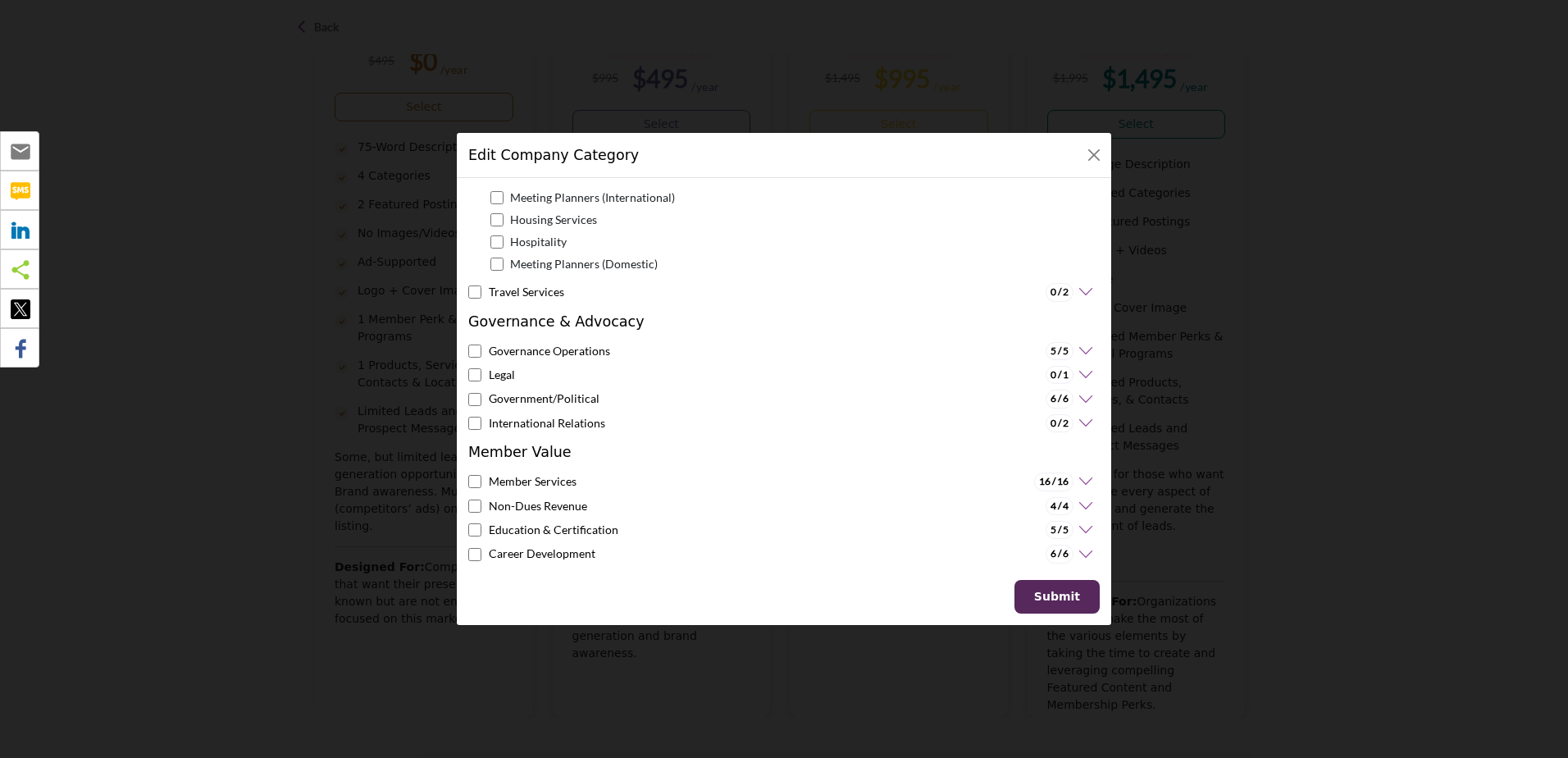
click at [1074, 352] on icon at bounding box center [1083, 350] width 20 height 17
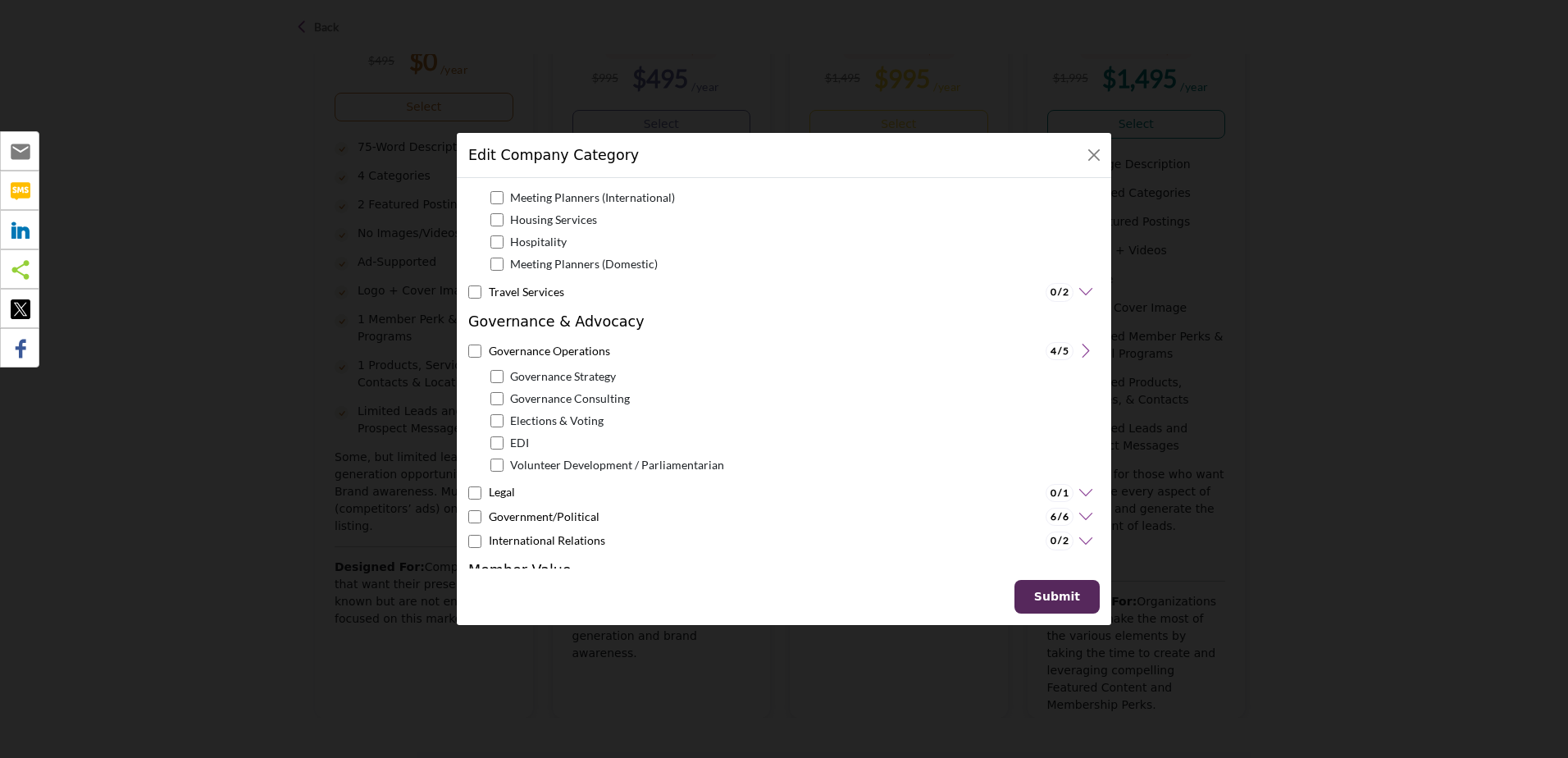
click at [487, 418] on div "Governance Strategy" at bounding box center [787, 420] width 625 height 114
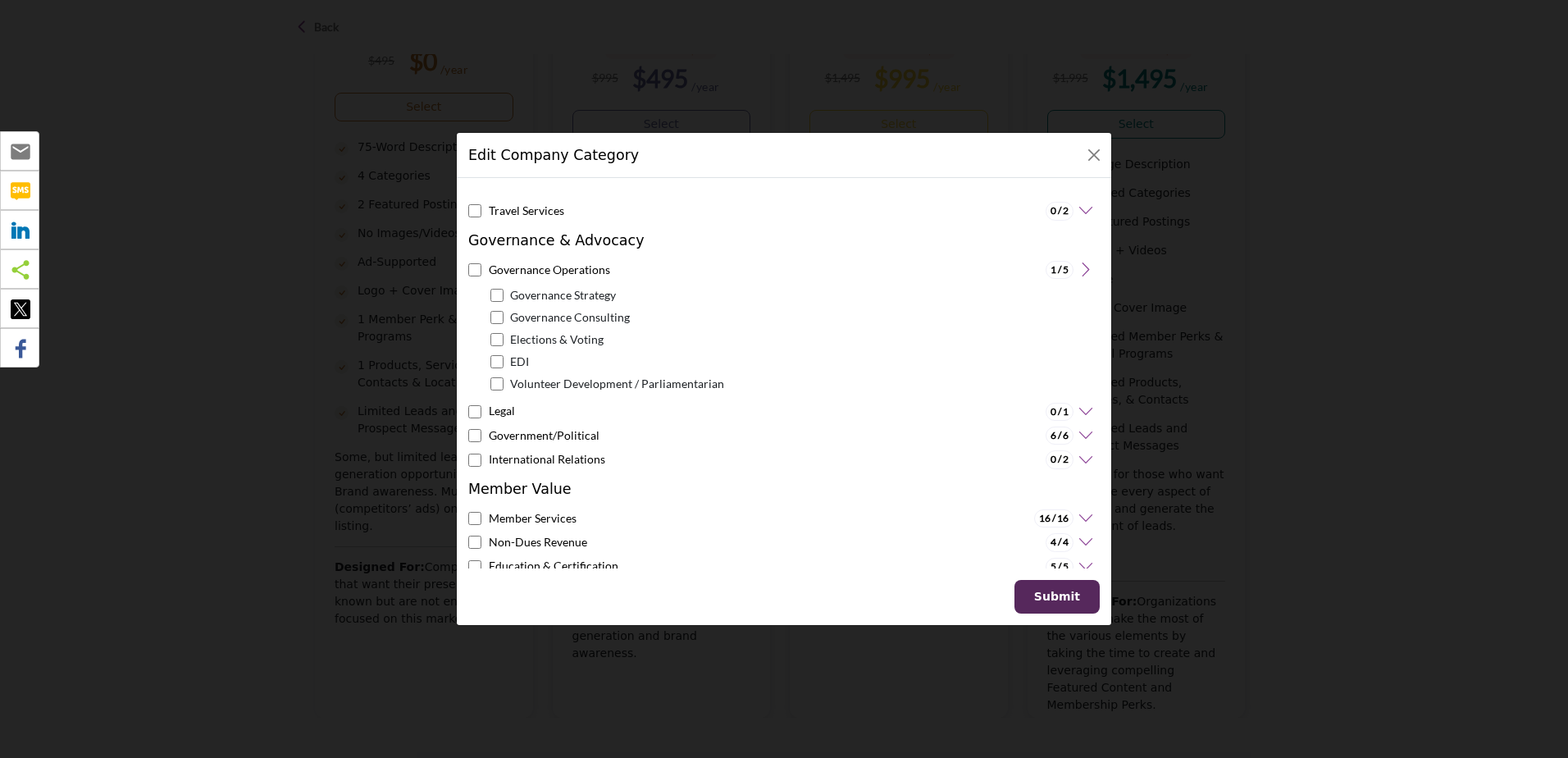
scroll to position [1476, 0]
click at [1079, 434] on icon at bounding box center [1083, 434] width 20 height 17
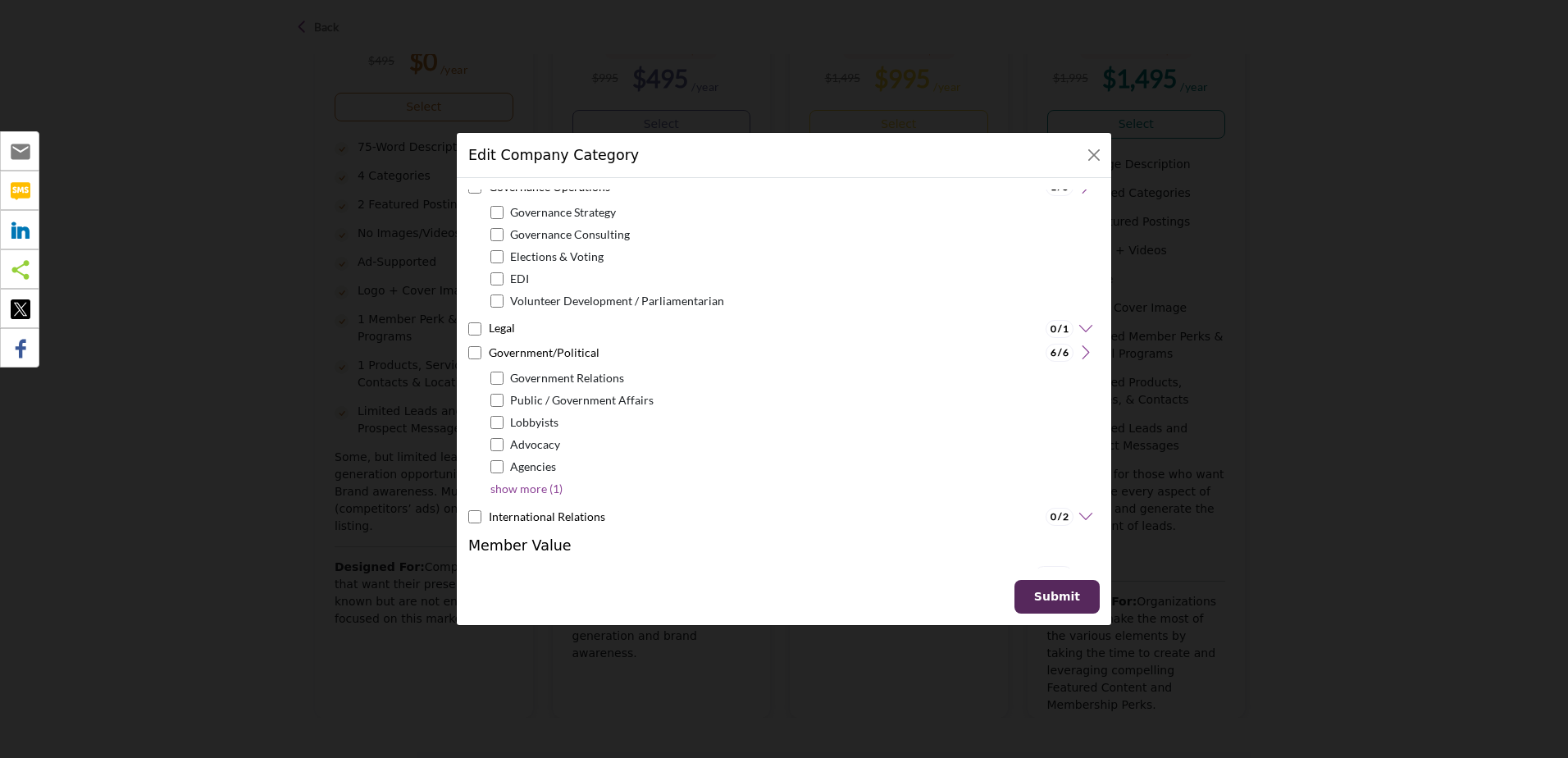
click at [525, 493] on p "show more (1)" at bounding box center [526, 488] width 73 height 17
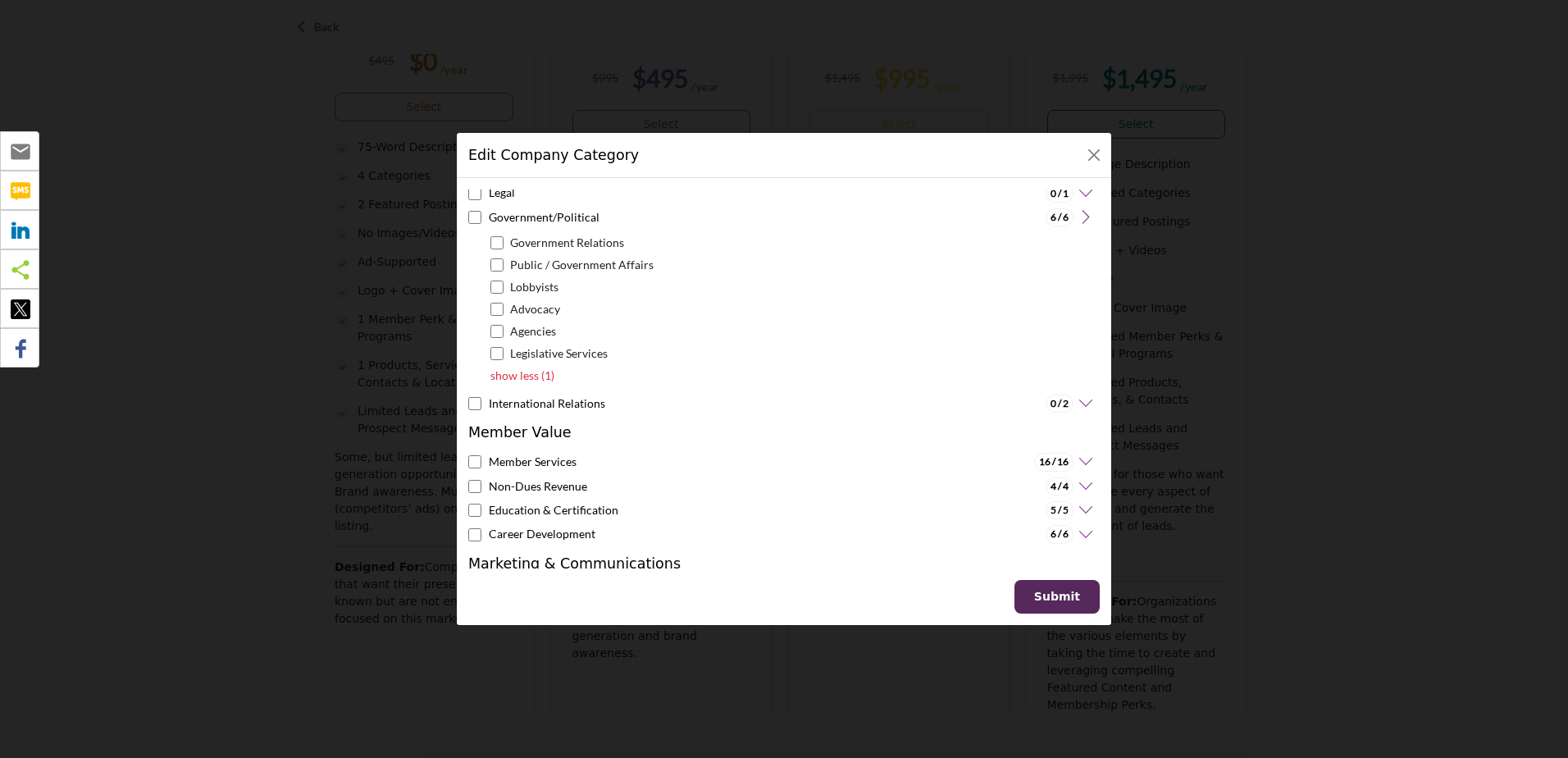
scroll to position [1722, 0]
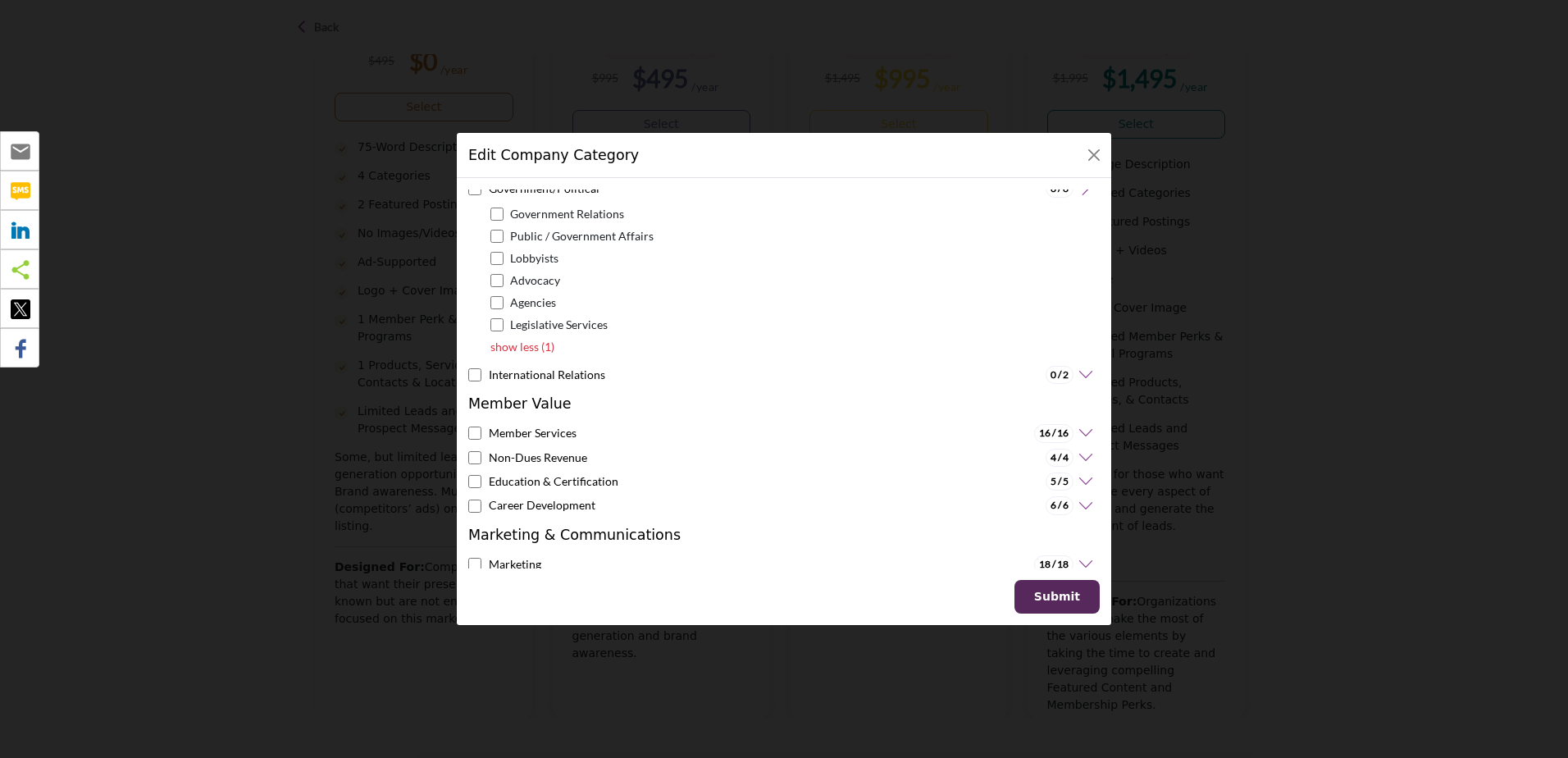
click at [1074, 435] on icon at bounding box center [1083, 432] width 20 height 17
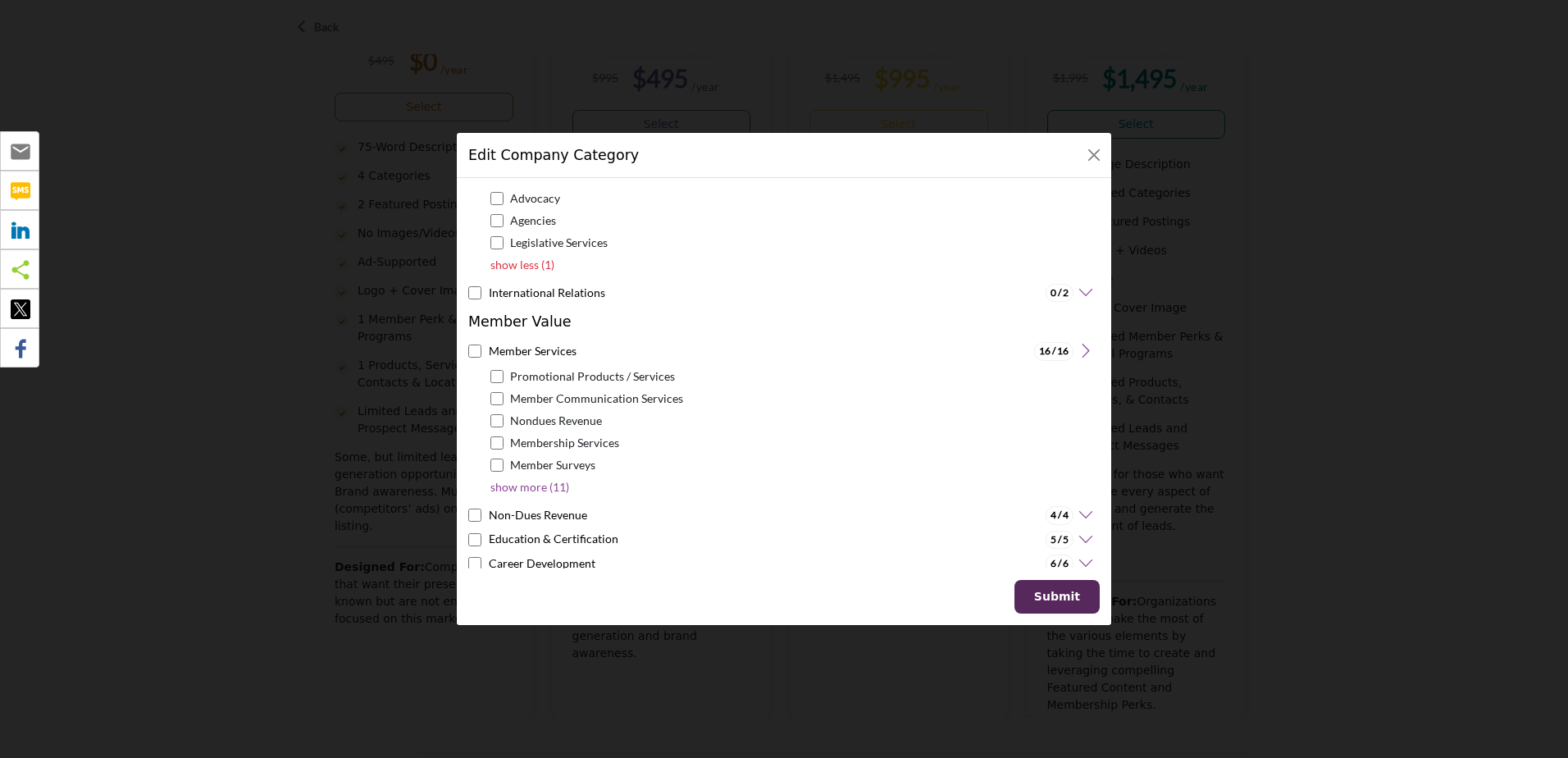
click at [522, 488] on p "show more (11)" at bounding box center [529, 486] width 79 height 17
click at [1094, 168] on div "Edit Company Category" at bounding box center [784, 155] width 654 height 45
click at [1095, 157] on button "Close" at bounding box center [1094, 155] width 23 height 23
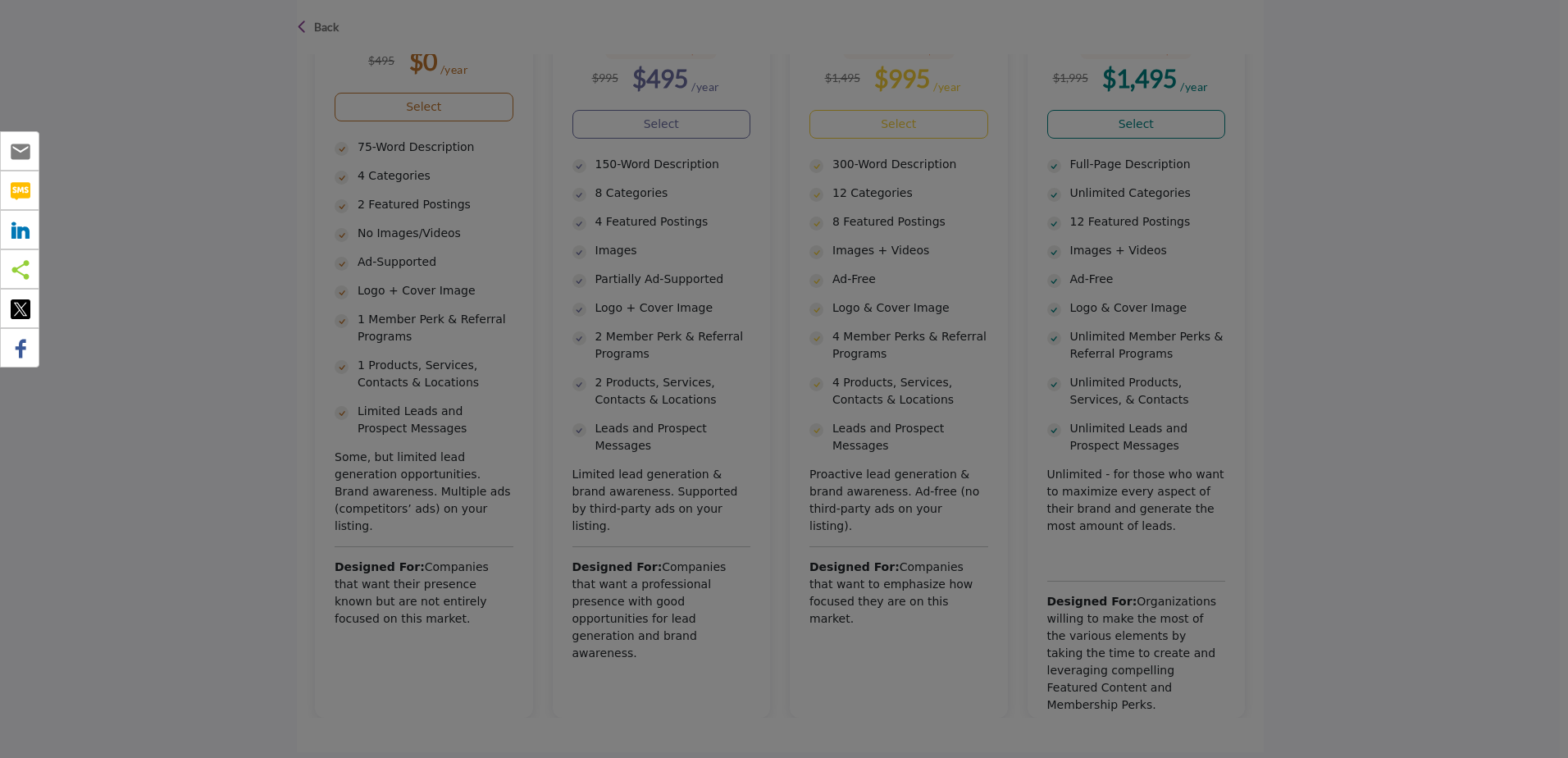
click at [1204, 177] on div at bounding box center [784, 379] width 1568 height 758
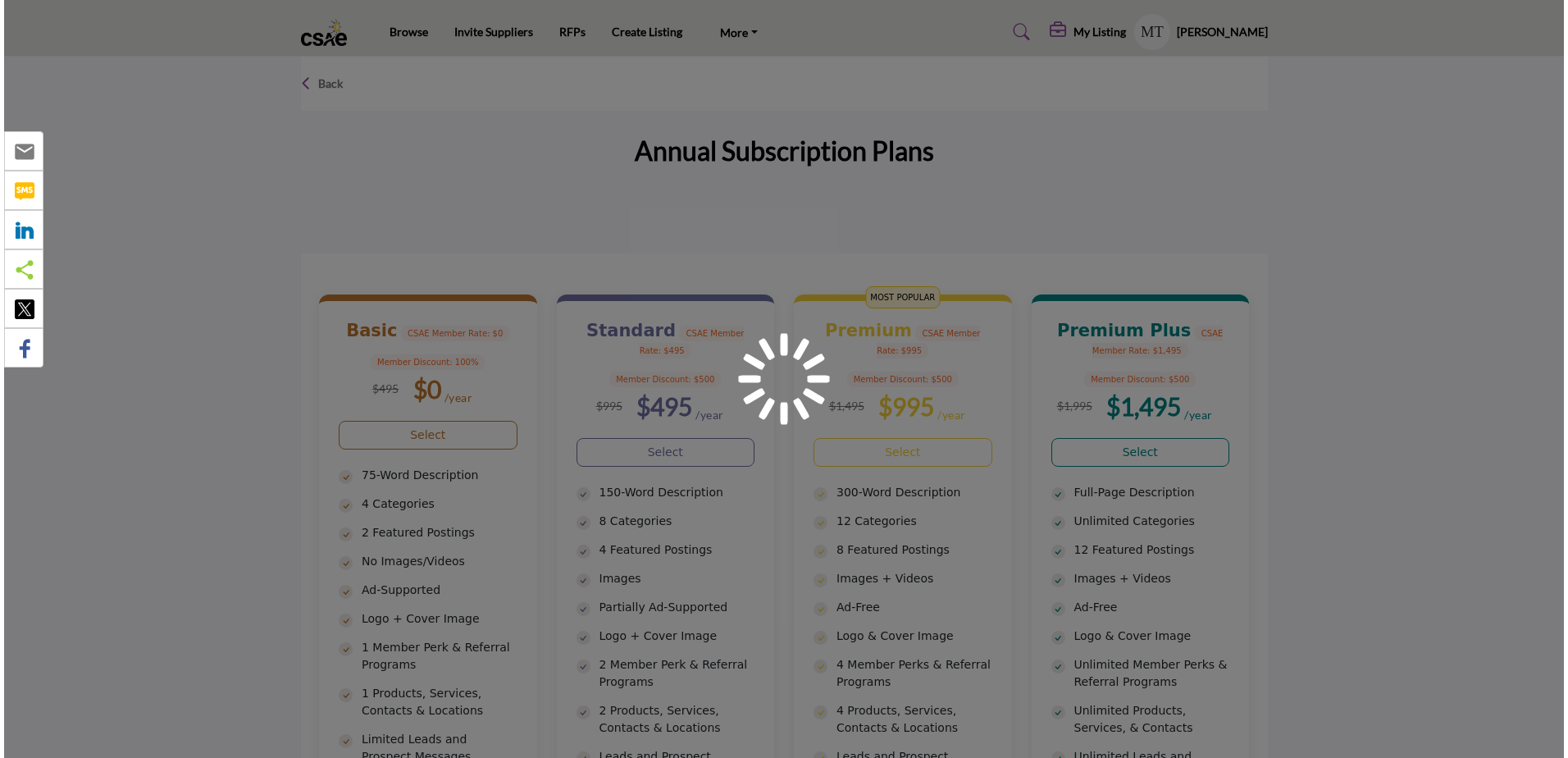
scroll to position [328, 0]
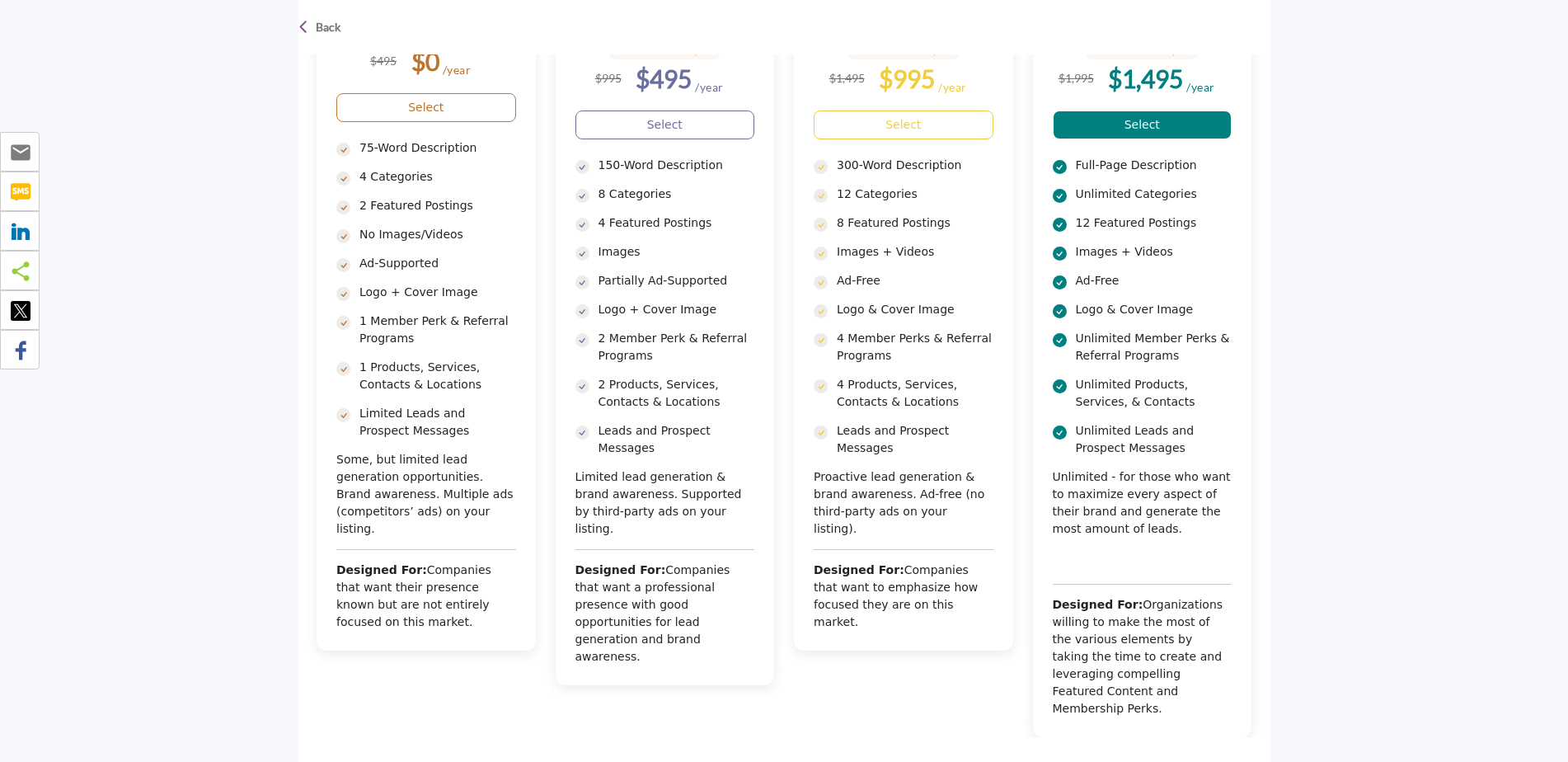
click at [1151, 124] on link "Select" at bounding box center [1142, 125] width 180 height 29
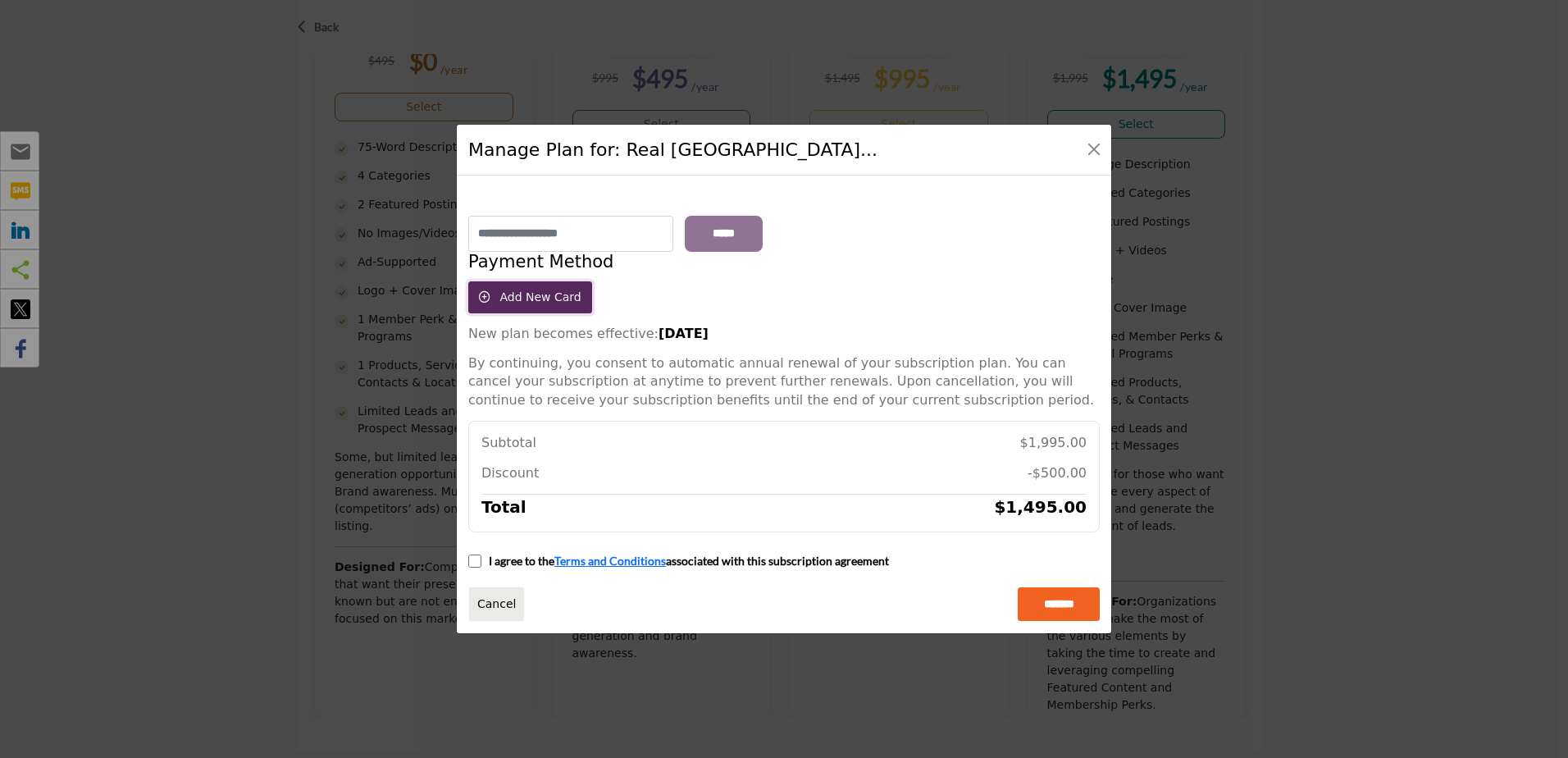
click at [563, 298] on span "Add New Card" at bounding box center [540, 296] width 81 height 13
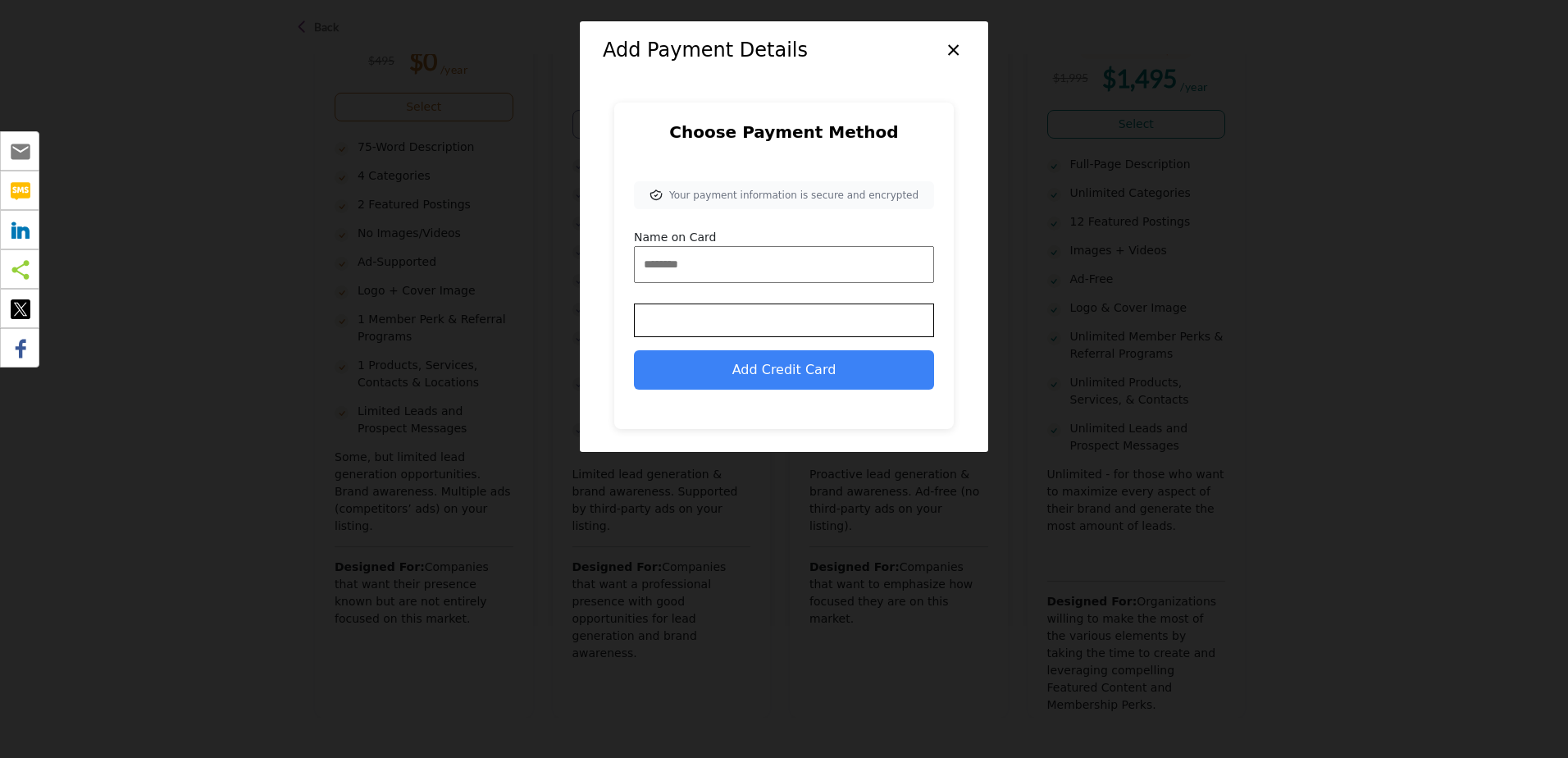
click at [697, 273] on input "Name on Card" at bounding box center [784, 265] width 300 height 37
click at [751, 272] on input "**********" at bounding box center [784, 265] width 300 height 37
drag, startPoint x: 715, startPoint y: 264, endPoint x: 636, endPoint y: 267, distance: 79.1
click at [636, 267] on input "**********" at bounding box center [784, 265] width 300 height 37
type input "**********"
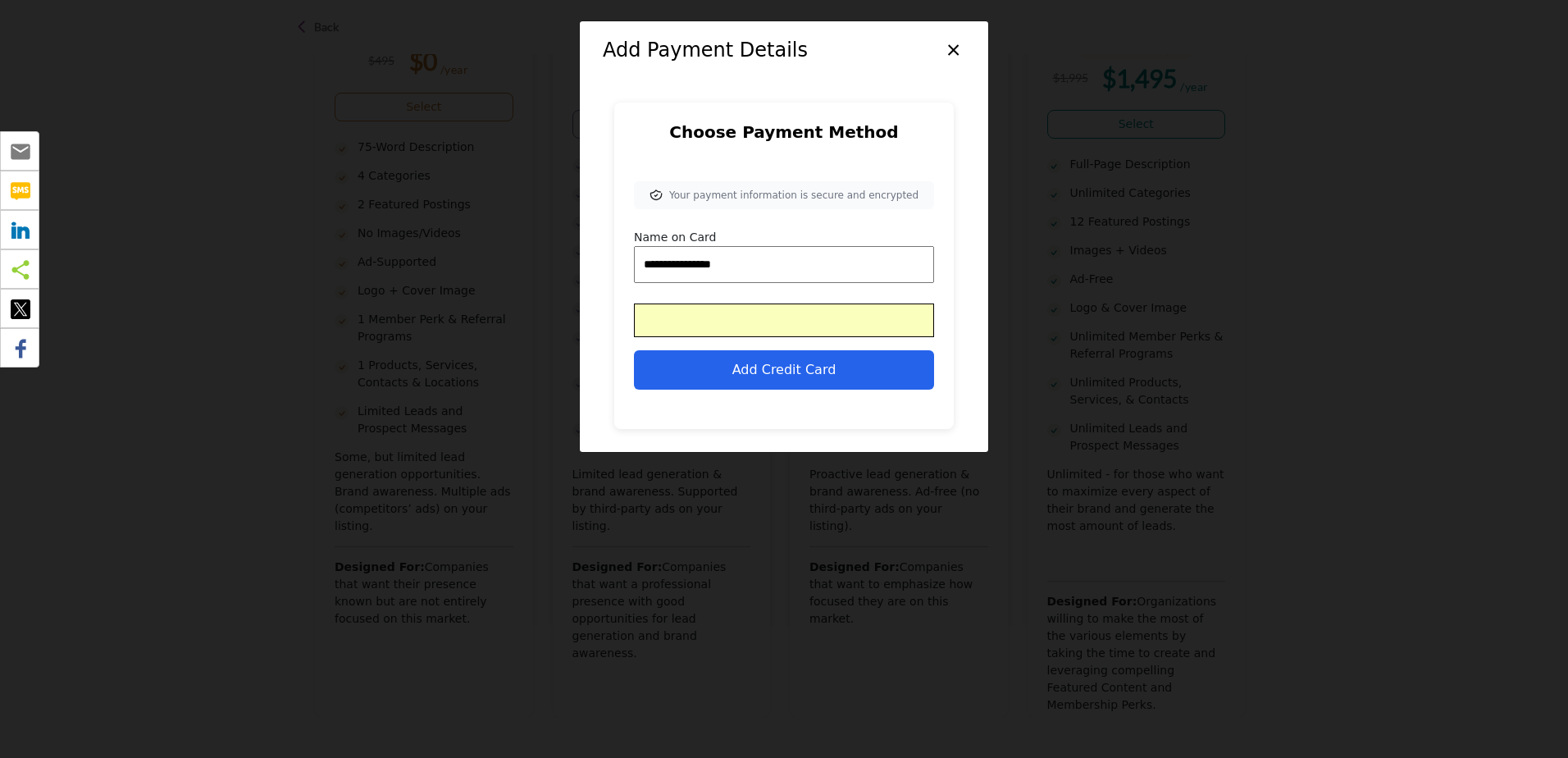
click at [814, 369] on button "Add Credit Card" at bounding box center [784, 369] width 300 height 39
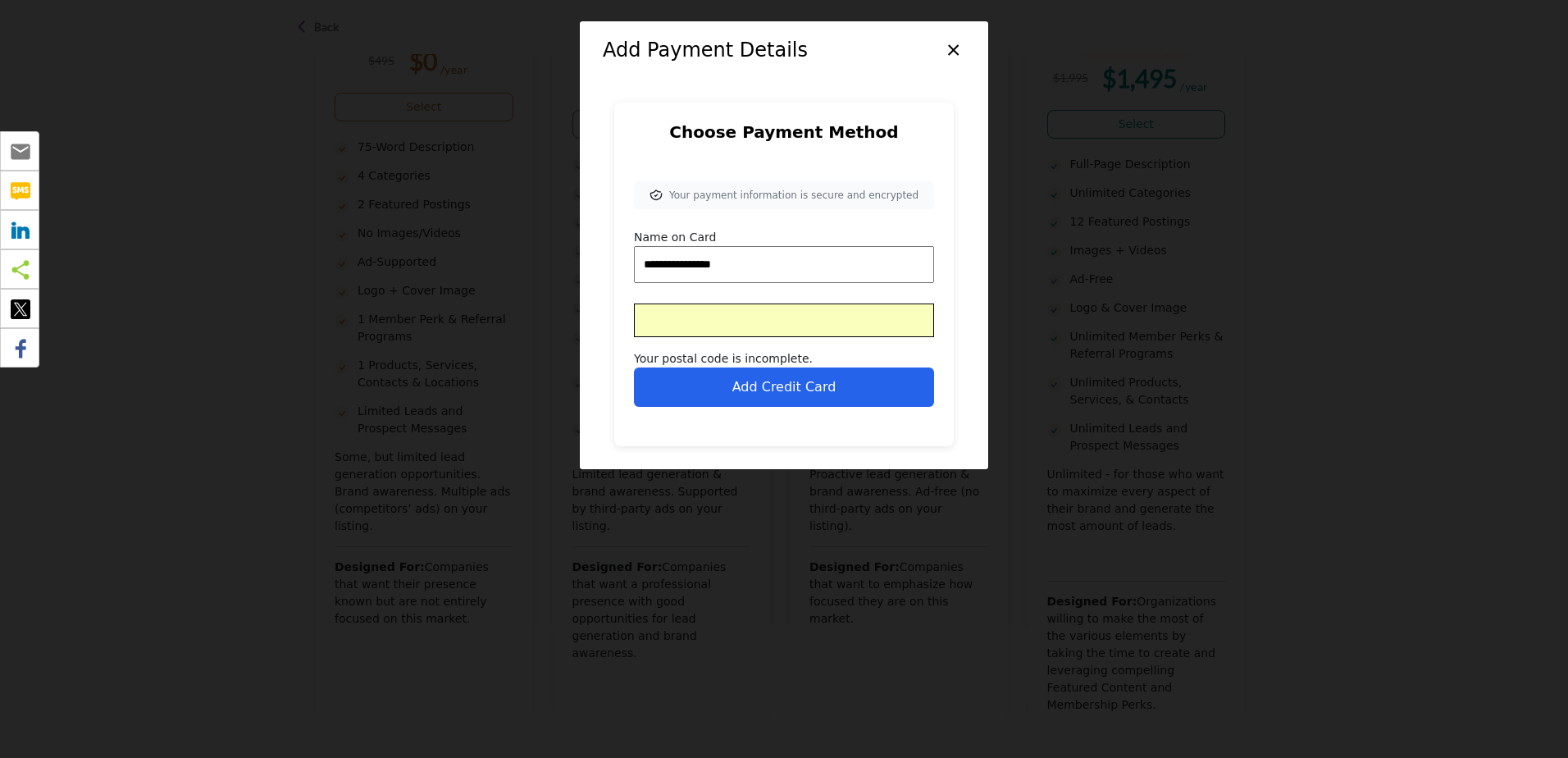
click at [857, 385] on button "Add Credit Card" at bounding box center [784, 387] width 300 height 39
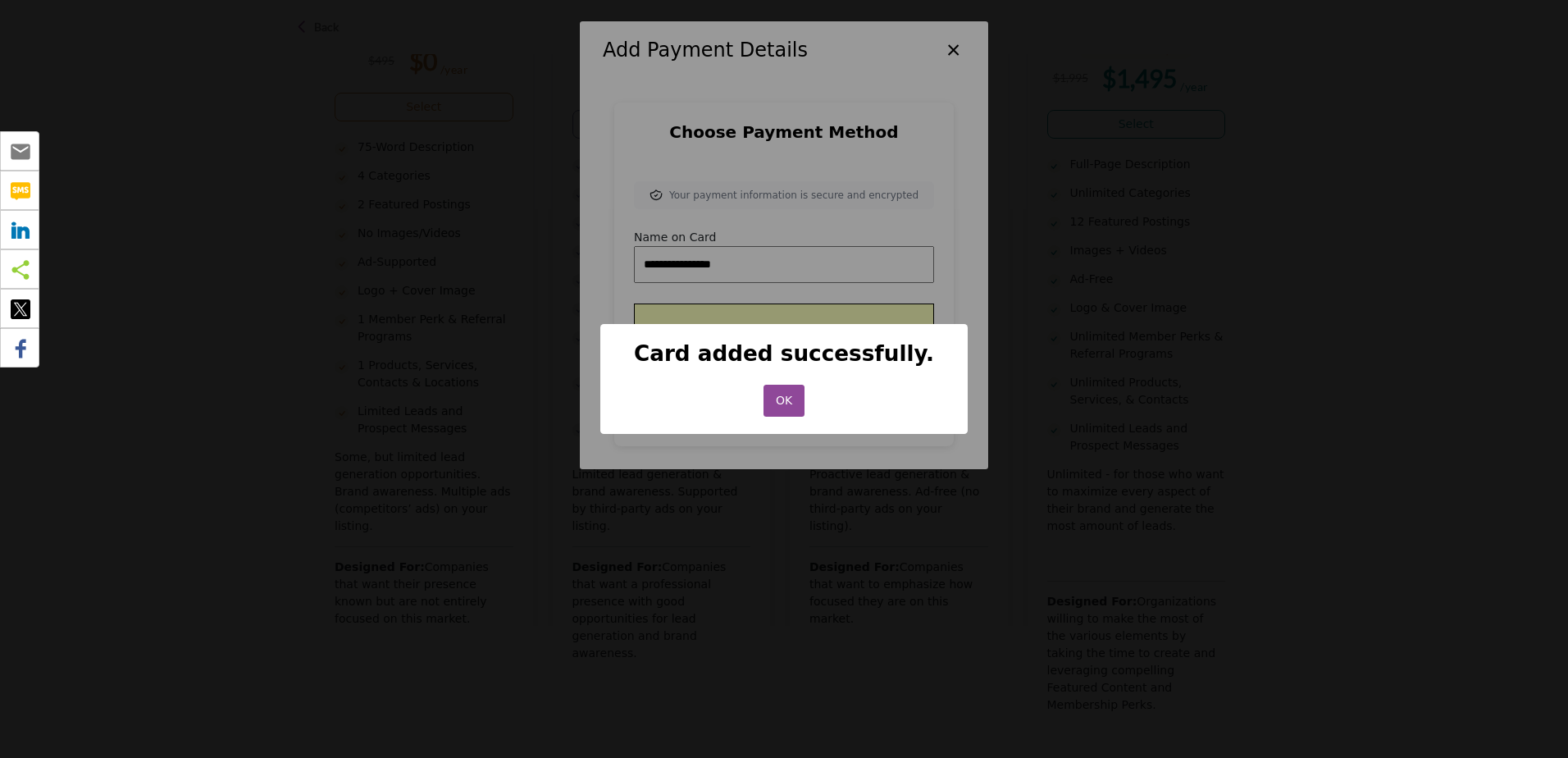
click at [796, 396] on button "OK" at bounding box center [784, 400] width 42 height 32
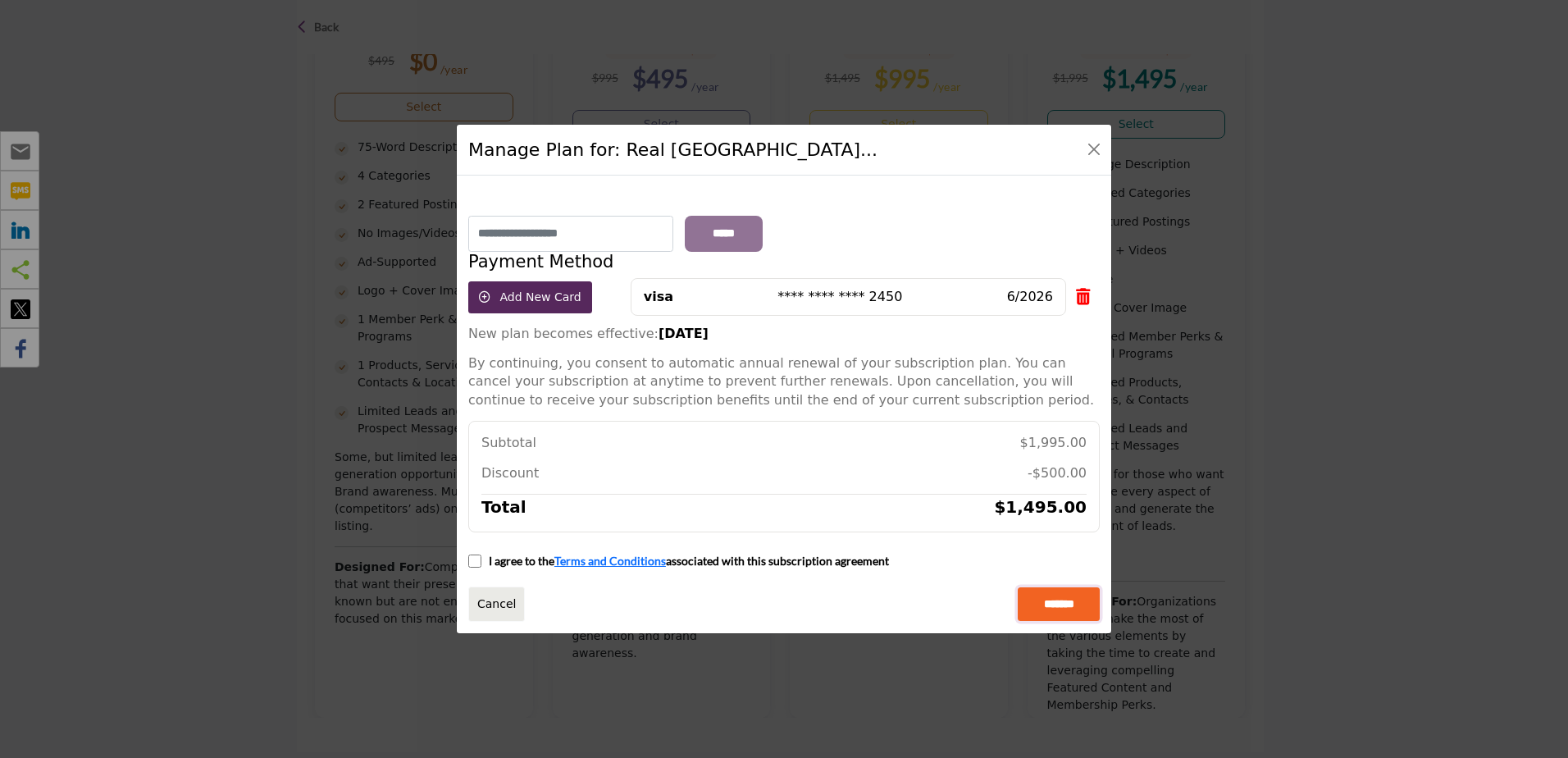
click at [1079, 608] on input "*******" at bounding box center [1059, 603] width 82 height 34
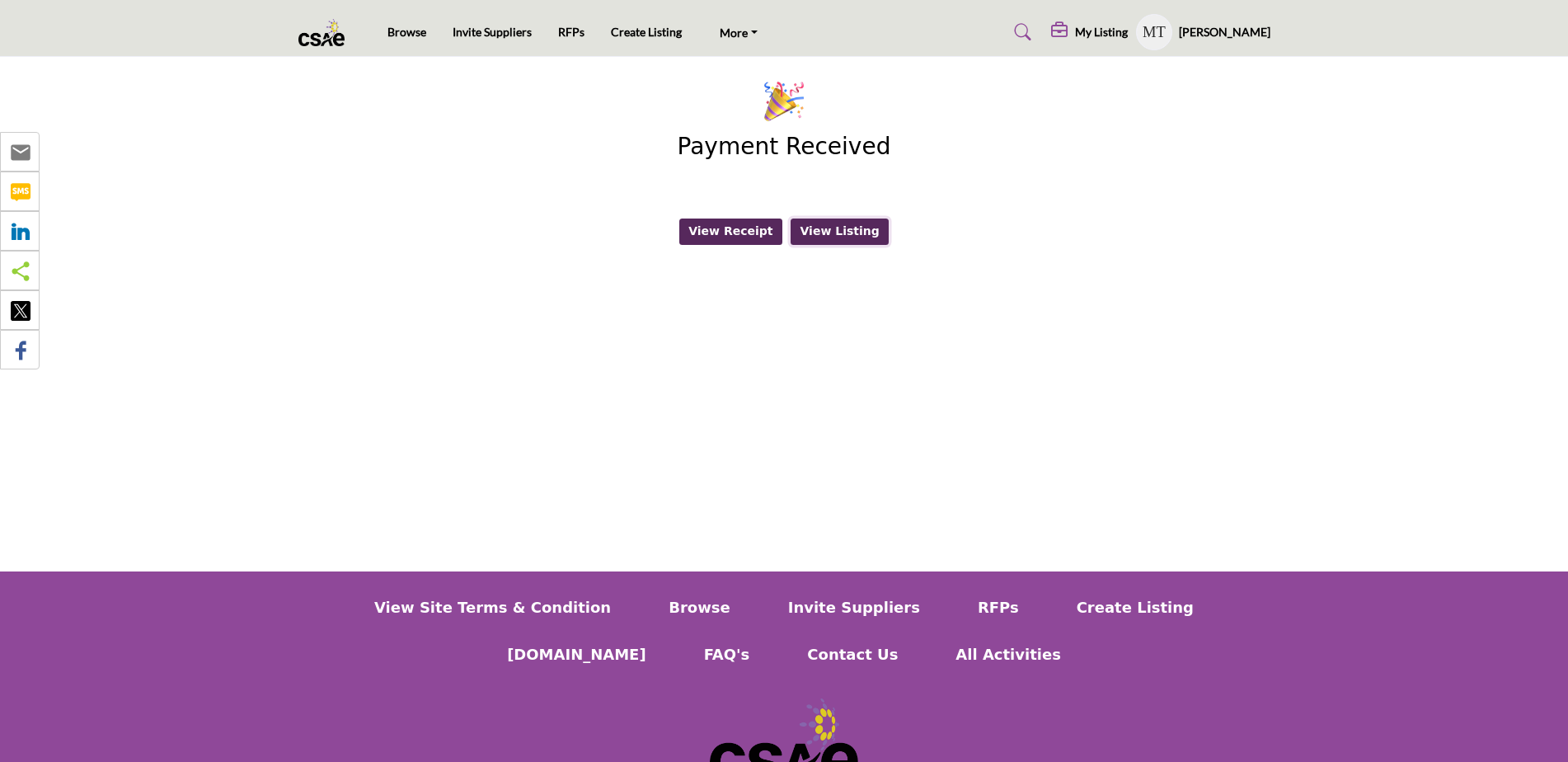
click at [831, 237] on button "View Listing" at bounding box center [839, 232] width 98 height 26
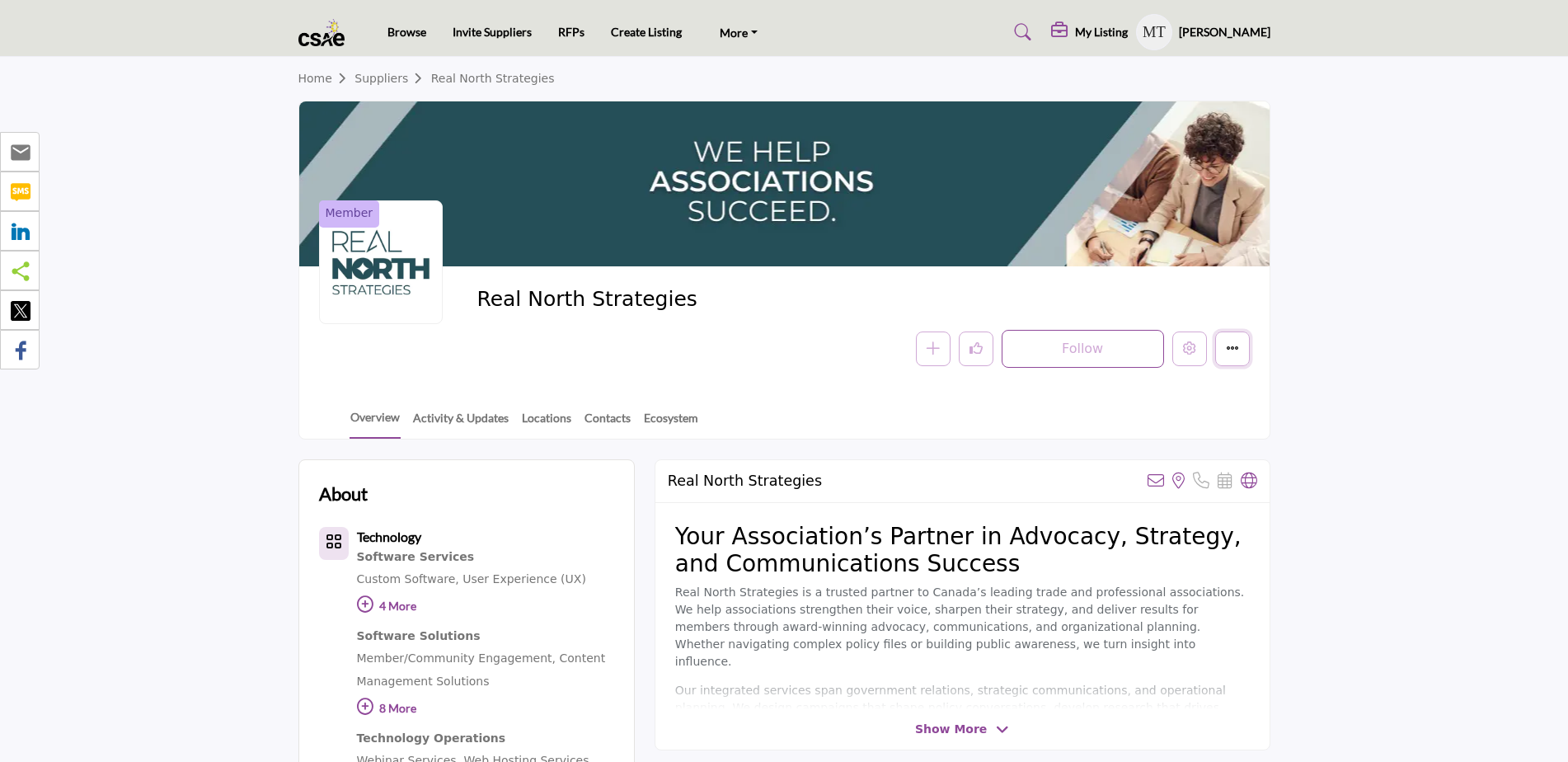
click at [1237, 354] on icon "More details" at bounding box center [1232, 348] width 13 height 13
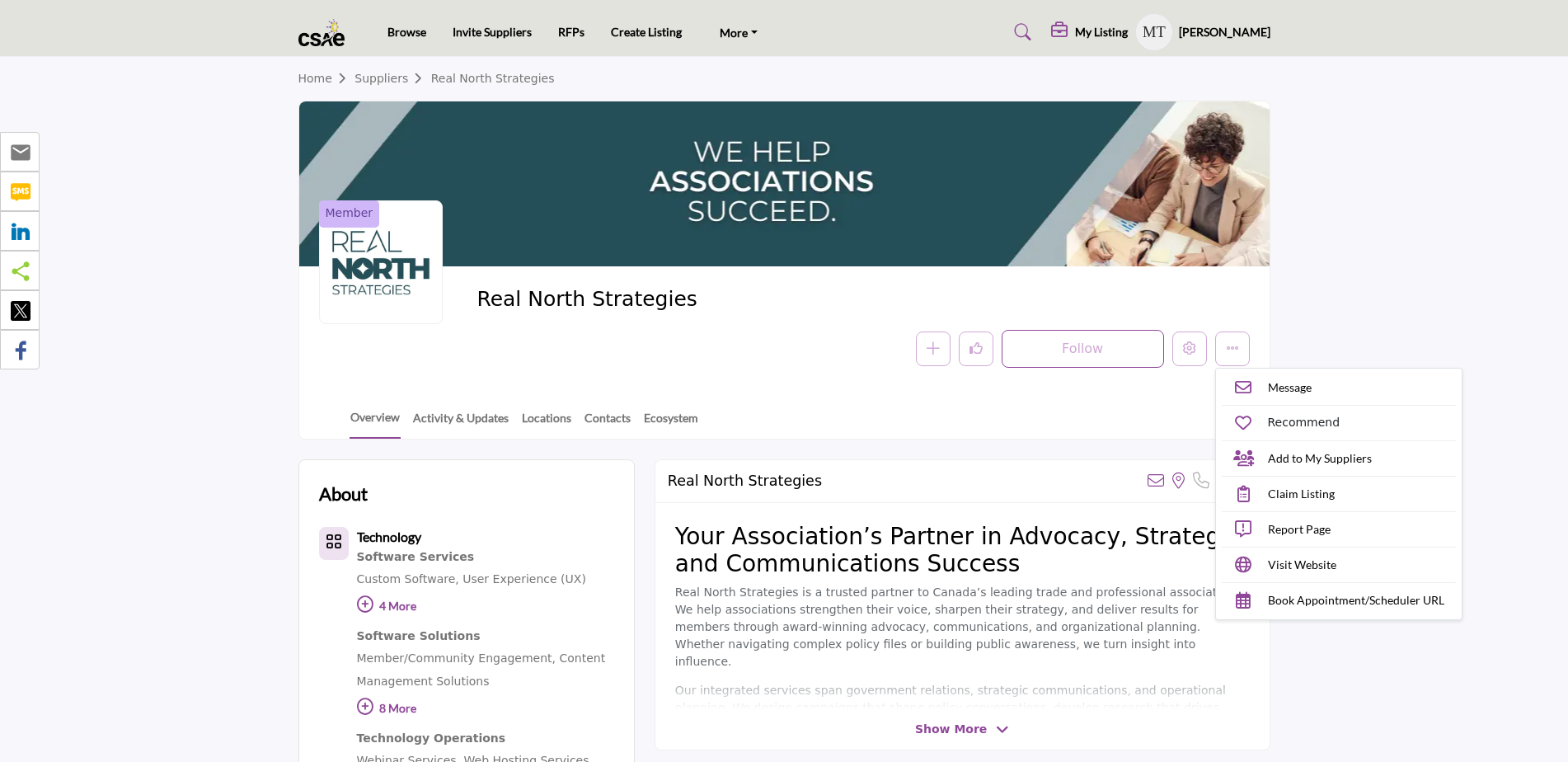
click at [1328, 327] on section "Home Suppliers Real North Strategies Member" at bounding box center [784, 248] width 1568 height 383
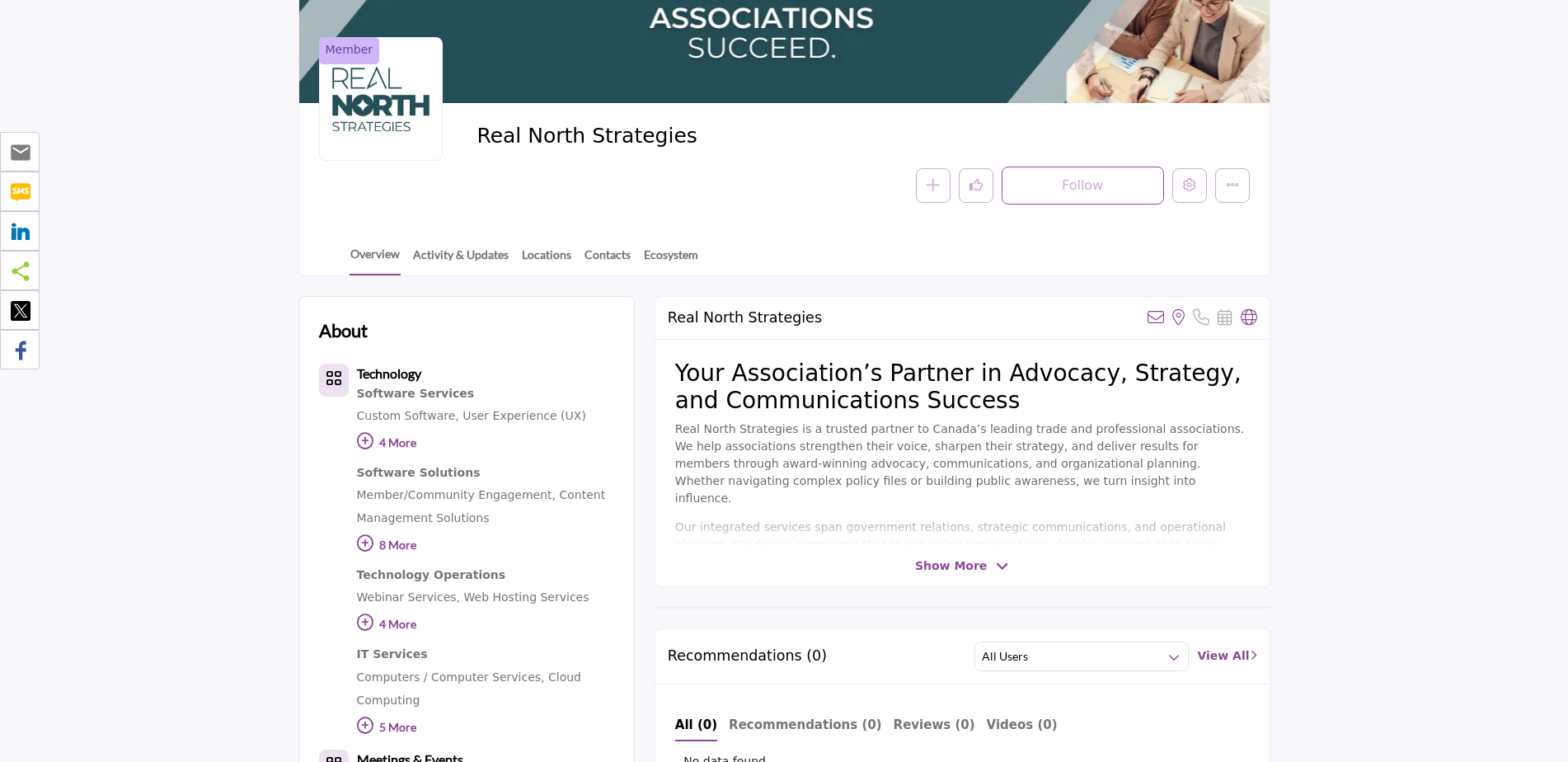
scroll to position [165, 0]
drag, startPoint x: 330, startPoint y: 379, endPoint x: 330, endPoint y: 441, distance: 62.0
click at [330, 441] on div "Technology Software Services Custom Software, User Experience (UX) ," at bounding box center [466, 553] width 295 height 384
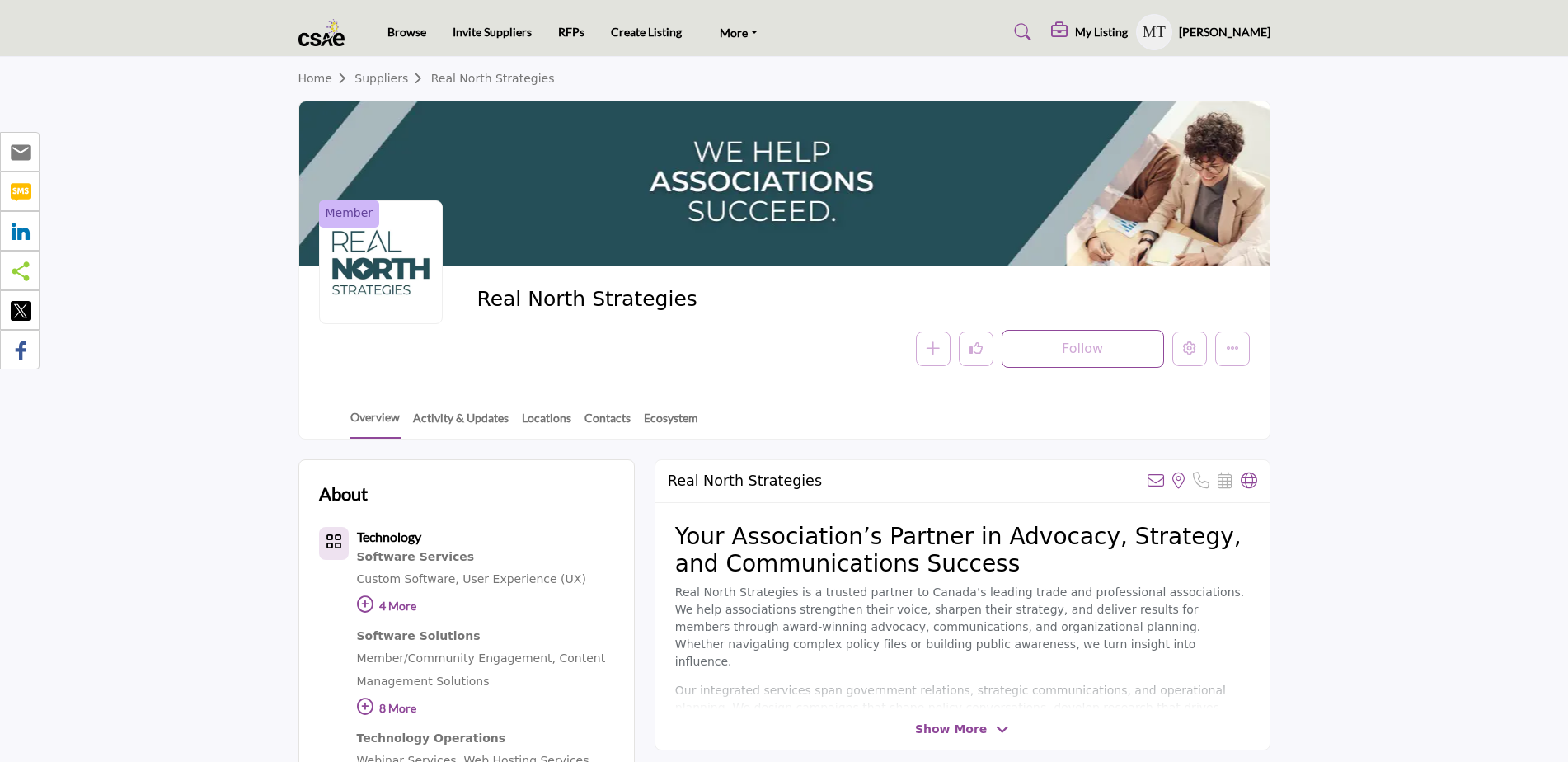
click at [1090, 28] on h5 "My Listing" at bounding box center [1101, 32] width 53 height 15
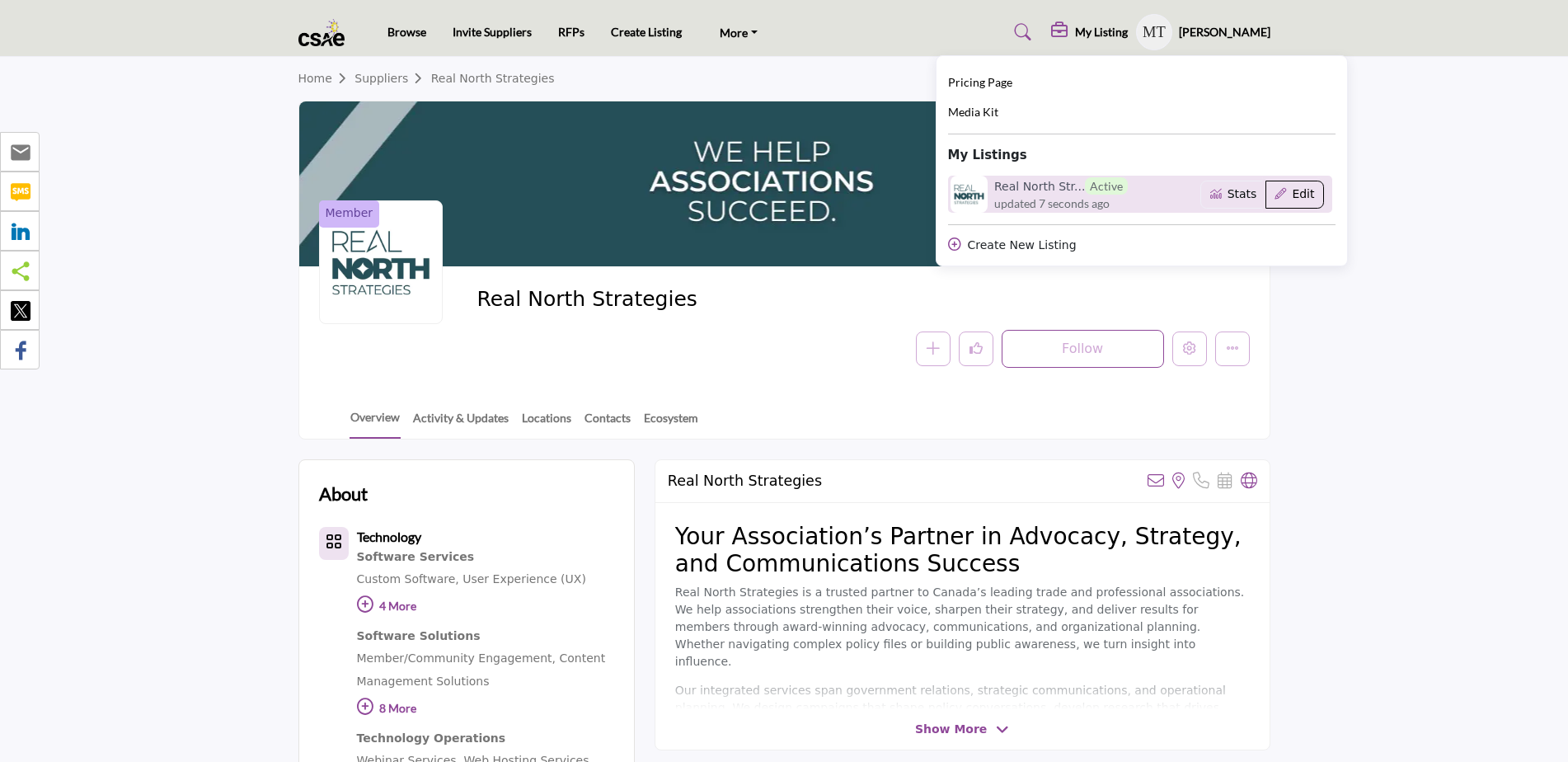
click at [1281, 196] on button "Edit" at bounding box center [1294, 195] width 59 height 28
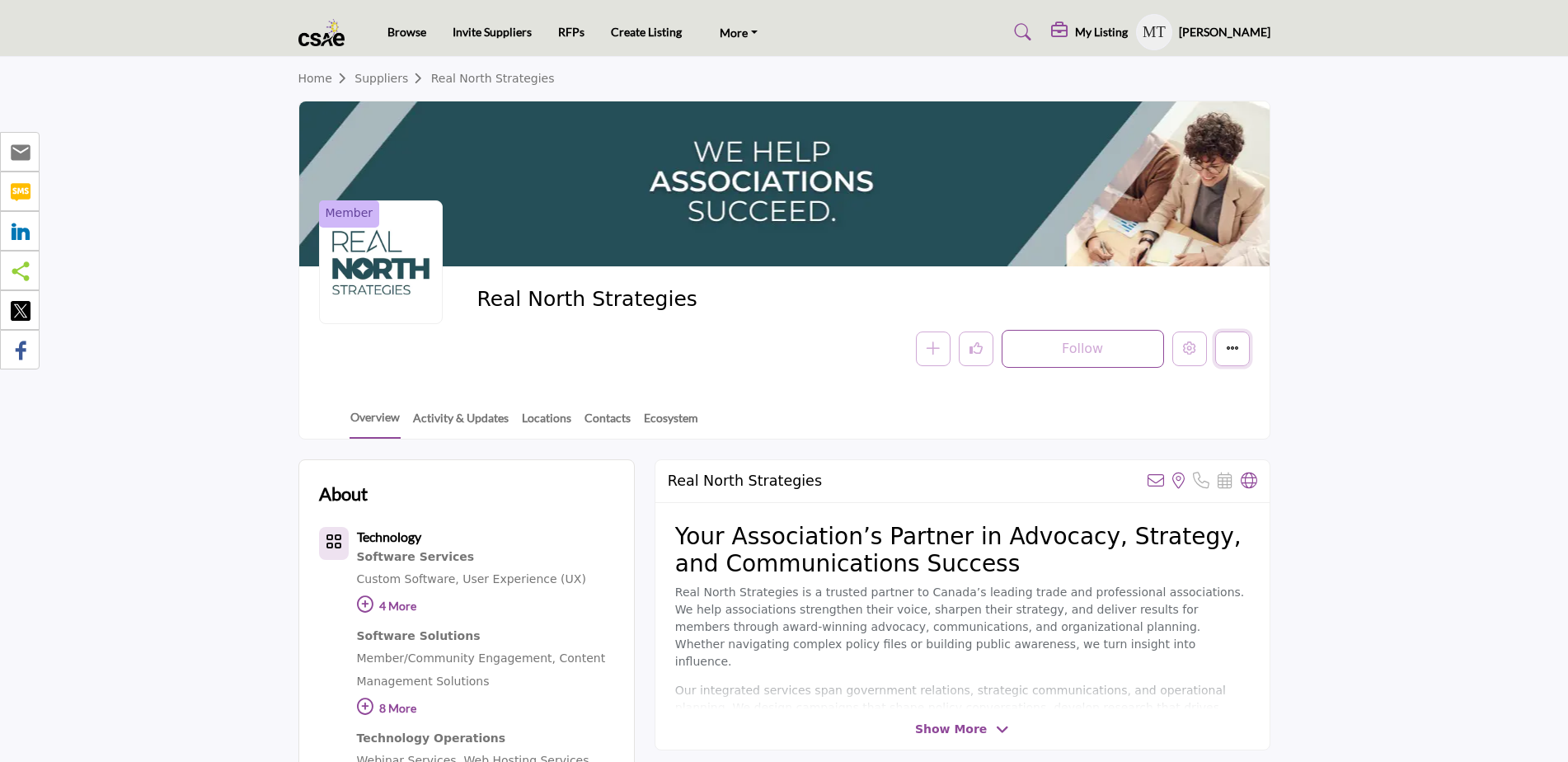
click at [1239, 344] on button "Featured" at bounding box center [1232, 348] width 34 height 34
